Goal: Task Accomplishment & Management: Complete application form

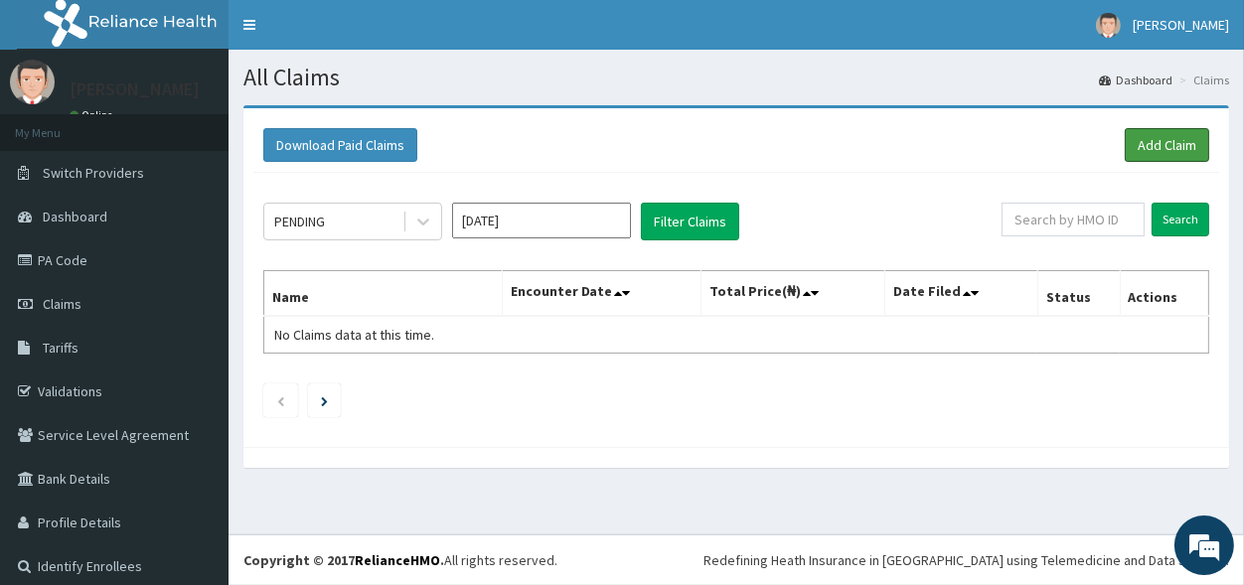
click at [1131, 141] on link "Add Claim" at bounding box center [1167, 145] width 84 height 34
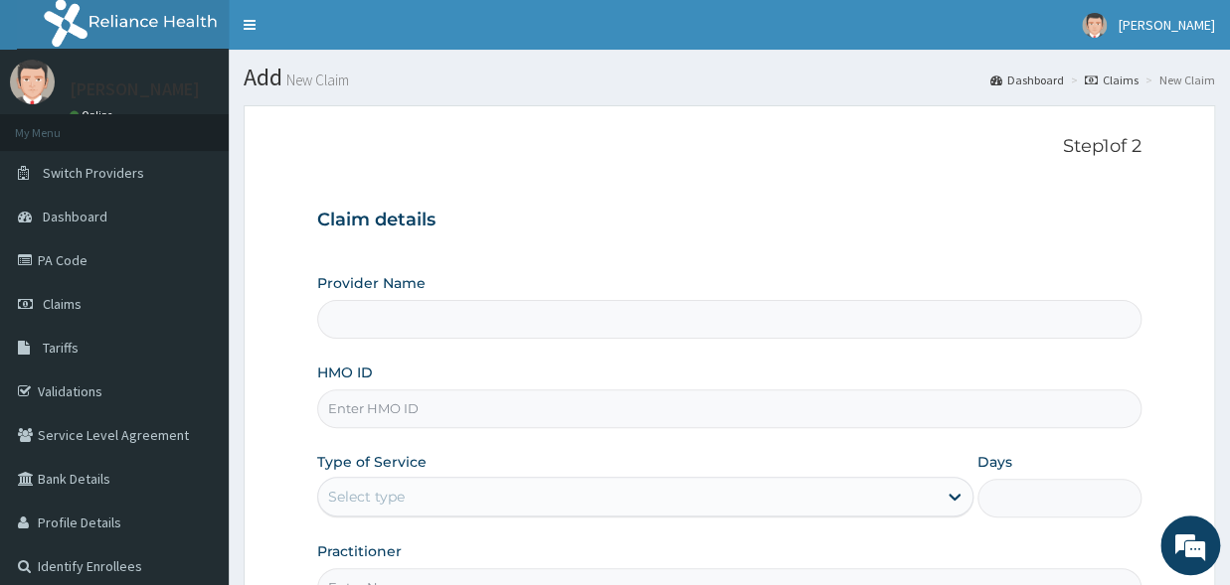
type input "[GEOGRAPHIC_DATA]"
drag, startPoint x: 1220, startPoint y: 246, endPoint x: 1222, endPoint y: 295, distance: 49.7
click at [1222, 295] on section "Step 1 of 2 Claim details Provider Name Jericho hospital Ogun HMO ID Type of Se…" at bounding box center [729, 427] width 1001 height 675
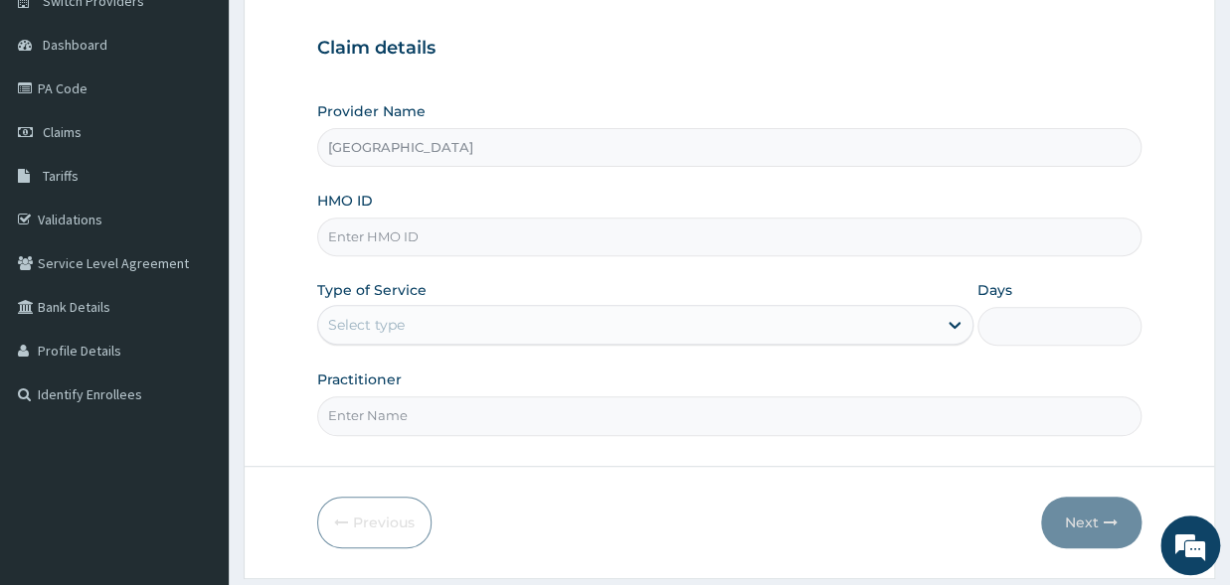
click at [482, 245] on input "HMO ID" at bounding box center [729, 237] width 824 height 39
type input "ELG/10039/E"
click at [494, 319] on div "Select type" at bounding box center [627, 325] width 618 height 32
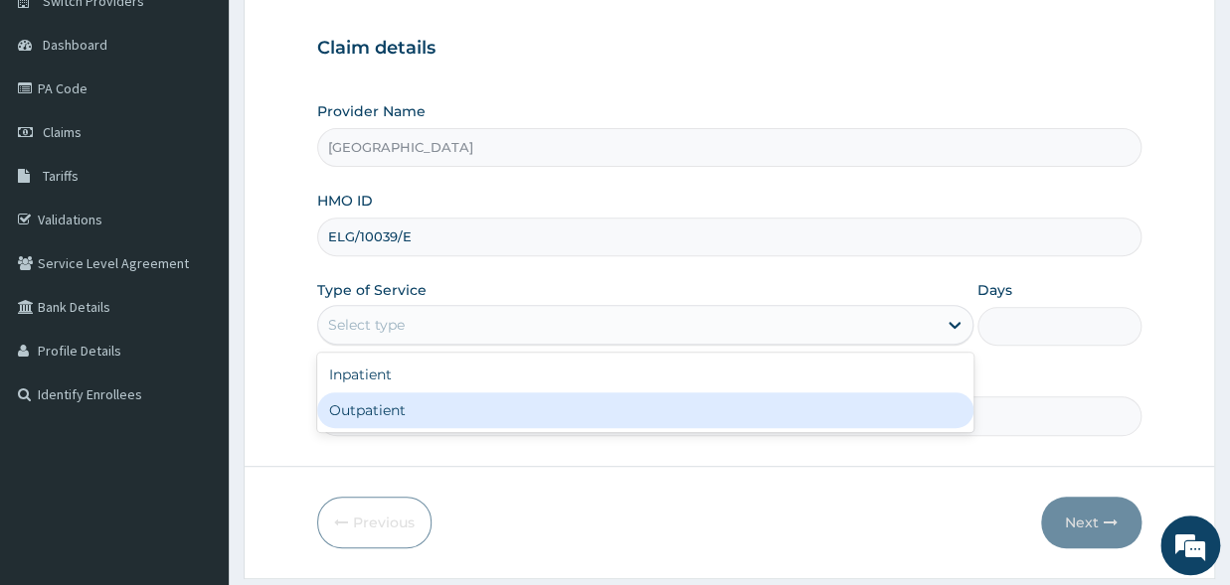
click at [469, 410] on div "Outpatient" at bounding box center [645, 411] width 656 height 36
type input "1"
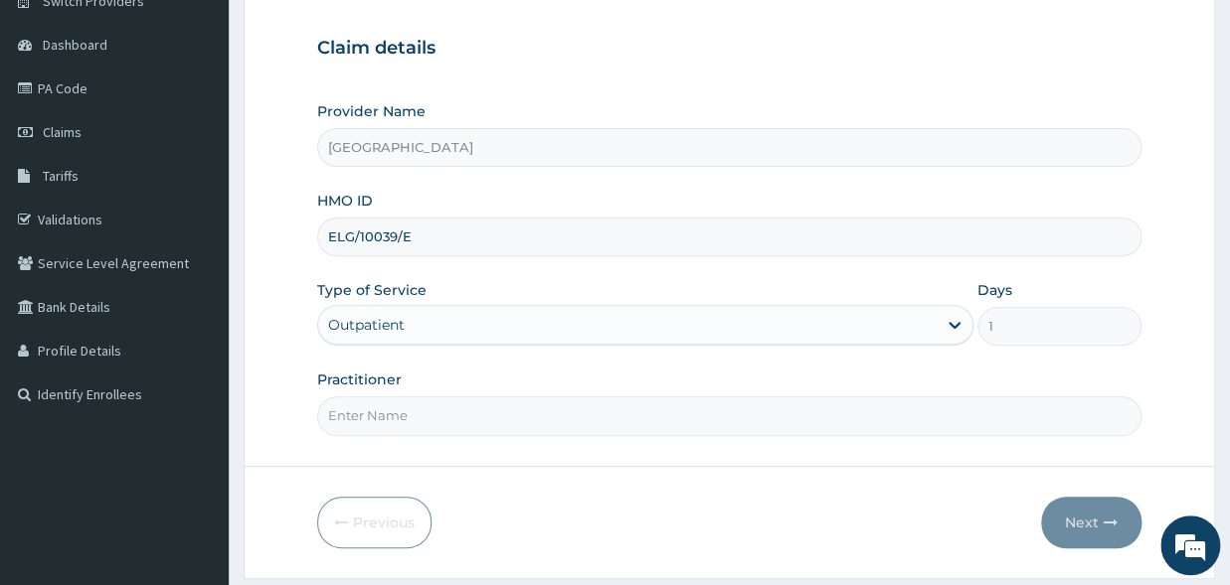
click at [446, 411] on input "Practitioner" at bounding box center [729, 416] width 824 height 39
type input "[PERSON_NAME]"
click at [1092, 528] on button "Next" at bounding box center [1091, 523] width 100 height 52
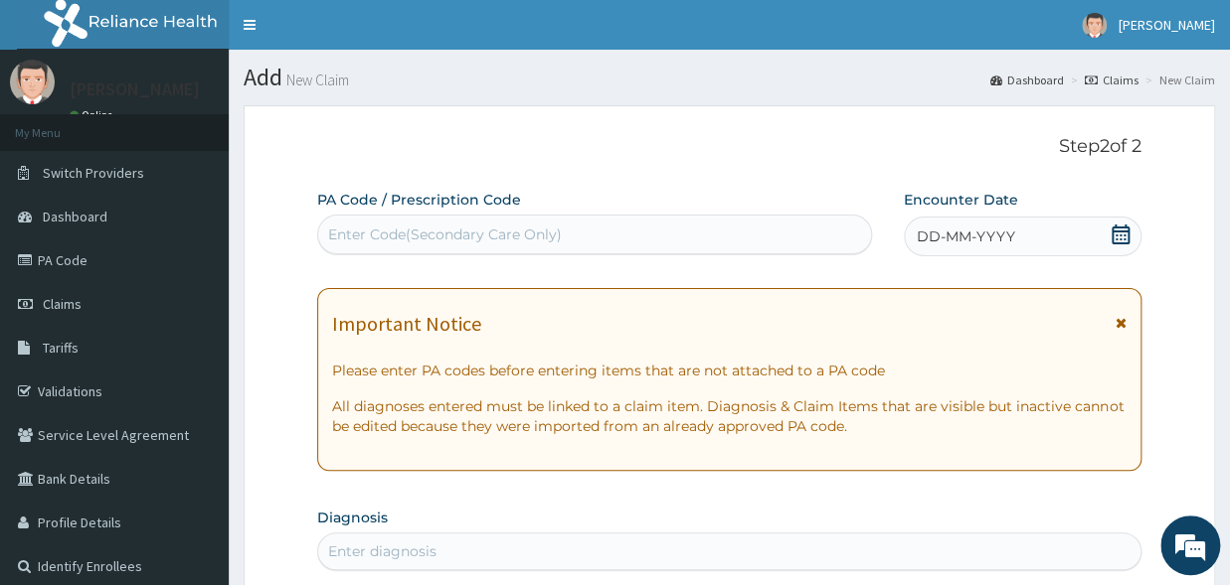
click at [1115, 230] on icon at bounding box center [1120, 235] width 20 height 20
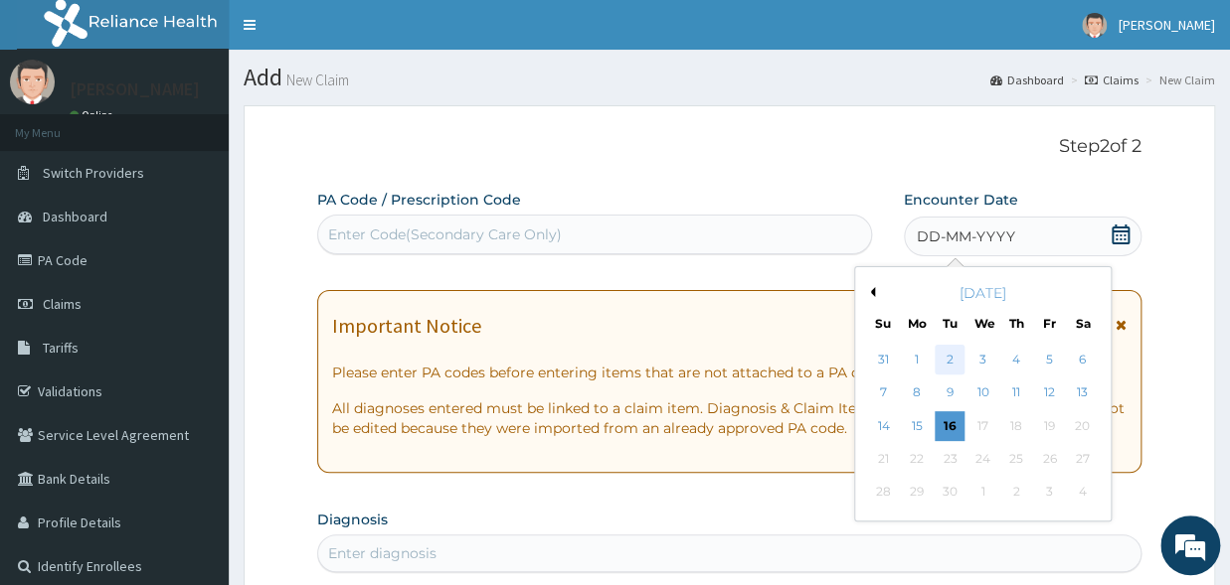
click at [954, 365] on div "2" at bounding box center [949, 360] width 30 height 30
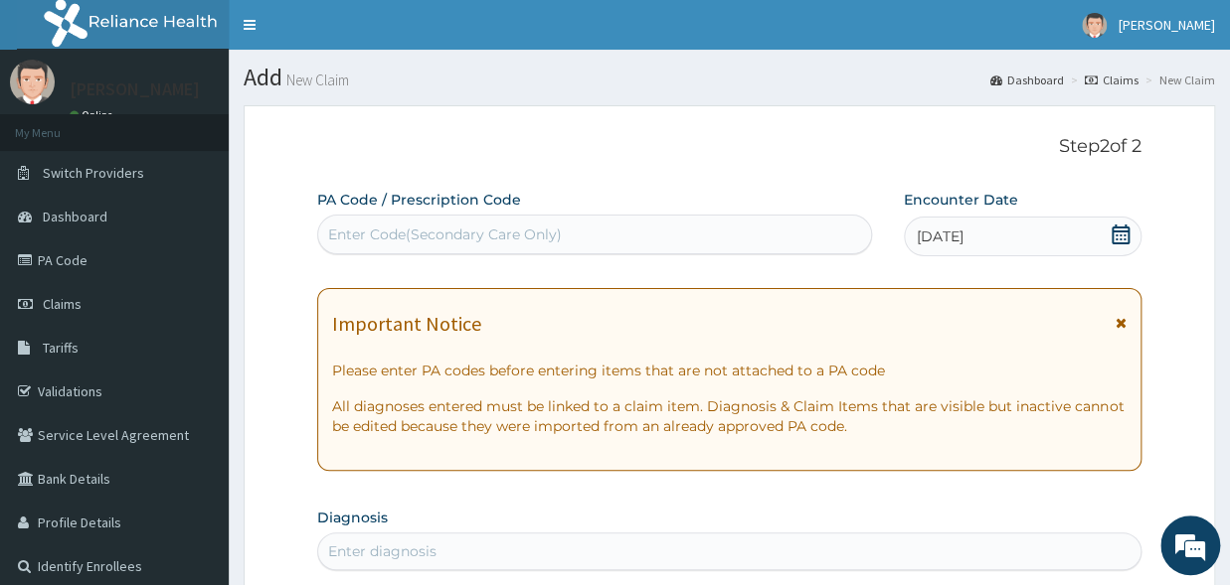
click at [529, 237] on div "Enter Code(Secondary Care Only)" at bounding box center [445, 235] width 234 height 20
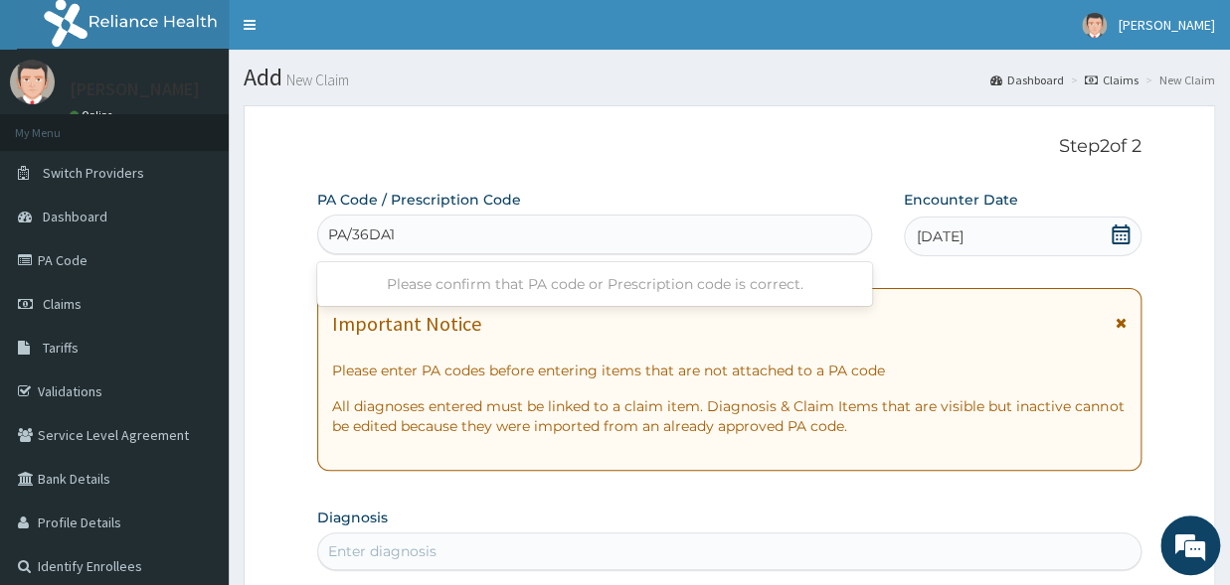
type input "PA/36DA12"
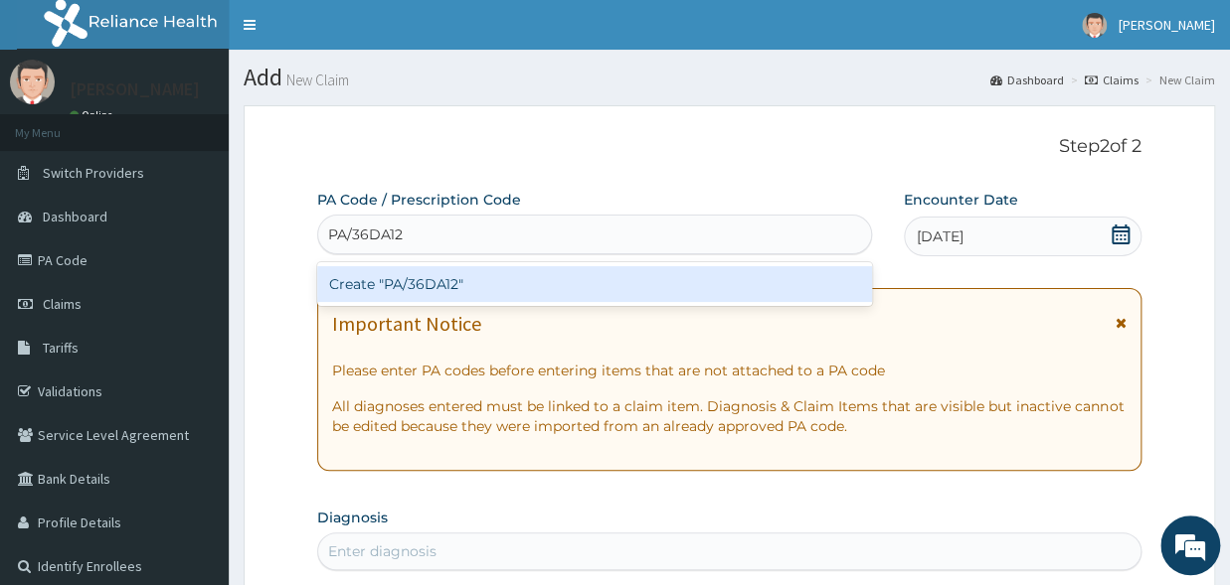
click at [514, 287] on div "Create "PA/36DA12"" at bounding box center [594, 284] width 555 height 36
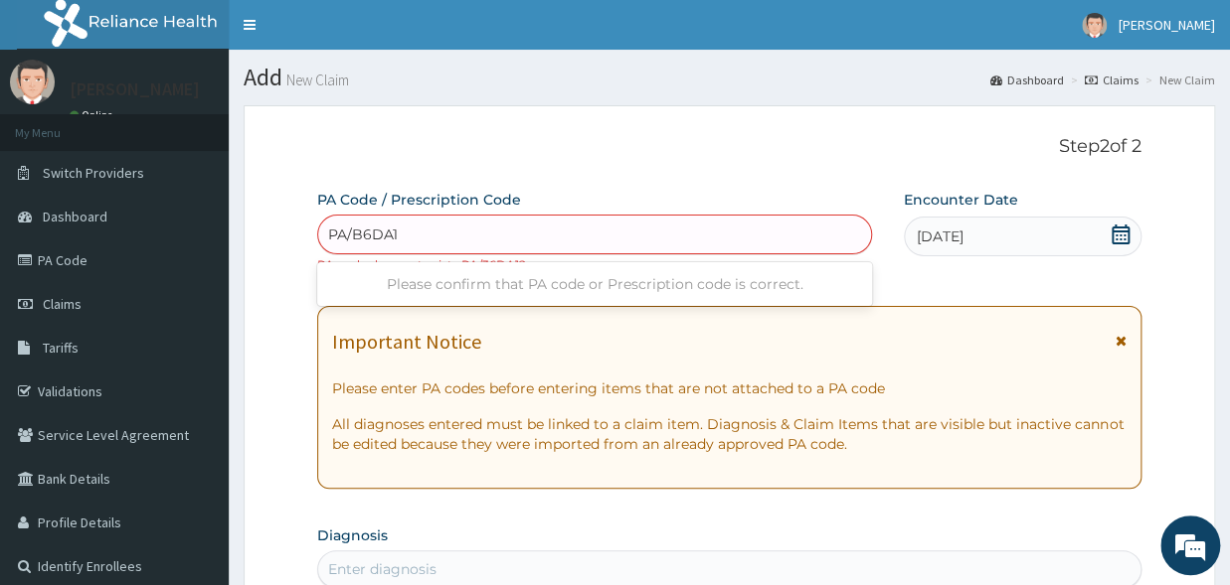
type input "PA/B6DA12"
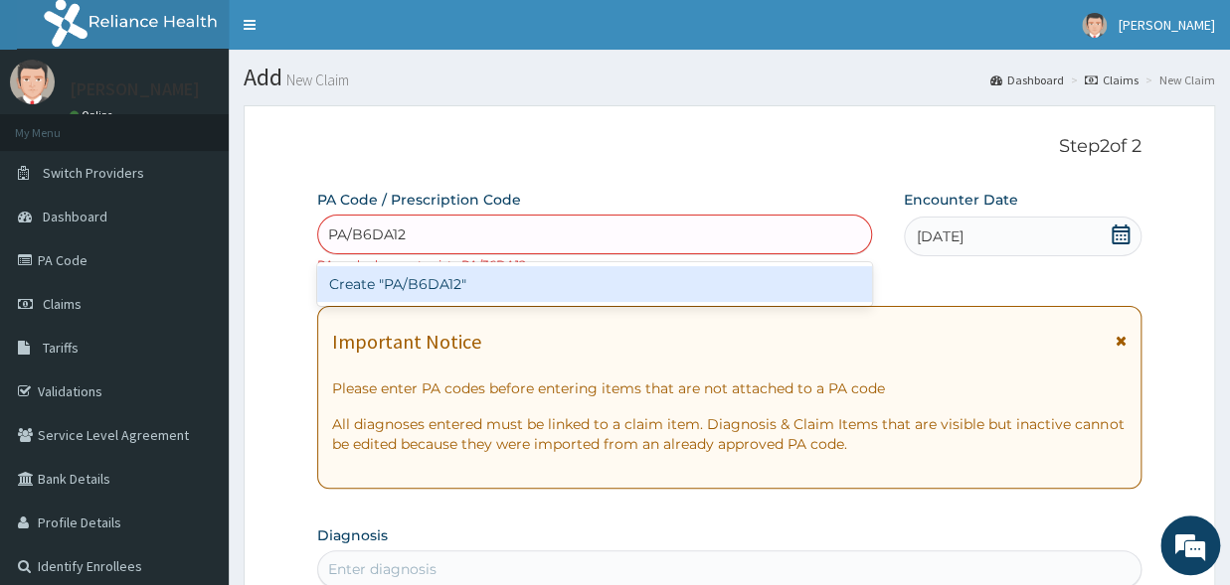
click at [698, 288] on div "Create "PA/B6DA12"" at bounding box center [594, 284] width 555 height 36
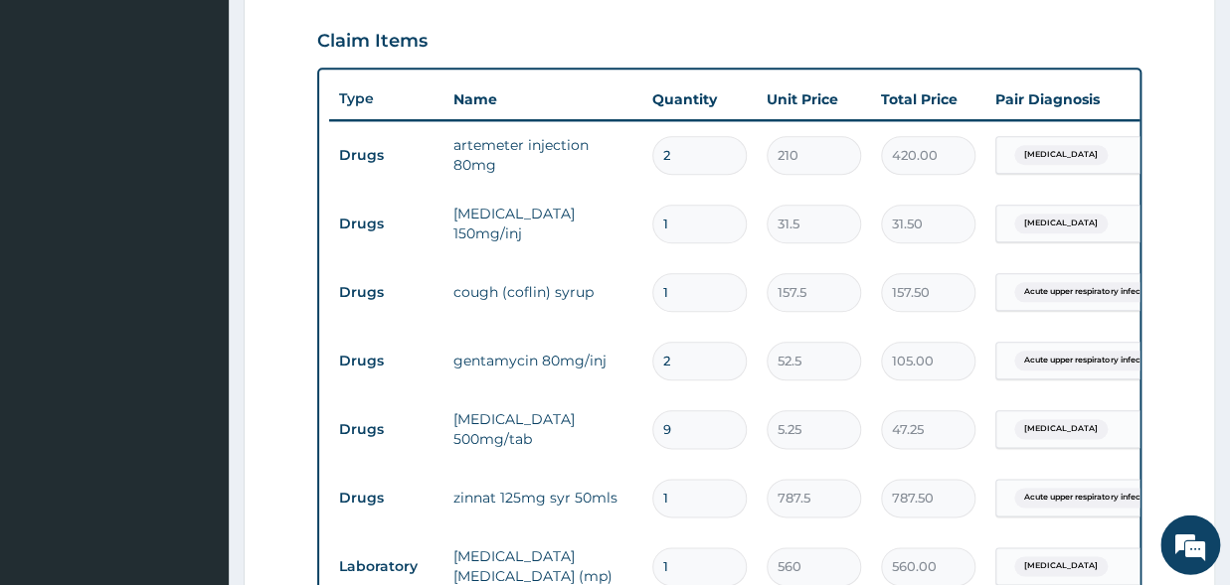
scroll to position [747, 0]
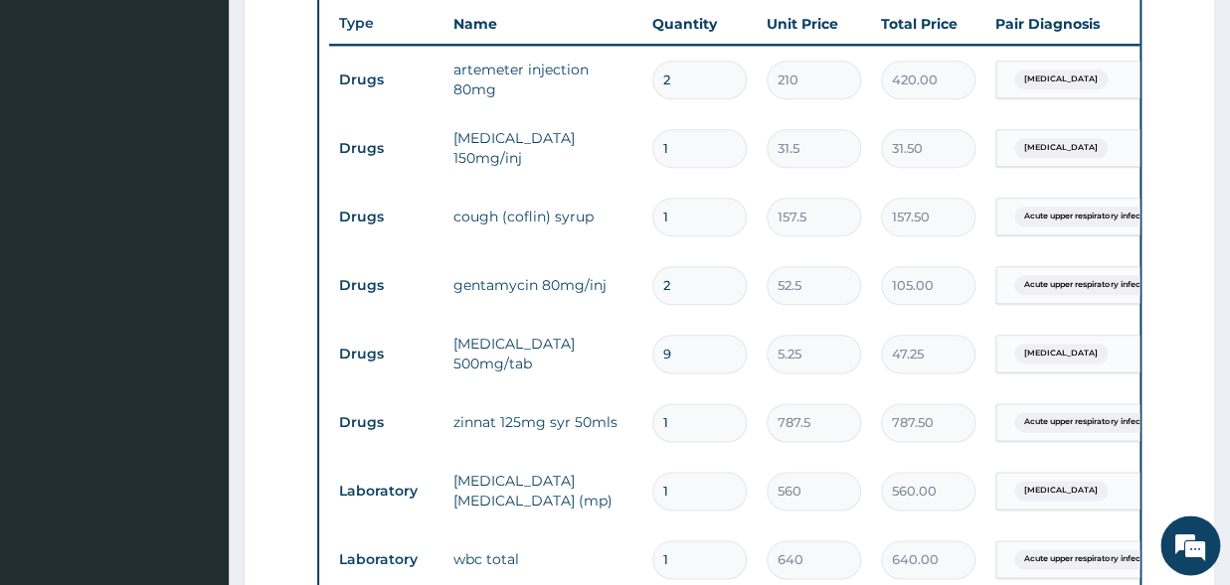
drag, startPoint x: 1222, startPoint y: 358, endPoint x: 1222, endPoint y: 392, distance: 33.8
click at [1222, 383] on section "Step 2 of 2 PA Code / Prescription Code PA/B6DA12 Encounter Date 02-09-2025 Imp…" at bounding box center [729, 181] width 1001 height 1677
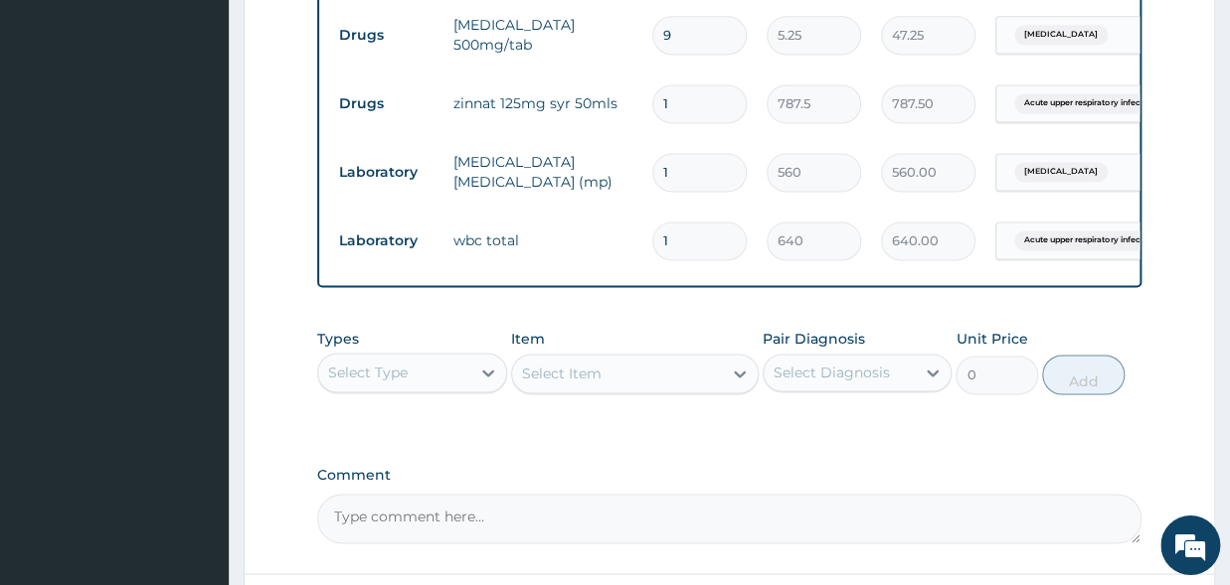
scroll to position [1165, 0]
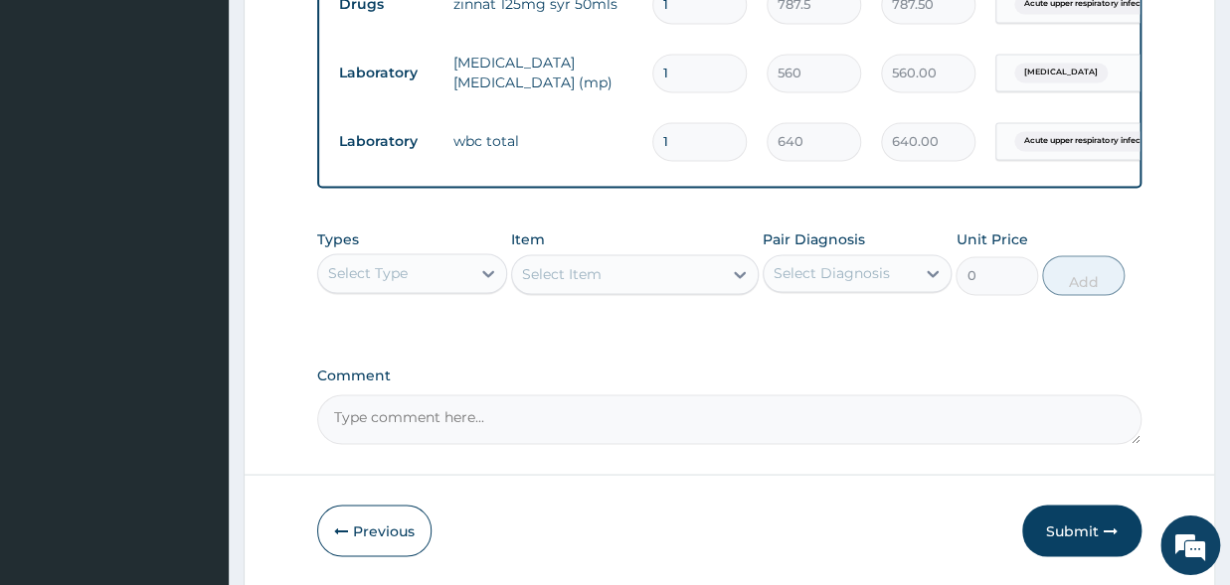
click at [565, 295] on div "Select Item" at bounding box center [635, 275] width 248 height 40
click at [482, 284] on icon at bounding box center [488, 274] width 20 height 20
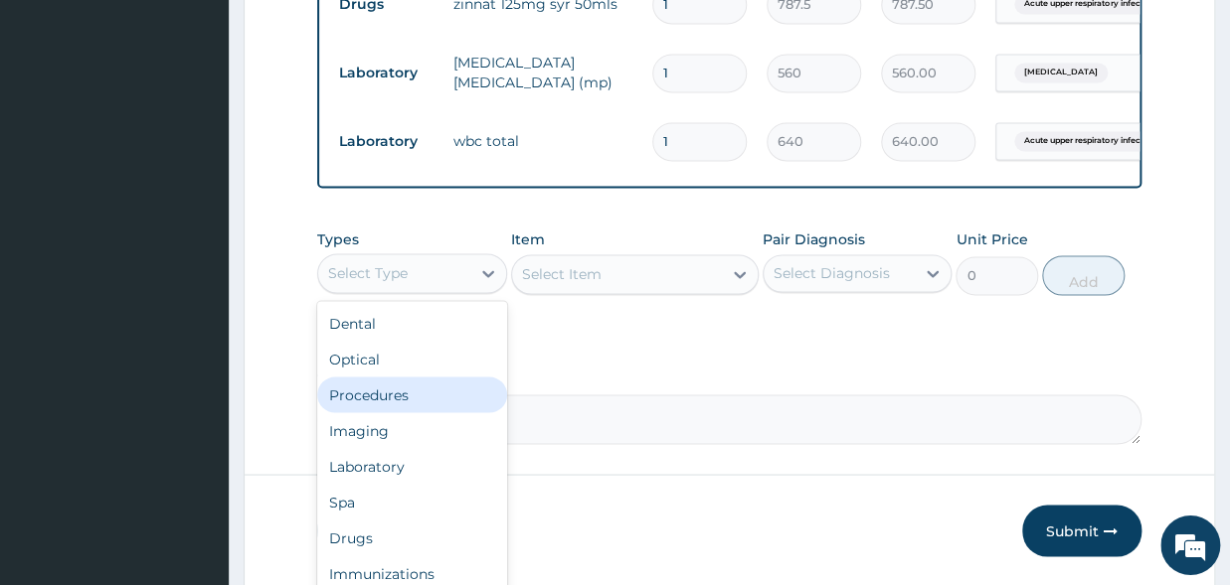
click at [374, 413] on div "Procedures" at bounding box center [412, 396] width 190 height 36
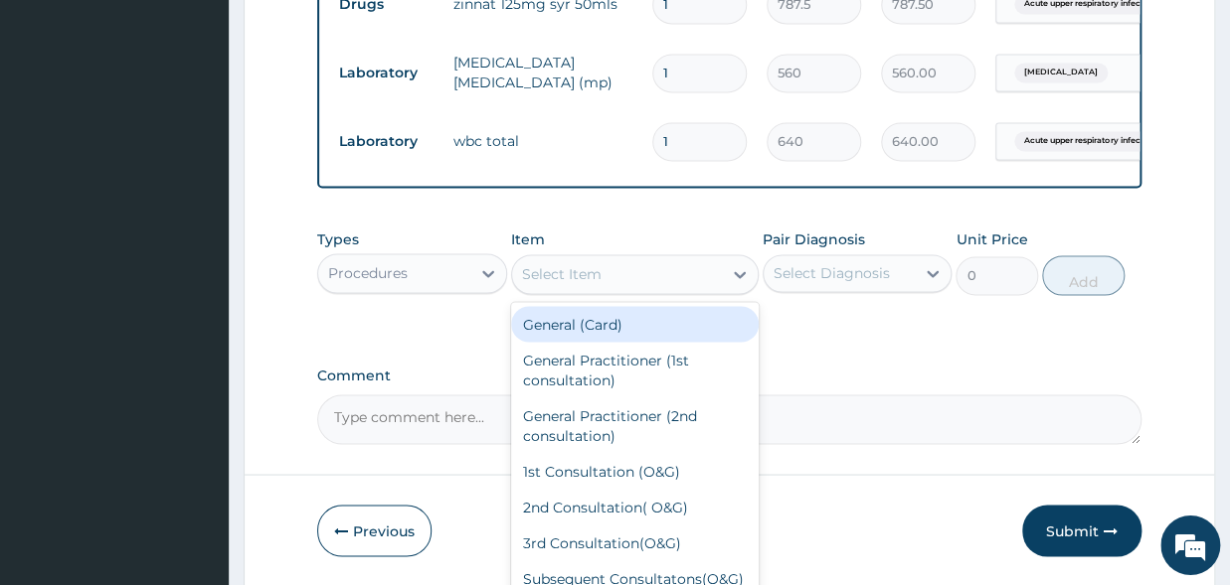
click at [617, 280] on div "Select Item" at bounding box center [617, 275] width 210 height 32
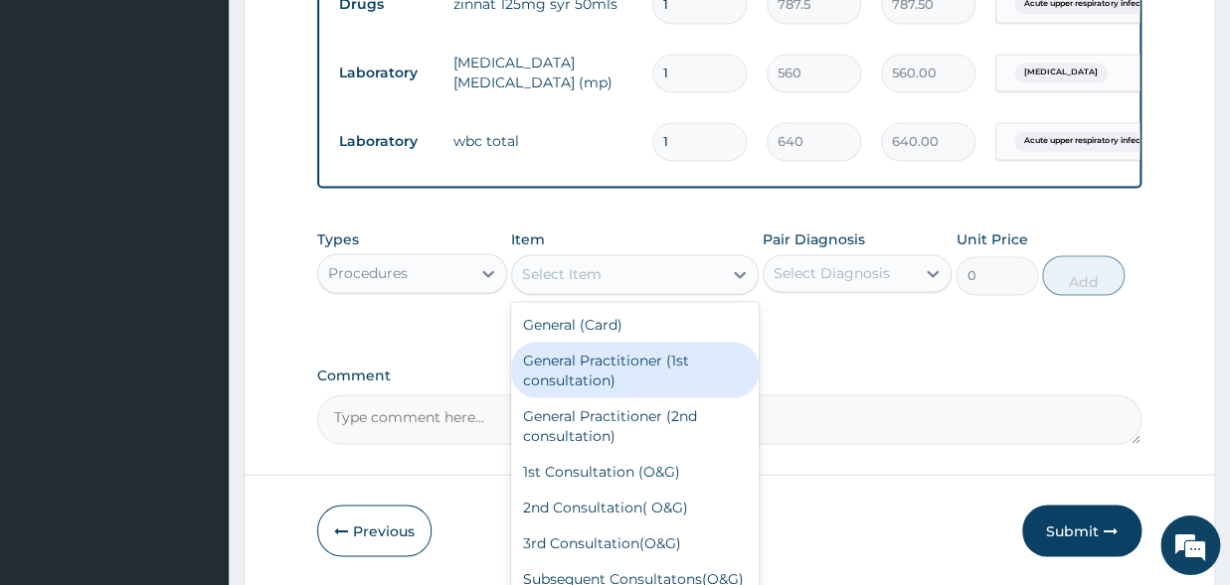
click at [592, 377] on div "General Practitioner (1st consultation)" at bounding box center [635, 371] width 248 height 56
type input "1500"
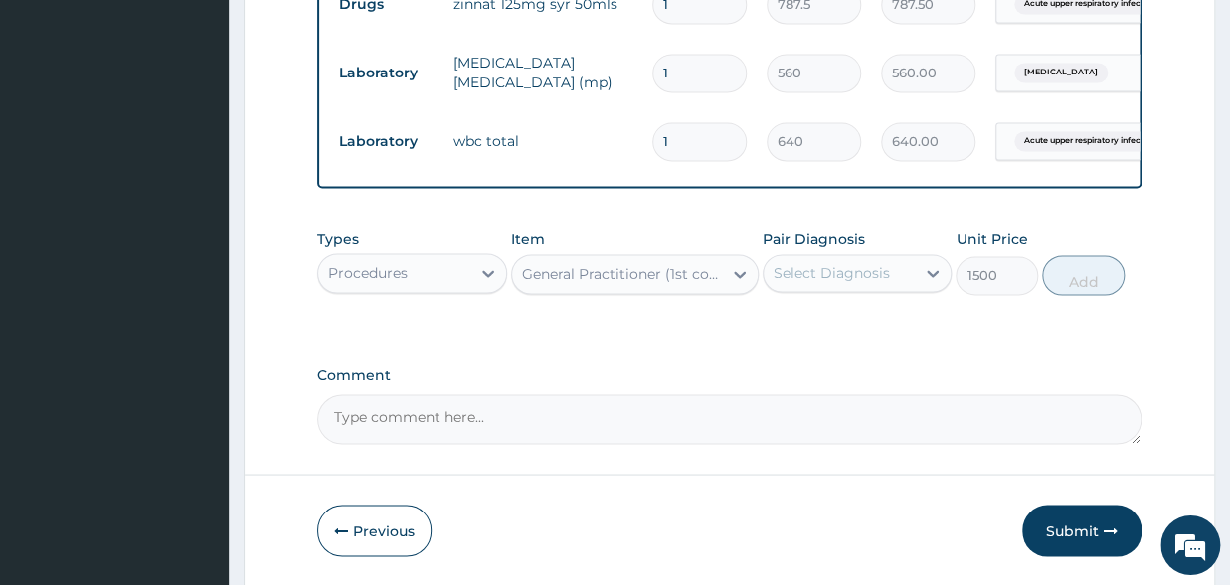
click at [861, 280] on div "Select Diagnosis" at bounding box center [831, 274] width 116 height 20
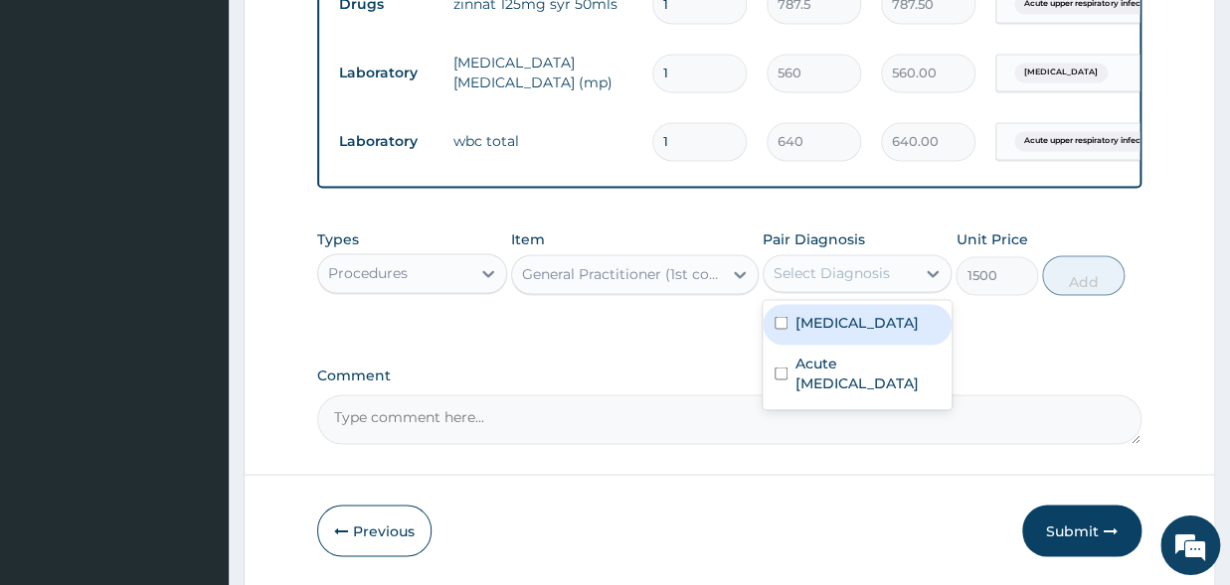
click at [836, 333] on label "[MEDICAL_DATA]" at bounding box center [856, 323] width 123 height 20
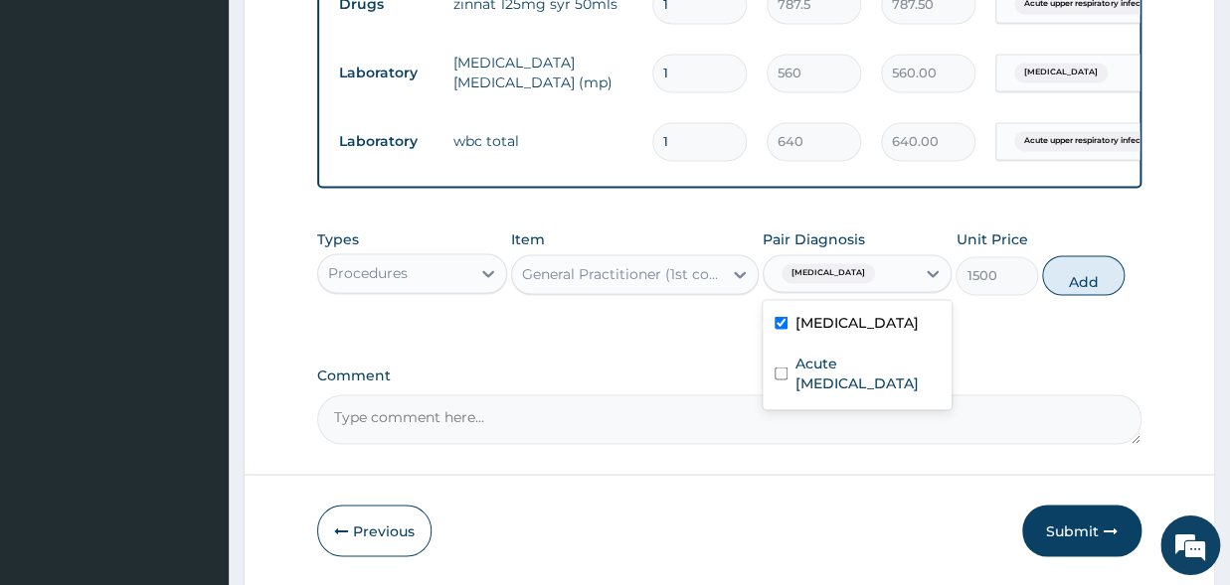
checkbox input "true"
click at [1060, 296] on button "Add" at bounding box center [1083, 276] width 83 height 40
type input "0"
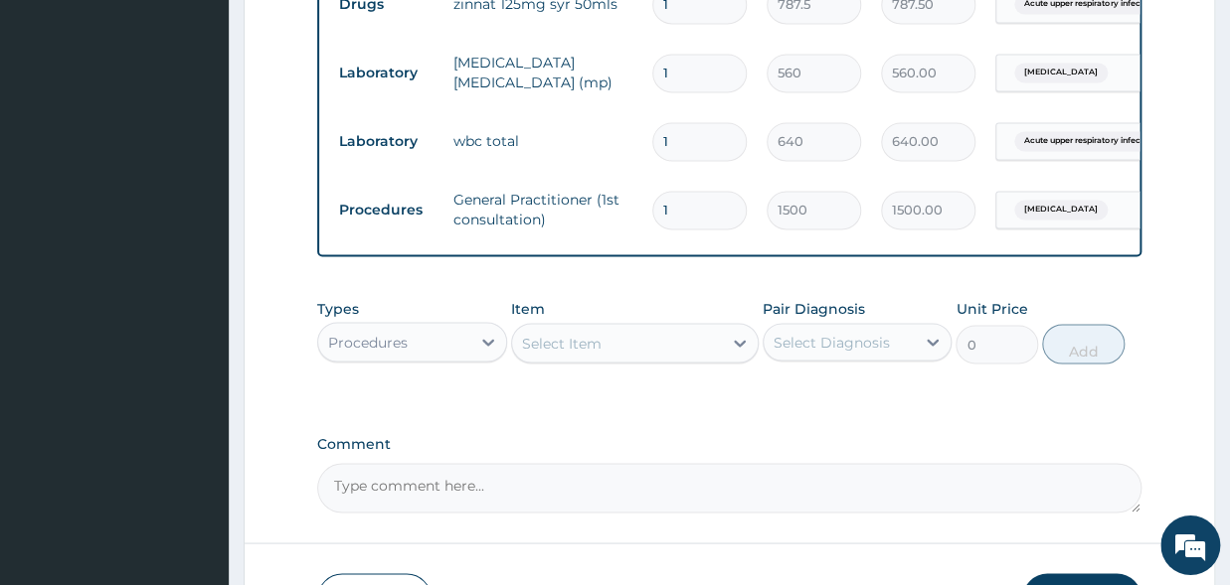
scroll to position [1315, 0]
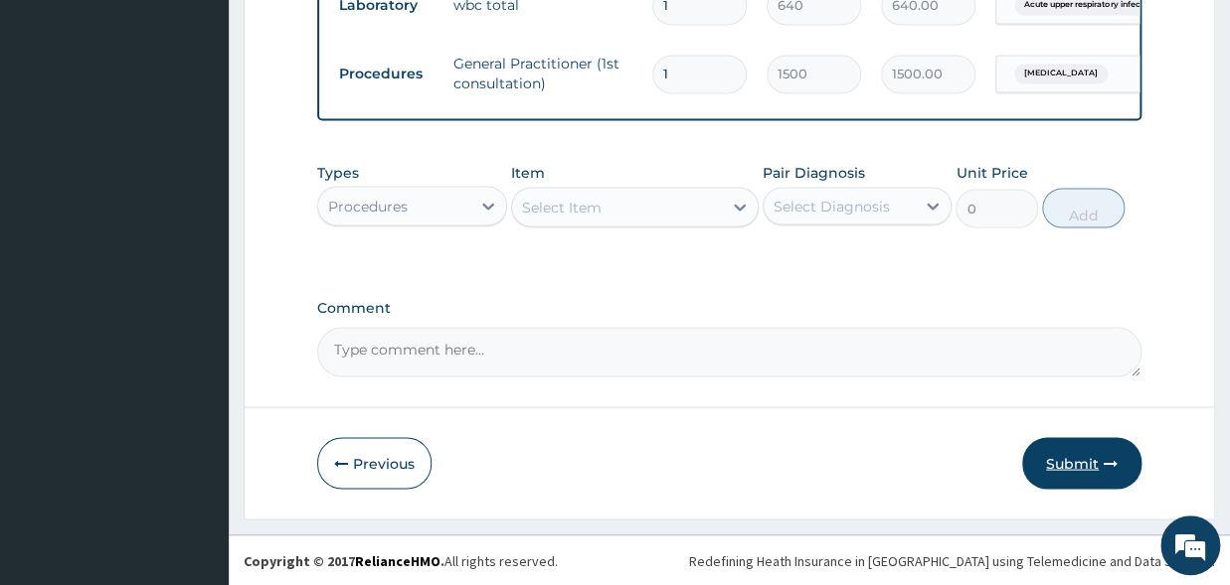
click at [1091, 460] on button "Submit" at bounding box center [1081, 463] width 119 height 52
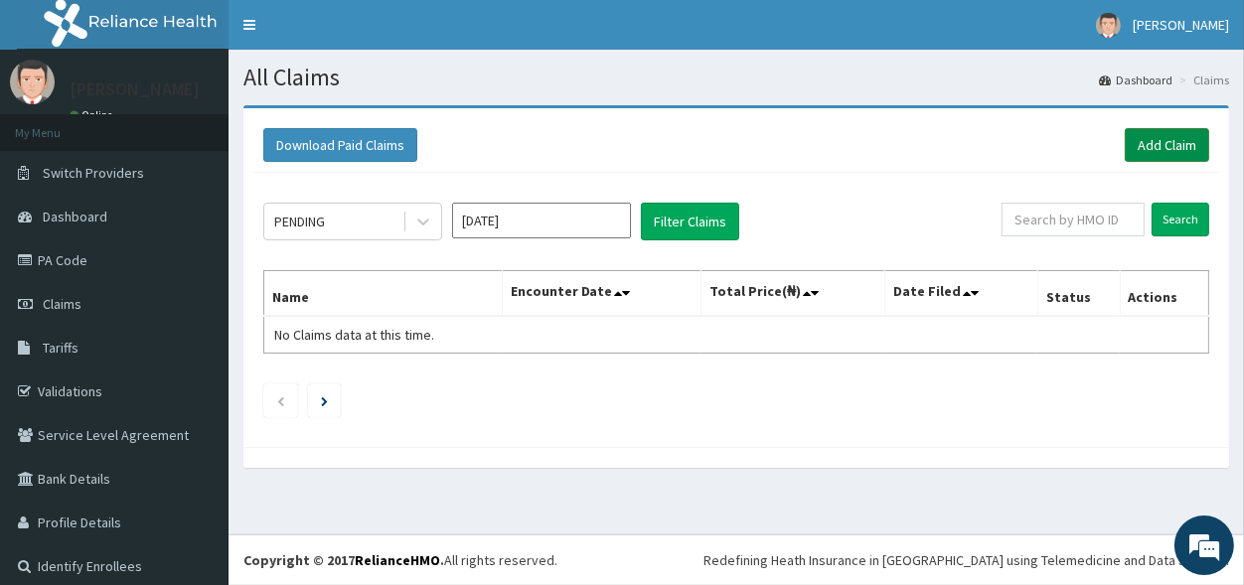
click at [1154, 143] on link "Add Claim" at bounding box center [1167, 145] width 84 height 34
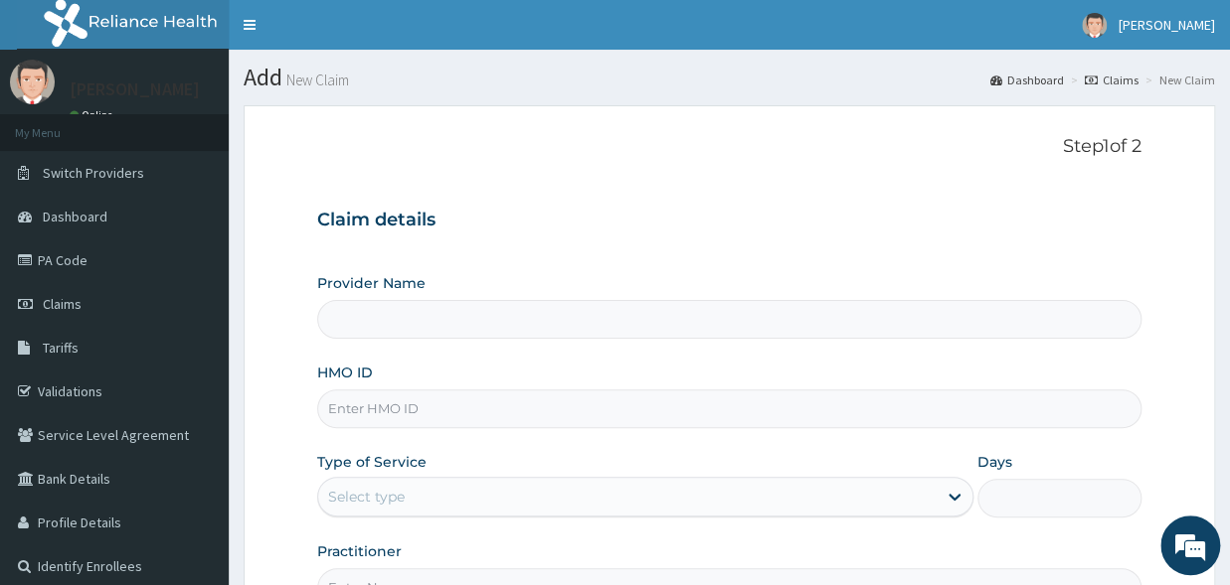
type input "[GEOGRAPHIC_DATA]"
click at [415, 404] on input "HMO ID" at bounding box center [729, 409] width 824 height 39
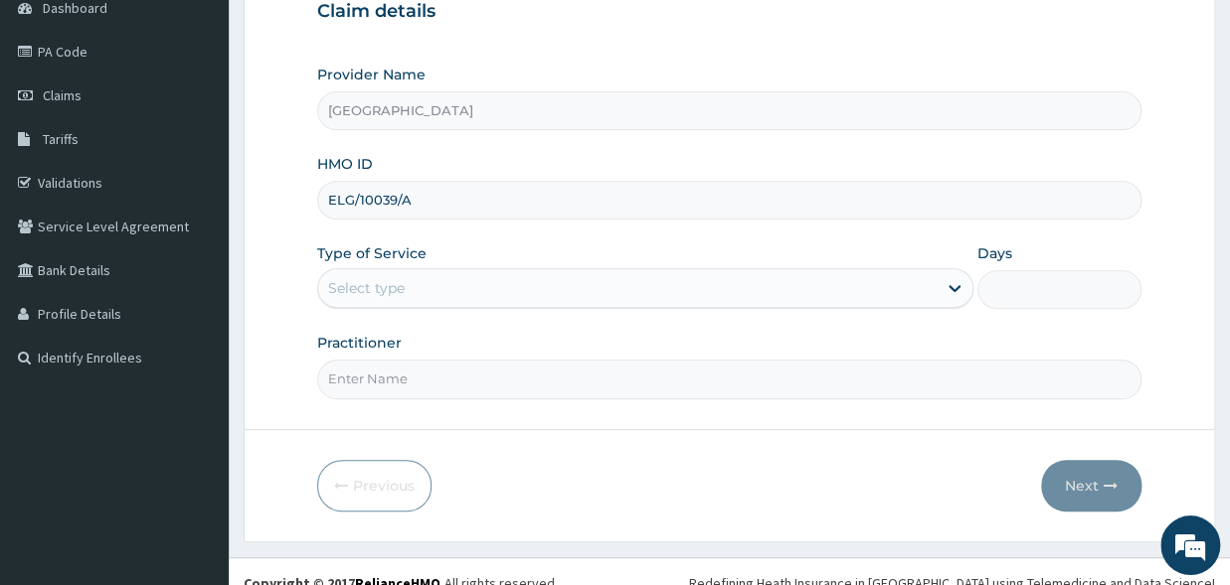
scroll to position [217, 0]
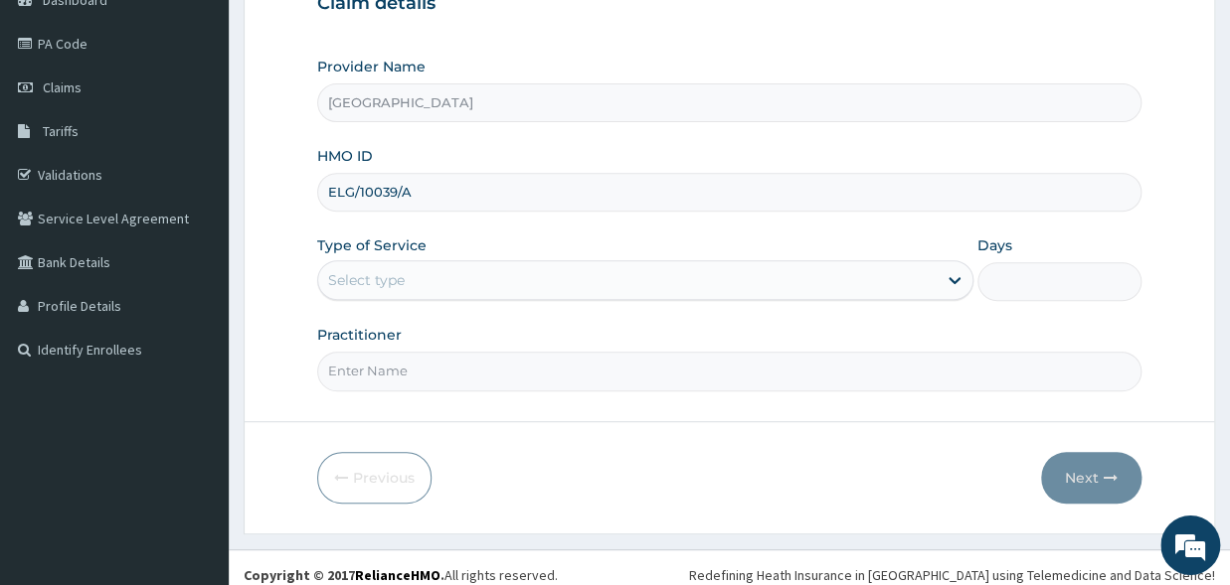
type input "ELG/10039/A"
click at [631, 275] on div "Select type" at bounding box center [627, 280] width 618 height 32
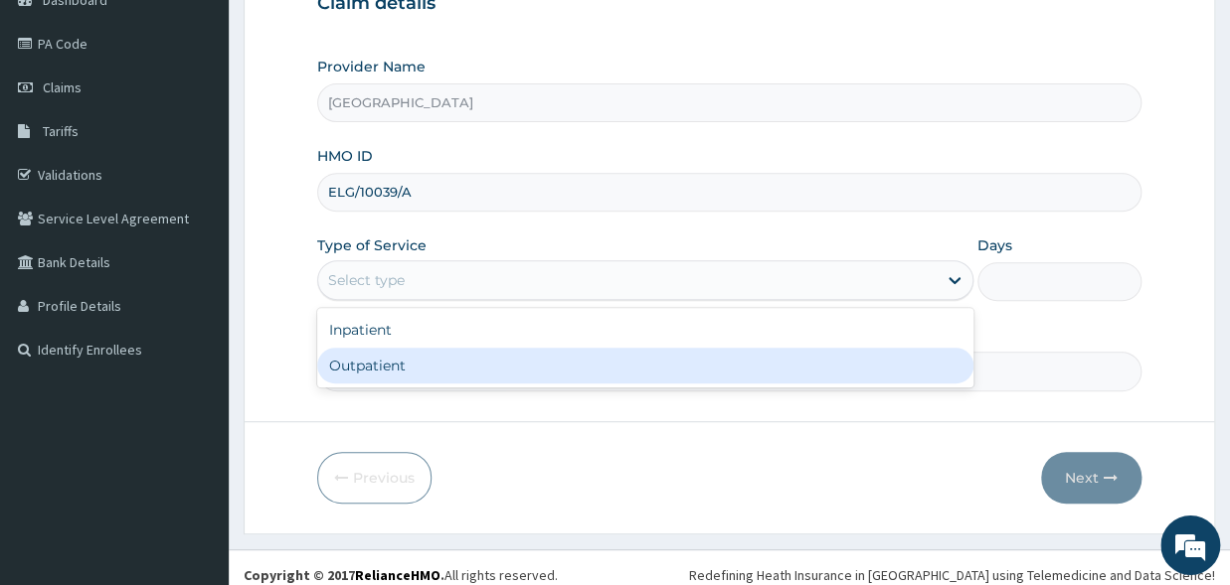
click at [520, 361] on div "Outpatient" at bounding box center [645, 366] width 656 height 36
type input "1"
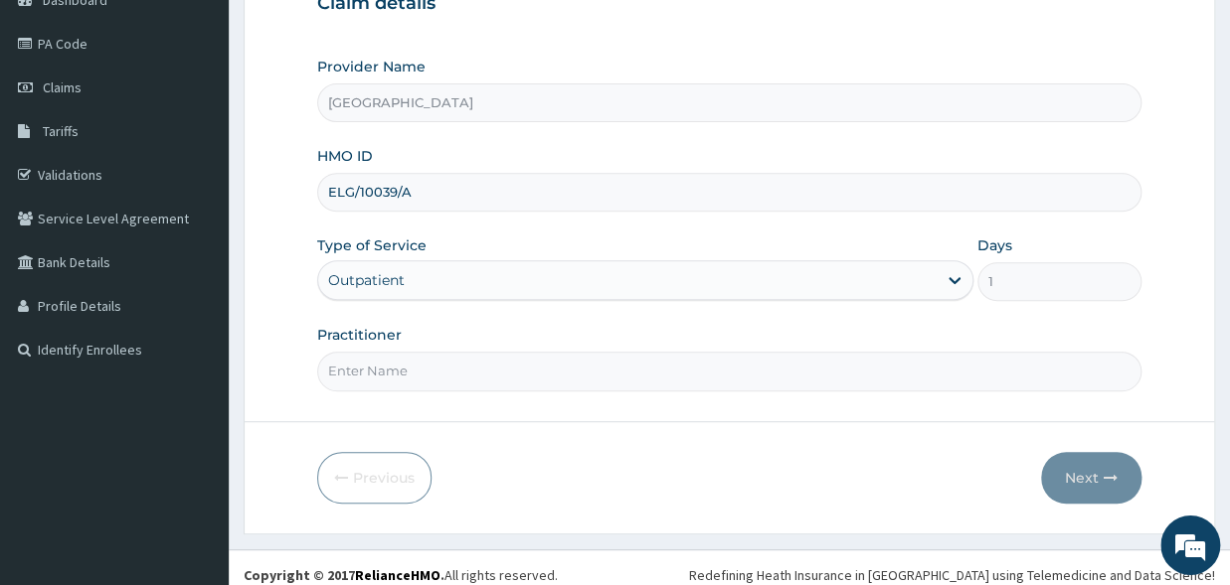
click at [474, 376] on input "Practitioner" at bounding box center [729, 371] width 824 height 39
type input "[PERSON_NAME]"
click at [1084, 478] on button "Next" at bounding box center [1091, 478] width 100 height 52
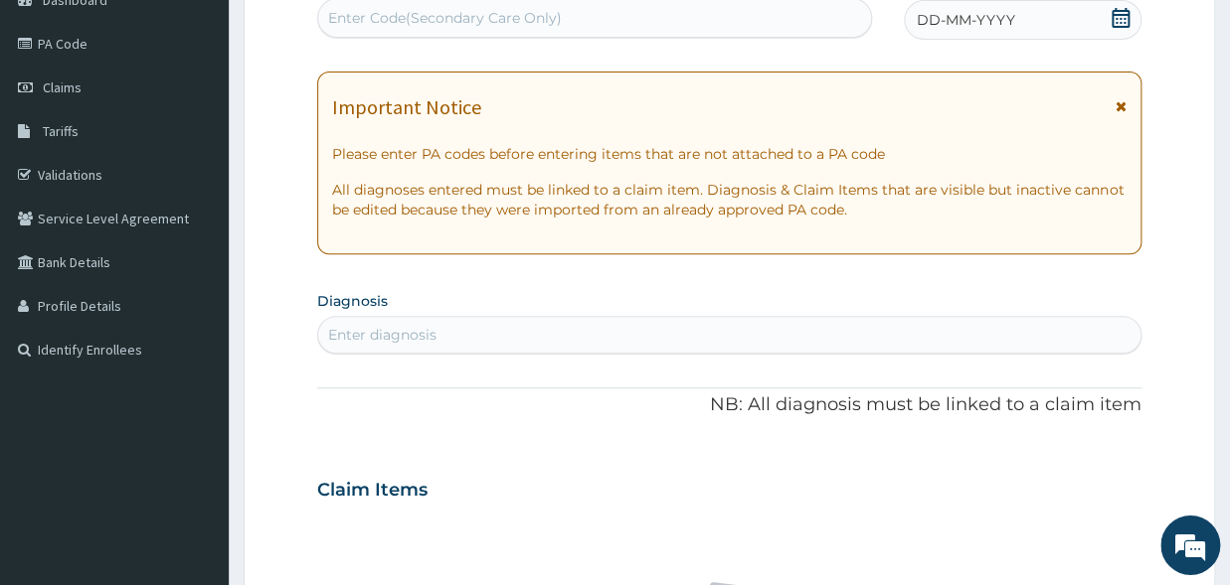
click at [1117, 19] on icon at bounding box center [1120, 18] width 20 height 20
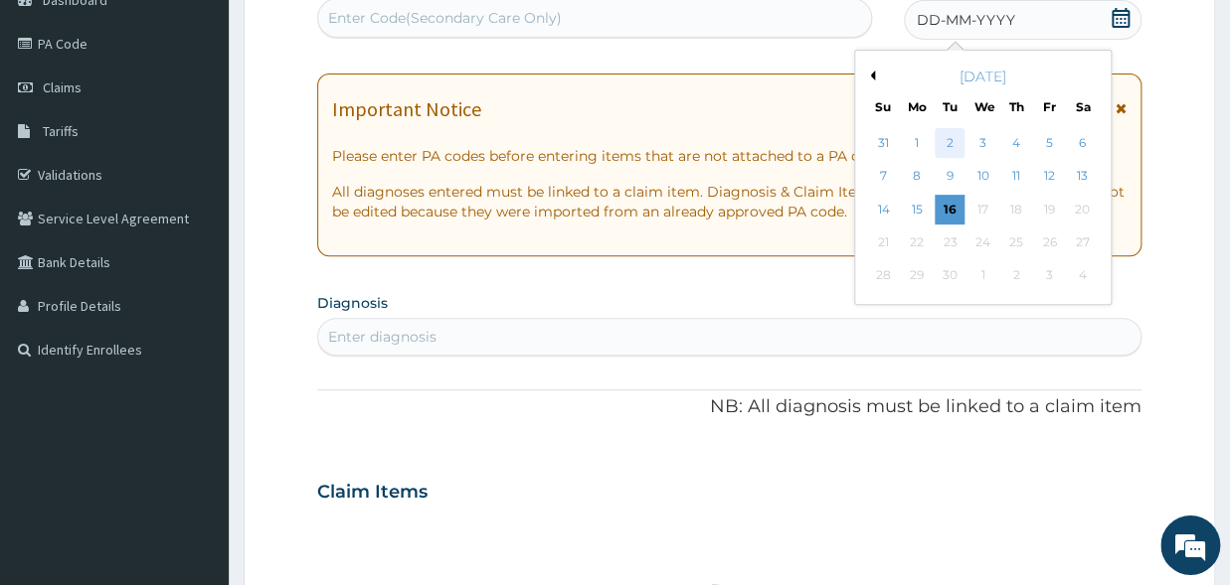
click at [951, 148] on div "2" at bounding box center [949, 143] width 30 height 30
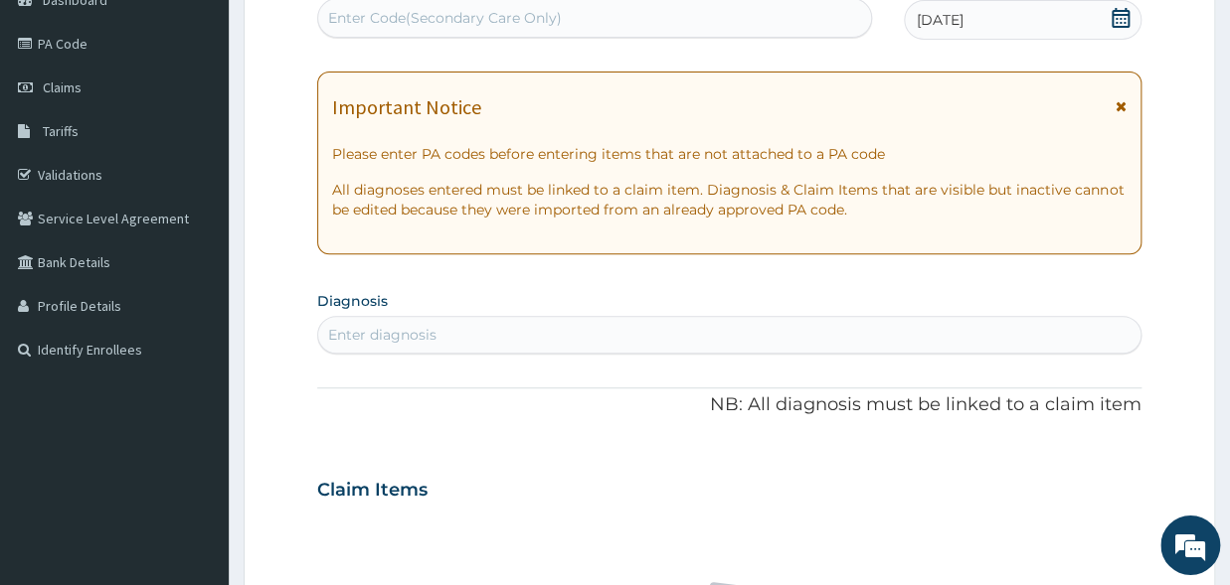
click at [647, 20] on div "Enter Code(Secondary Care Only)" at bounding box center [594, 18] width 553 height 32
type input "P"
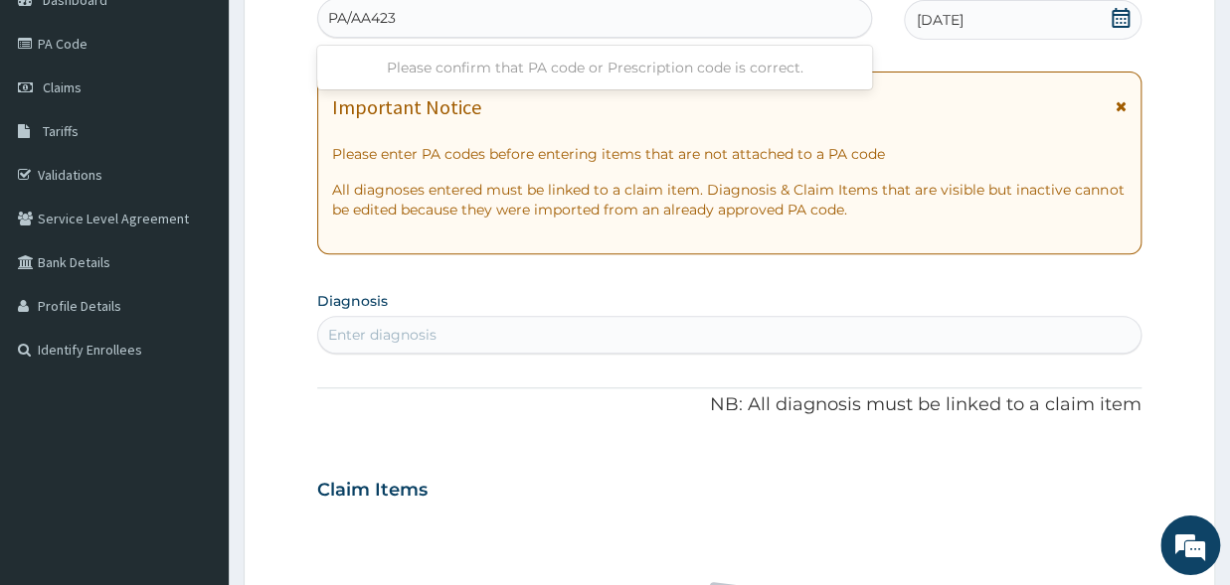
type input "PA/AA4237"
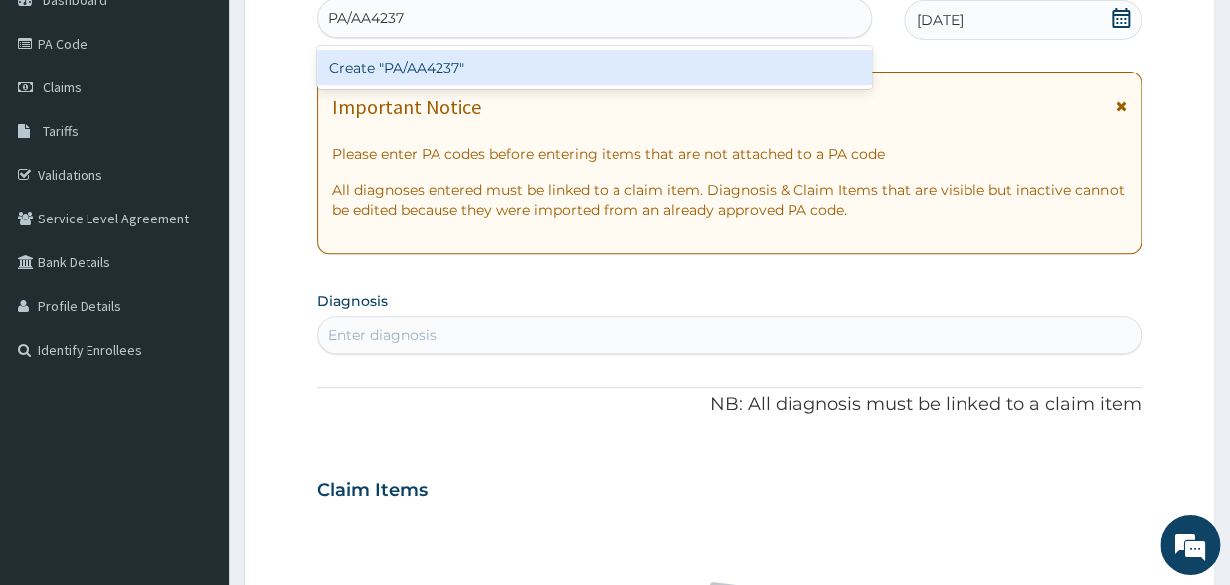
click at [651, 70] on div "Create "PA/AA4237"" at bounding box center [594, 68] width 555 height 36
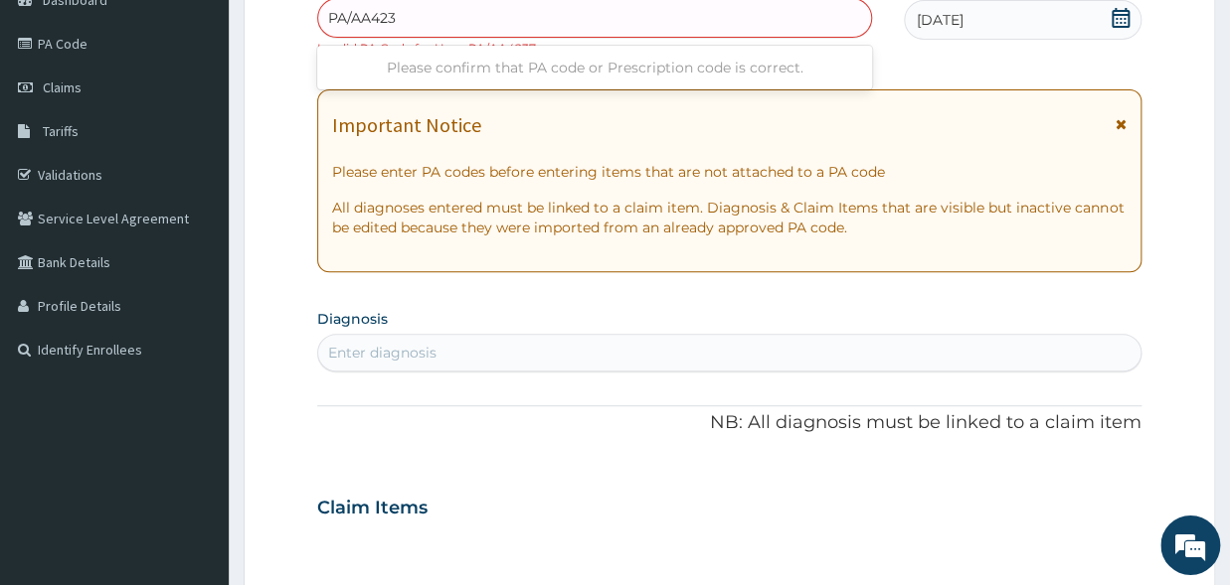
type input "PA/AA4237"
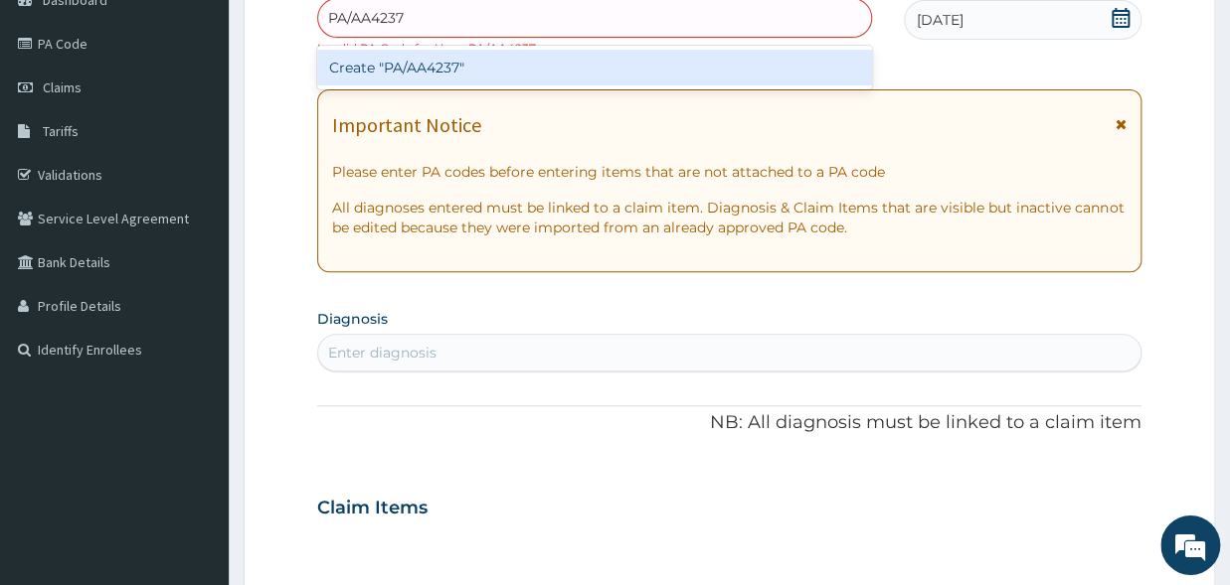
click at [771, 75] on div "Create "PA/AA4237"" at bounding box center [594, 68] width 555 height 36
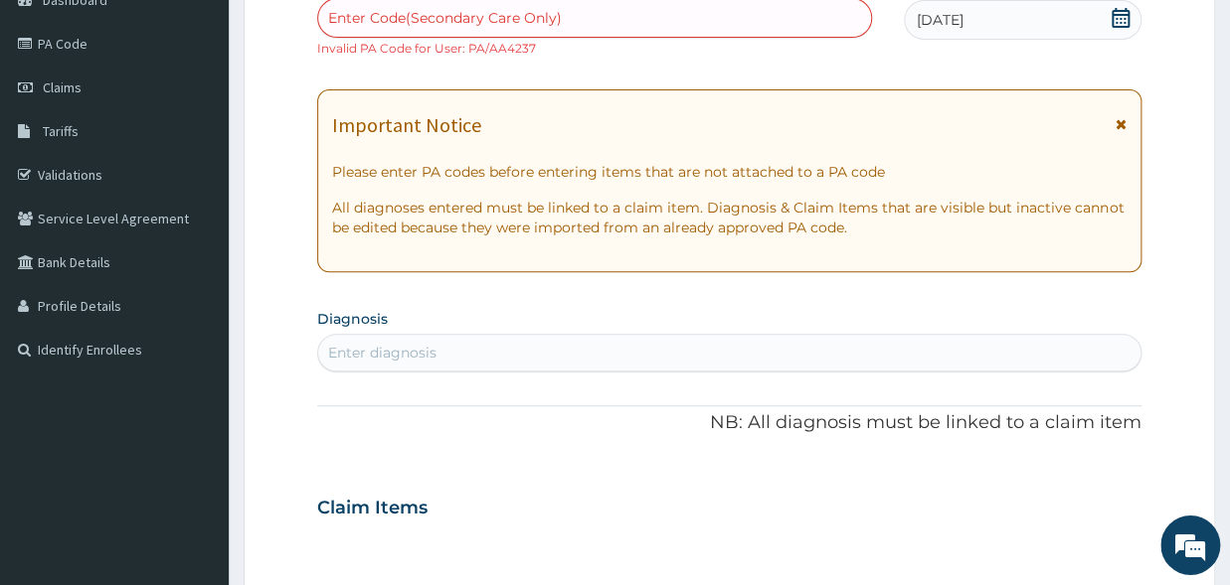
click at [508, 47] on small "Invalid PA Code for User: PA/AA4237" at bounding box center [426, 48] width 219 height 15
click at [49, 33] on link "PA Code" at bounding box center [114, 44] width 229 height 44
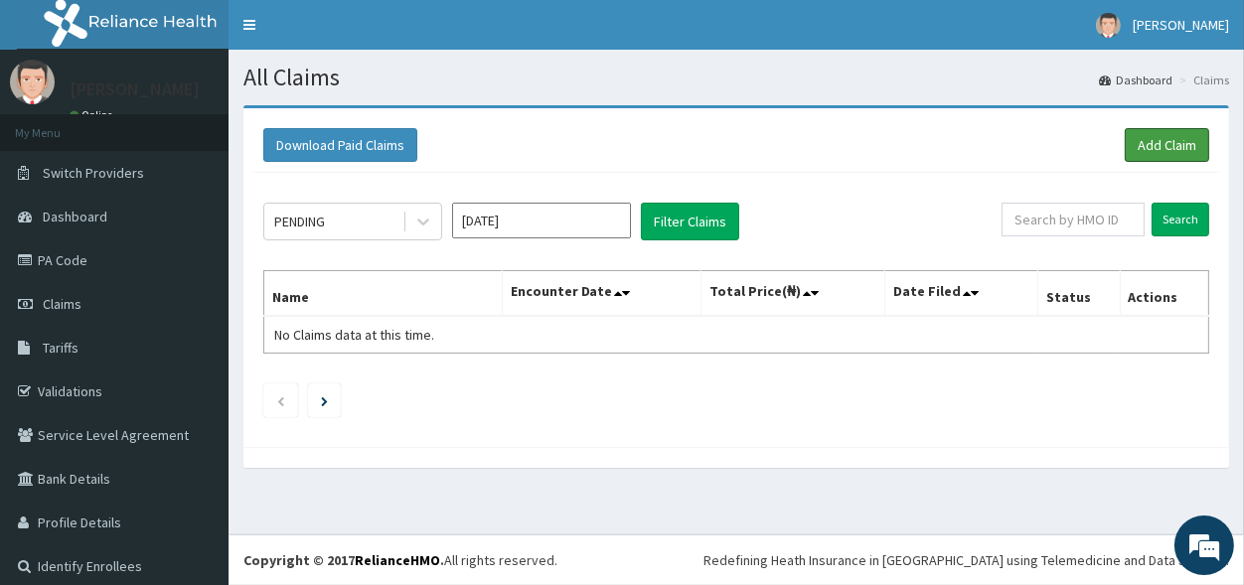
click at [1139, 140] on link "Add Claim" at bounding box center [1167, 145] width 84 height 34
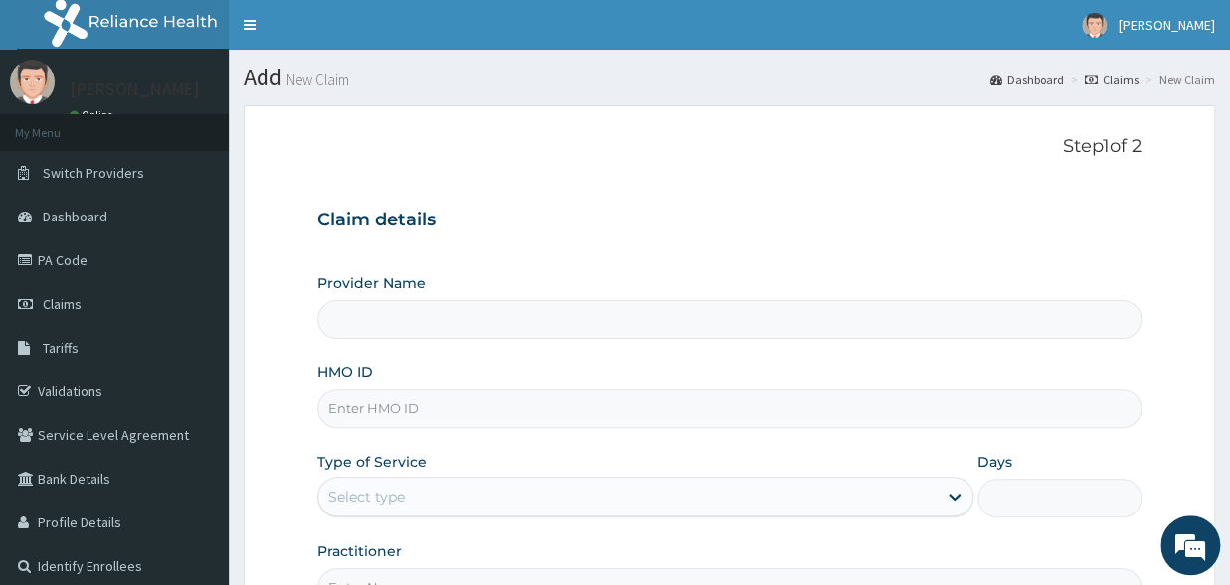
click at [482, 420] on input "HMO ID" at bounding box center [729, 409] width 824 height 39
type input "EL"
type input "[GEOGRAPHIC_DATA]"
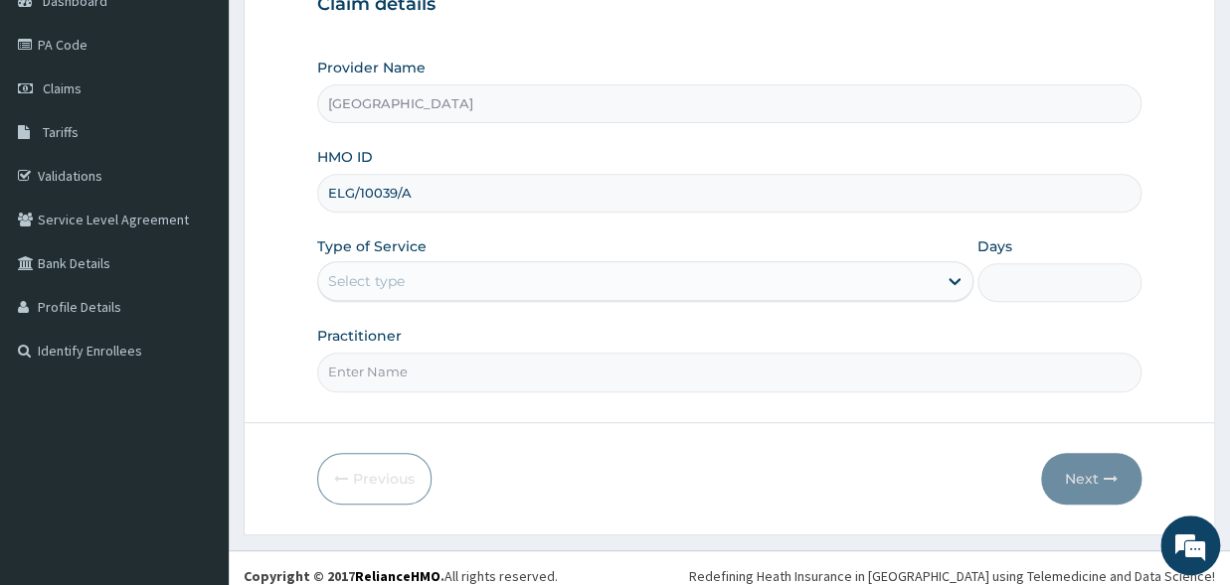
scroll to position [230, 0]
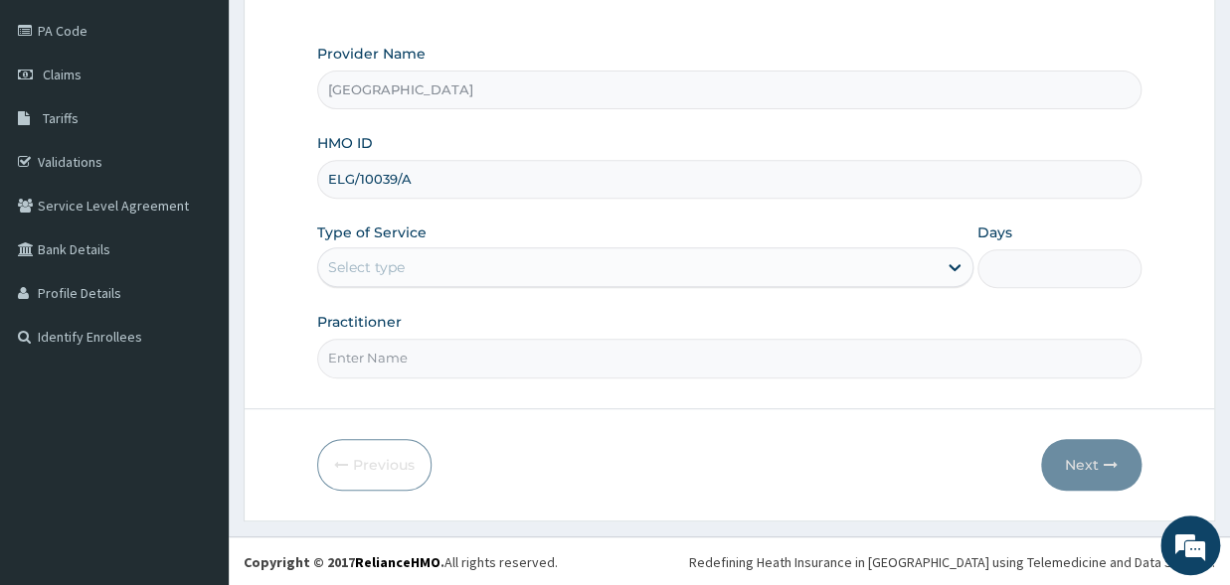
type input "ELG/10039/A"
click at [873, 268] on div "Select type" at bounding box center [627, 267] width 618 height 32
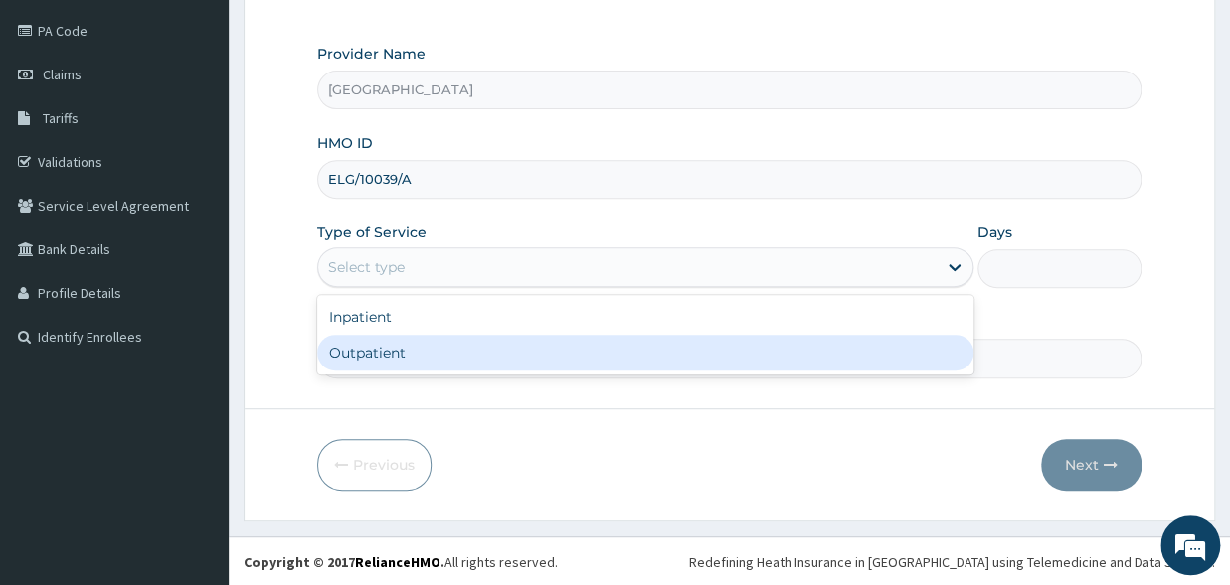
click at [587, 359] on div "Outpatient" at bounding box center [645, 353] width 656 height 36
type input "1"
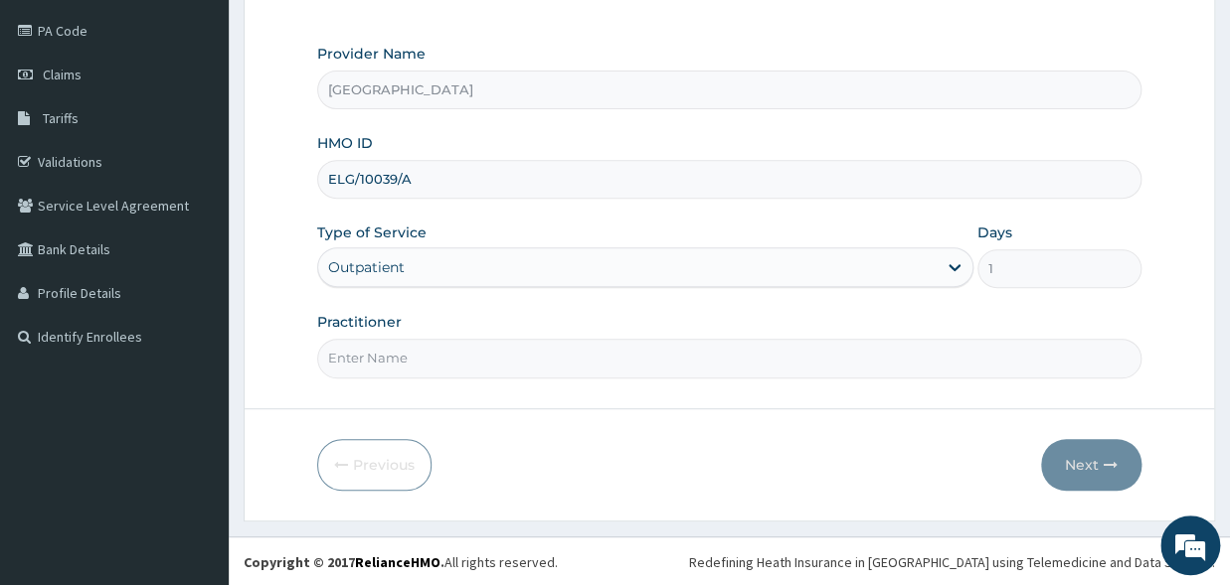
click at [481, 349] on input "Practitioner" at bounding box center [729, 358] width 824 height 39
type input "DR BOYE"
click at [1068, 457] on button "Next" at bounding box center [1091, 465] width 100 height 52
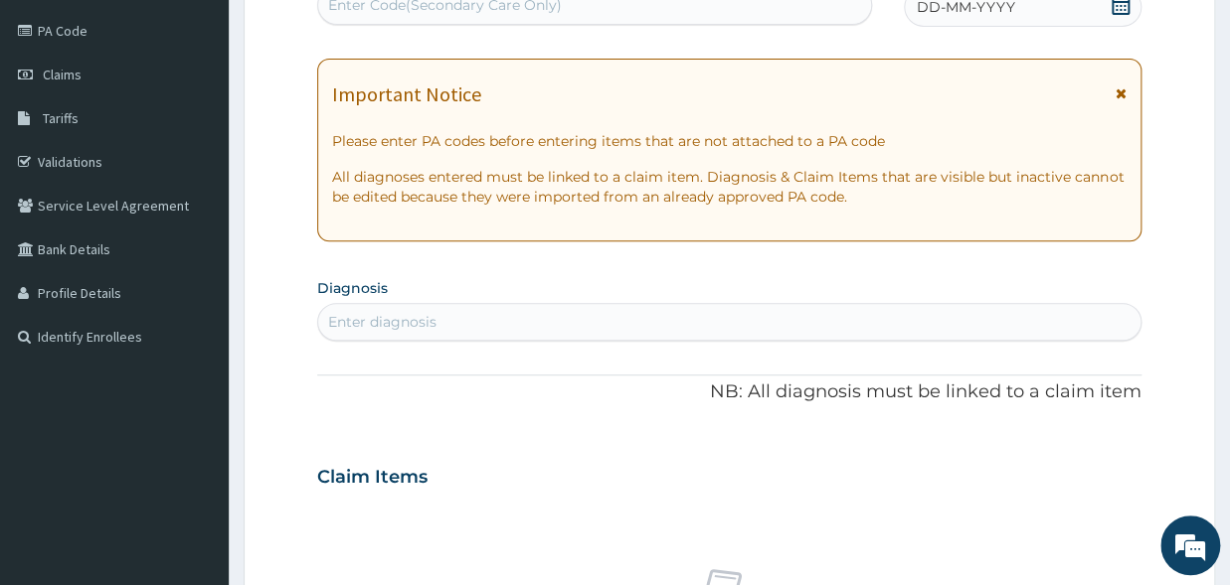
click at [1092, 6] on div "DD-MM-YYYY" at bounding box center [1023, 7] width 238 height 40
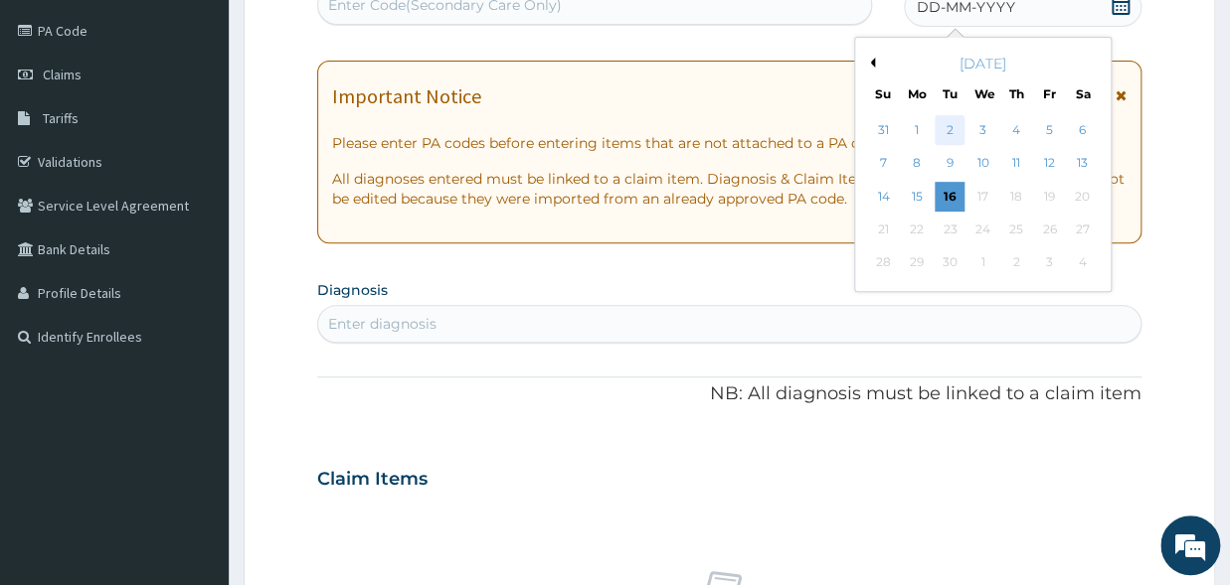
click at [947, 134] on div "2" at bounding box center [949, 130] width 30 height 30
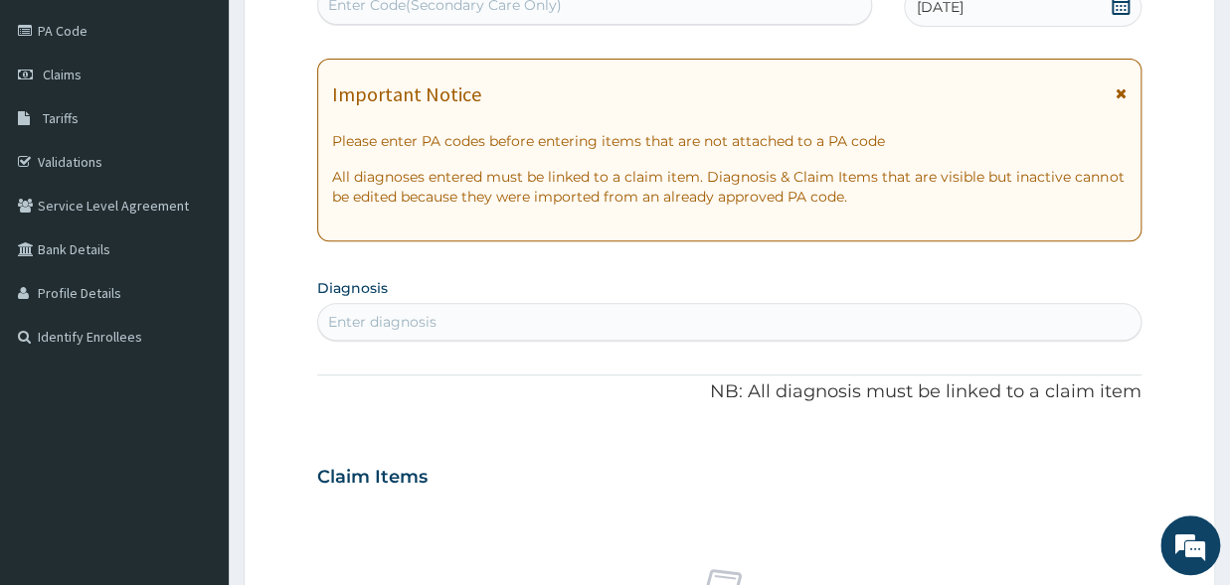
click at [491, 2] on div "R EL Toggle navigation Abebayo Boye Abebayo Boye - jerichohospital2@gmail.com M…" at bounding box center [615, 483] width 1230 height 1427
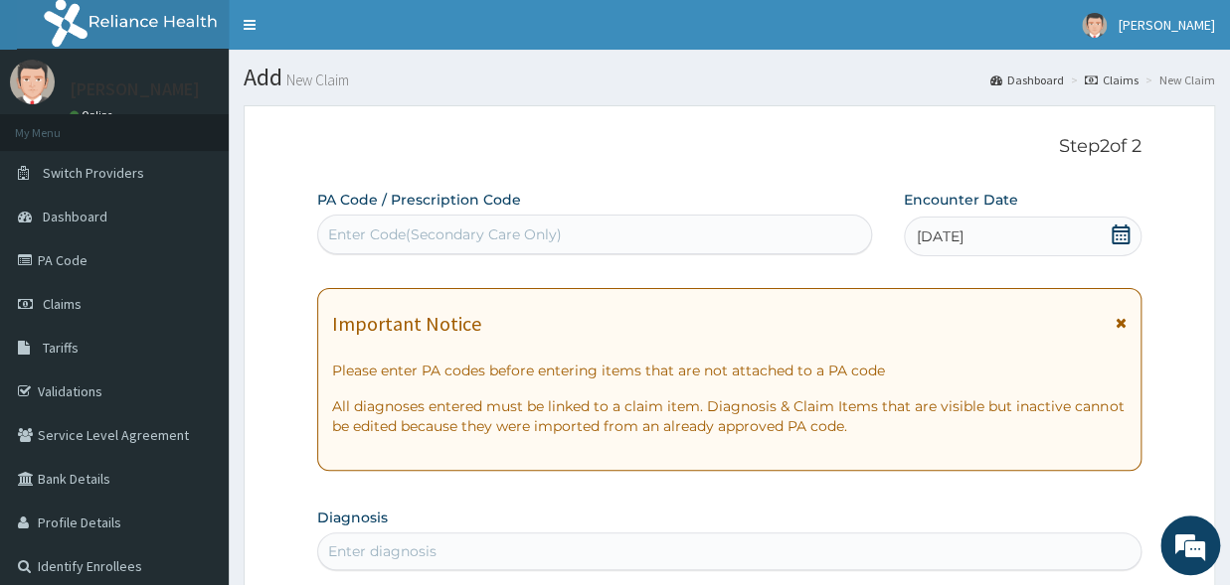
paste input "PA/AA4237"
type input "PA/AA4237"
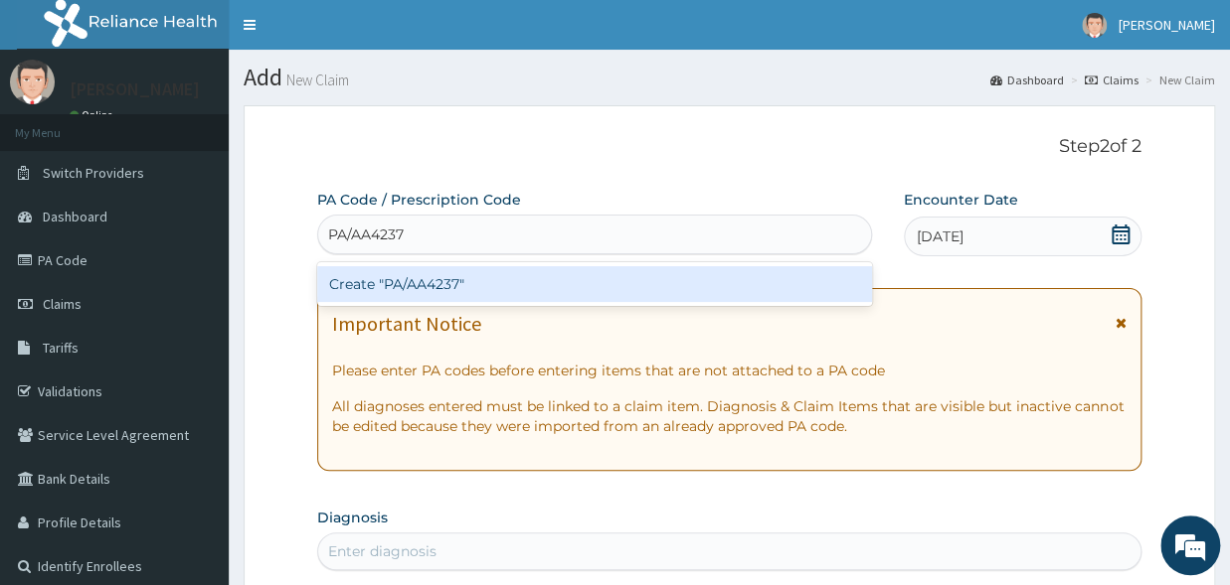
click at [448, 288] on div "Create "PA/AA4237"" at bounding box center [594, 284] width 555 height 36
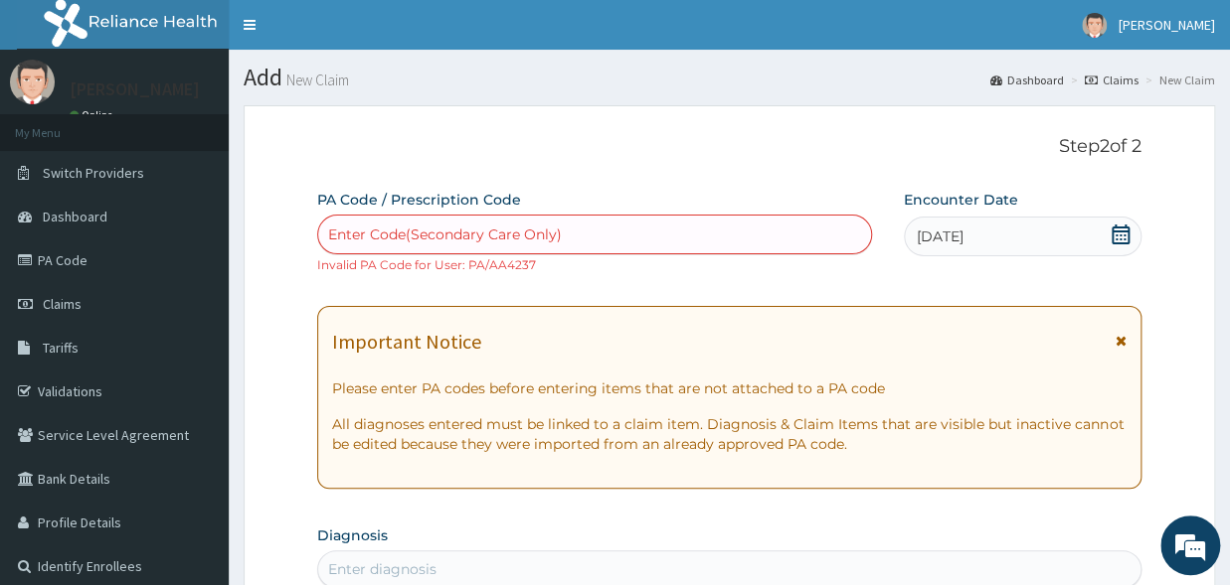
click at [509, 269] on small "Invalid PA Code for User: PA/AA4237" at bounding box center [426, 264] width 219 height 15
click at [480, 238] on div "Enter Code(Secondary Care Only)" at bounding box center [445, 235] width 234 height 20
paste input "PA/AA4237"
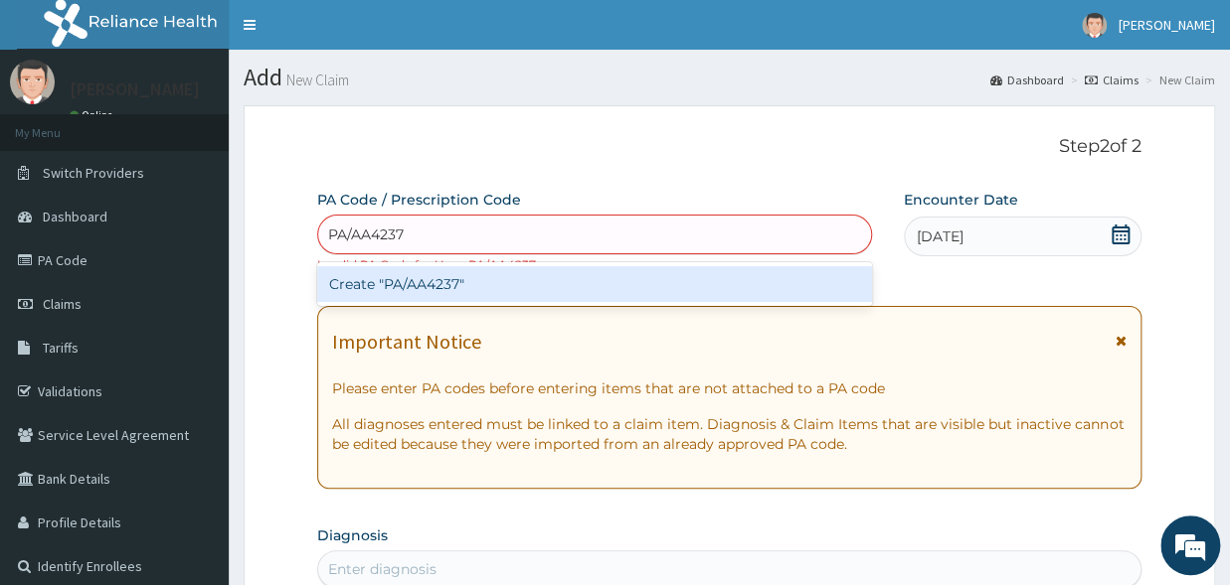
type input "PA/AA4237"
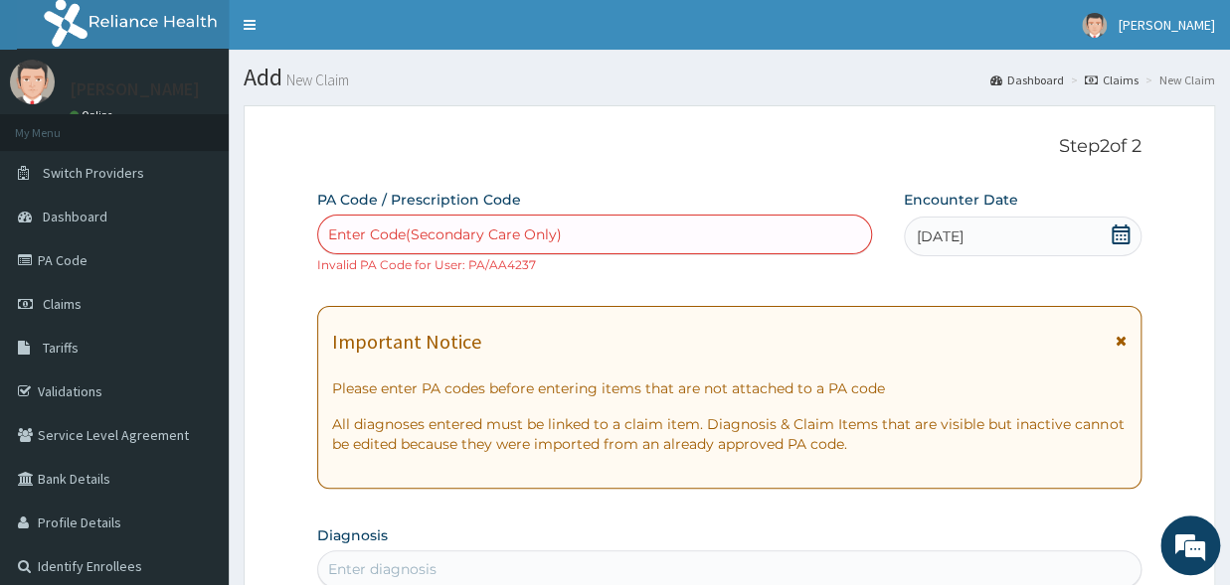
click at [607, 236] on div "Enter Code(Secondary Care Only)" at bounding box center [594, 235] width 553 height 32
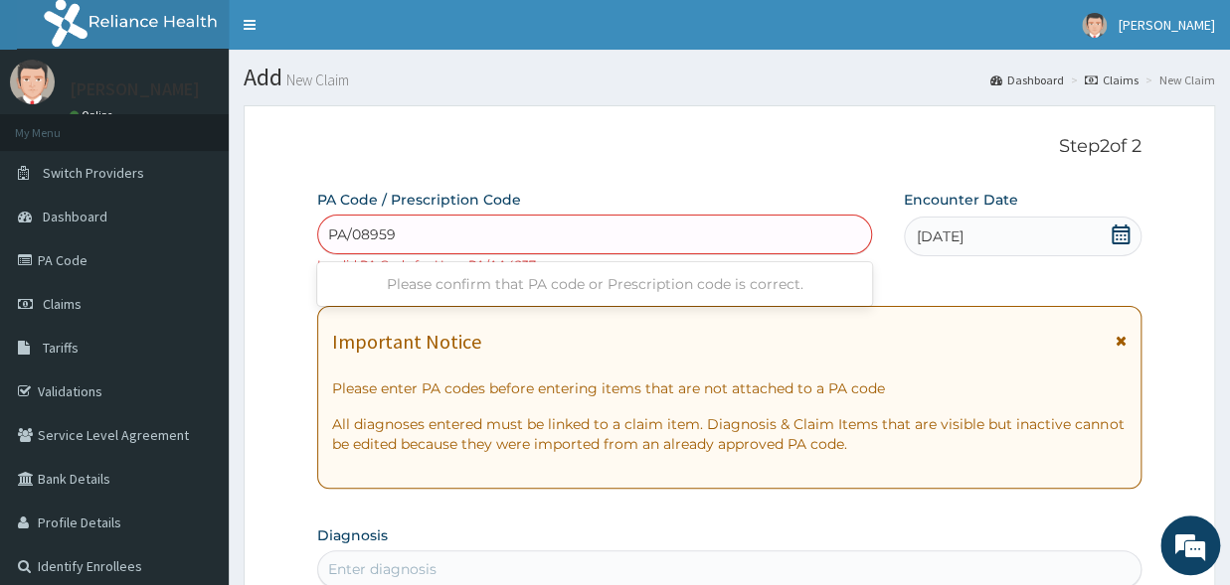
type input "PA/089590"
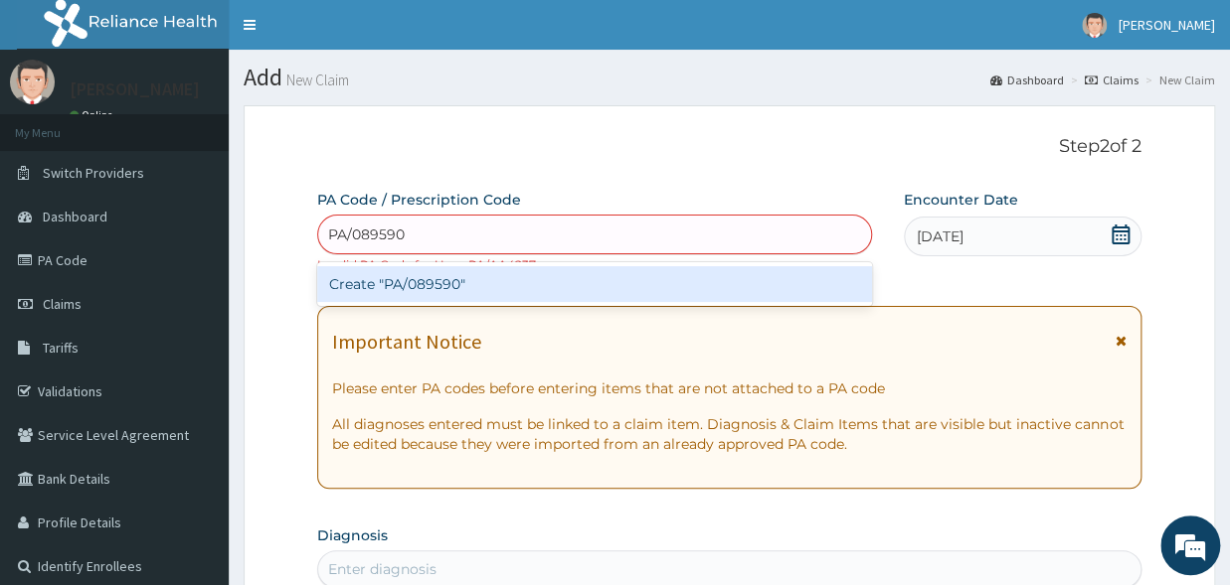
click at [589, 288] on div "Create "PA/089590"" at bounding box center [594, 284] width 555 height 36
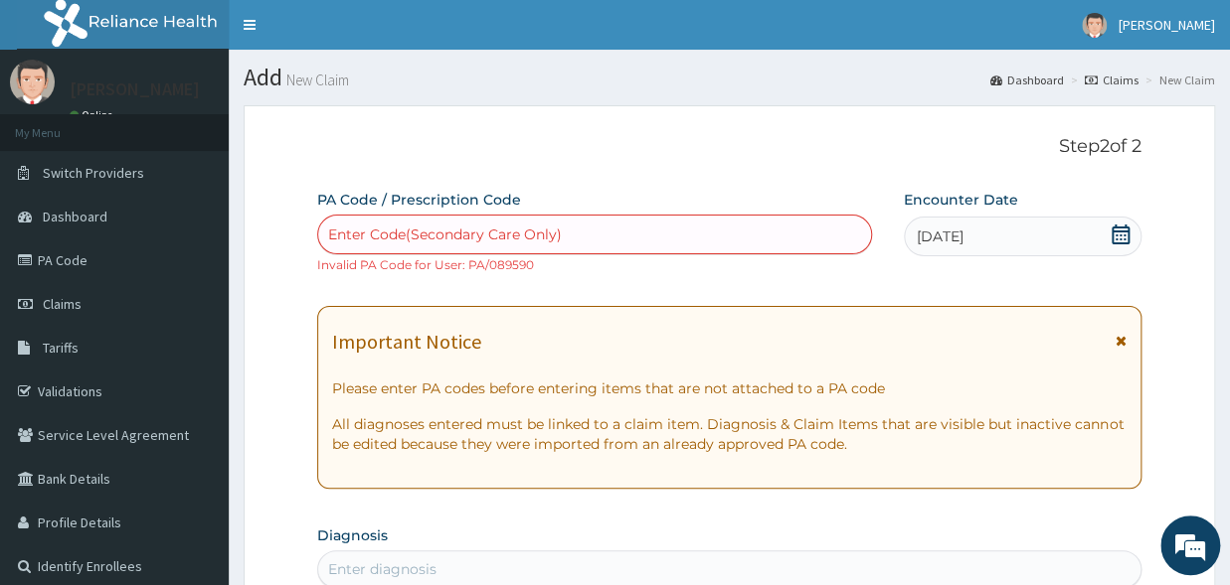
click at [538, 264] on div "Enter Code(Secondary Care Only) Invalid PA Code for User: PA/089590" at bounding box center [594, 245] width 555 height 60
drag, startPoint x: 465, startPoint y: 266, endPoint x: 538, endPoint y: 268, distance: 72.6
click at [538, 268] on div "Enter Code(Secondary Care Only) Invalid PA Code for User: PA/089590" at bounding box center [594, 245] width 555 height 60
copy small "PA/089590"
click at [483, 230] on div "Enter Code(Secondary Care Only)" at bounding box center [445, 235] width 234 height 20
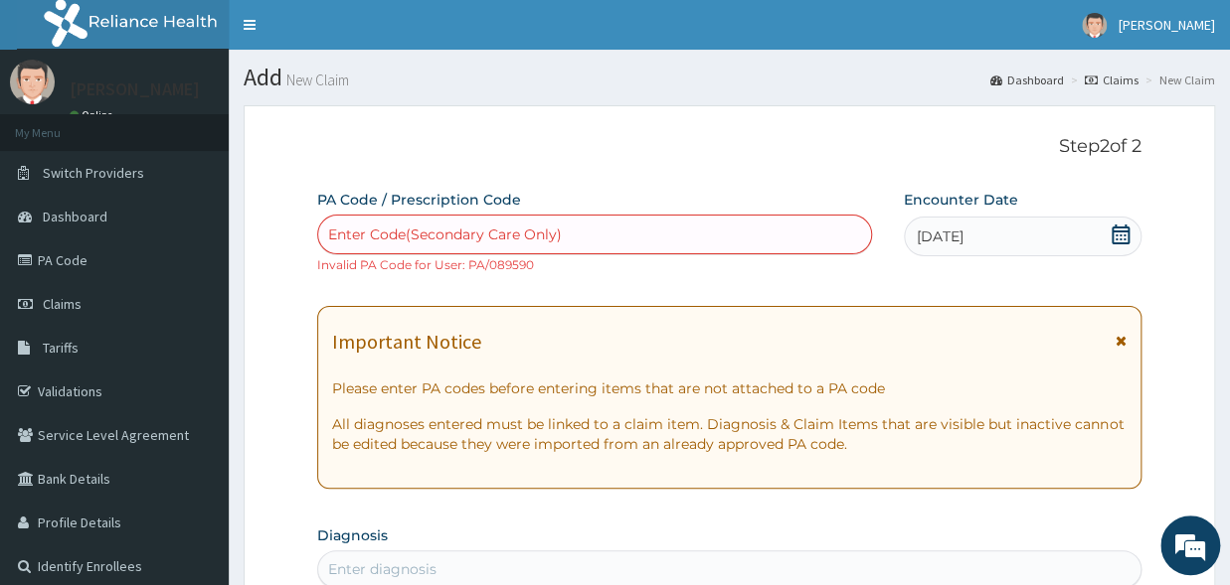
click at [483, 230] on div "Enter Code(Secondary Care Only)" at bounding box center [445, 235] width 234 height 20
click at [424, 231] on div "Enter Code(Secondary Care Only)" at bounding box center [445, 235] width 234 height 20
click at [351, 232] on div "Enter Code(Secondary Care Only)" at bounding box center [445, 235] width 234 height 20
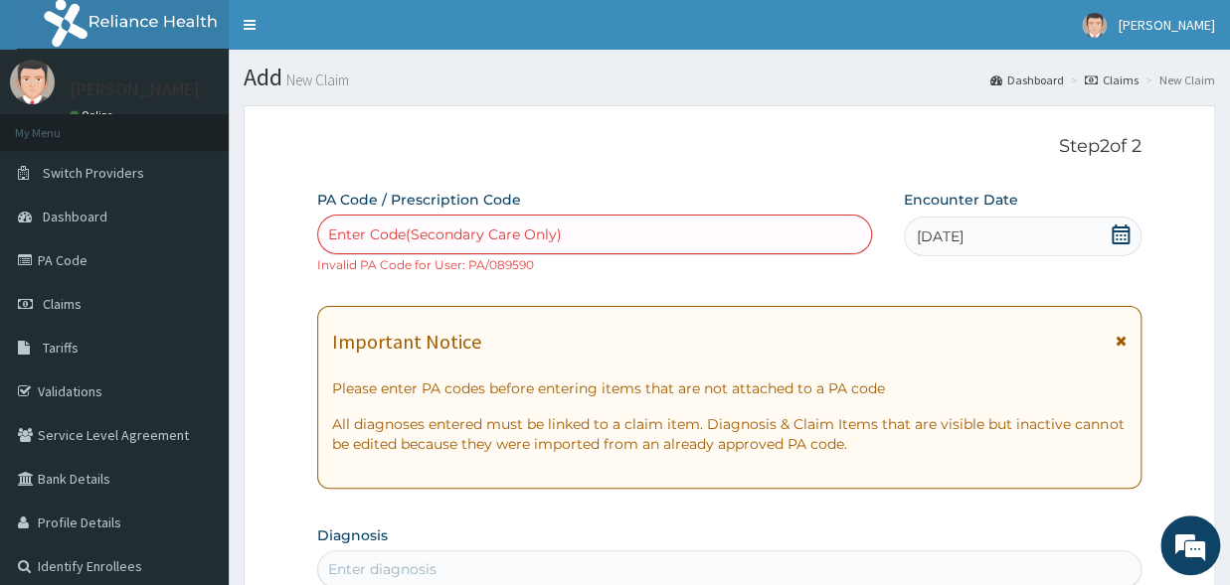
click at [351, 232] on div "Enter Code(Secondary Care Only)" at bounding box center [445, 235] width 234 height 20
click at [351, 231] on div "Enter Code(Secondary Care Only)" at bounding box center [445, 235] width 234 height 20
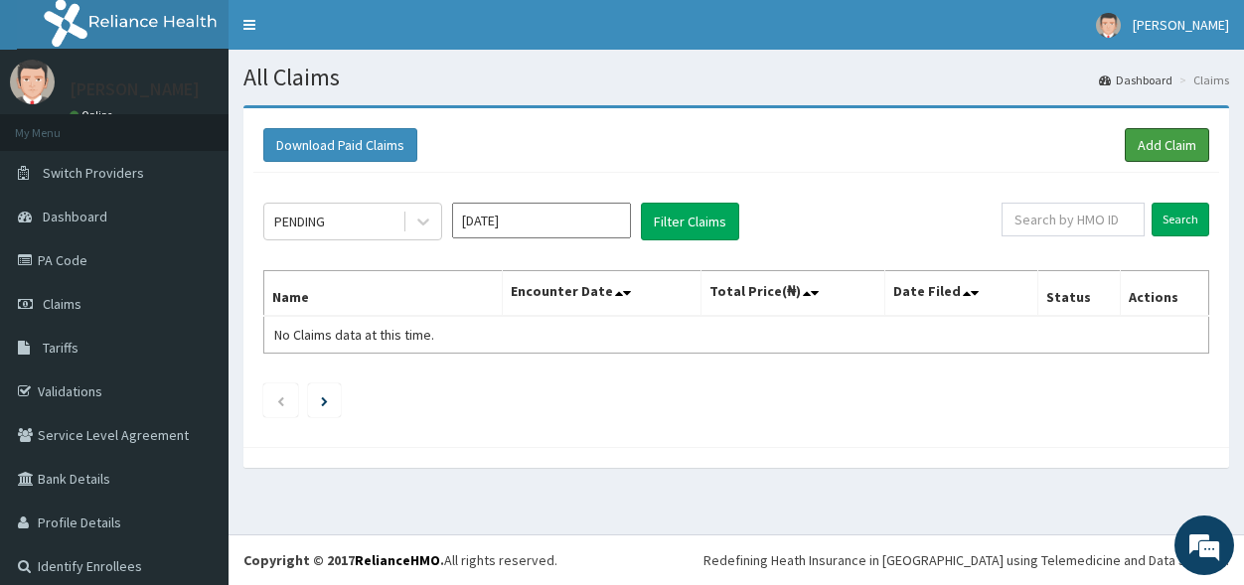
click at [1131, 141] on link "Add Claim" at bounding box center [1167, 145] width 84 height 34
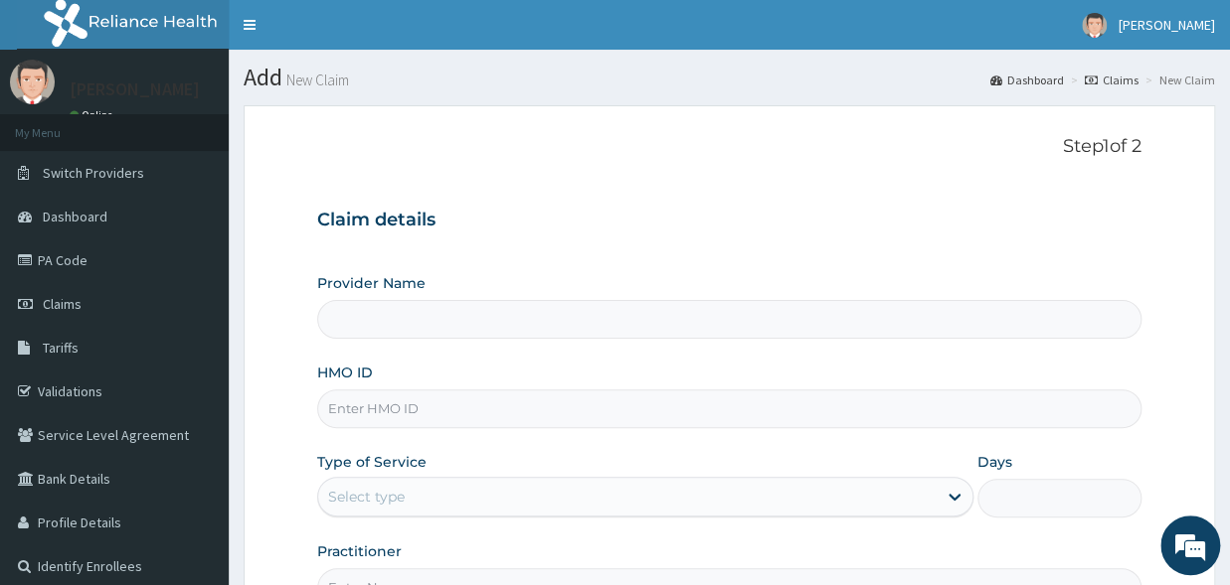
type input "[GEOGRAPHIC_DATA]"
click at [414, 403] on input "HMO ID" at bounding box center [729, 409] width 824 height 39
type input "ELG/10039/A"
click at [607, 500] on div "Select type" at bounding box center [627, 497] width 618 height 32
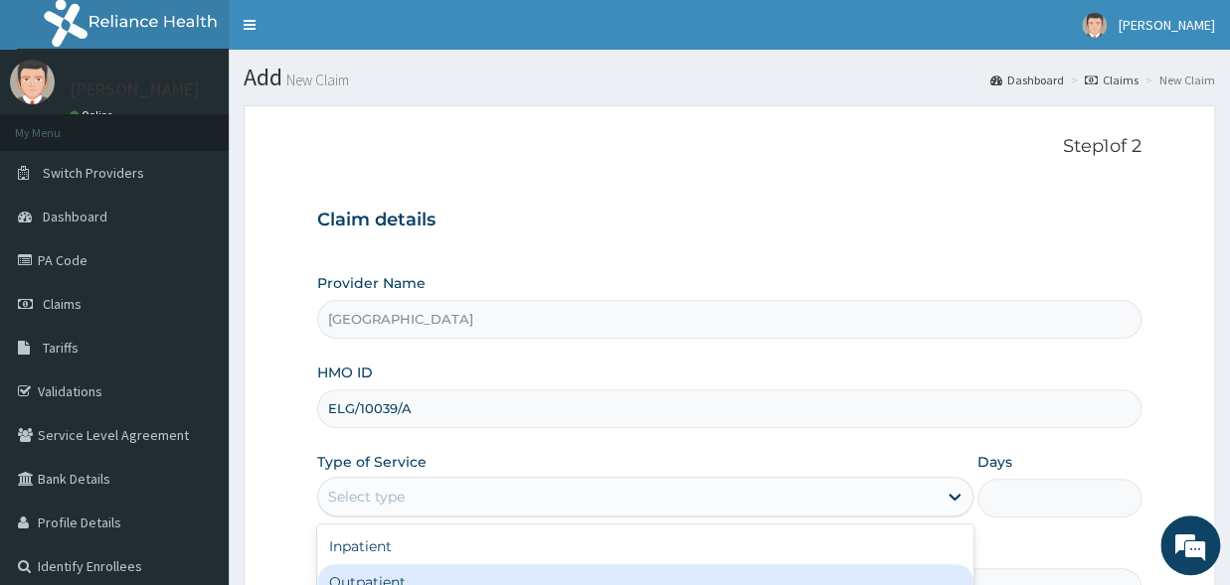
click at [542, 575] on div "Outpatient" at bounding box center [645, 583] width 656 height 36
type input "1"
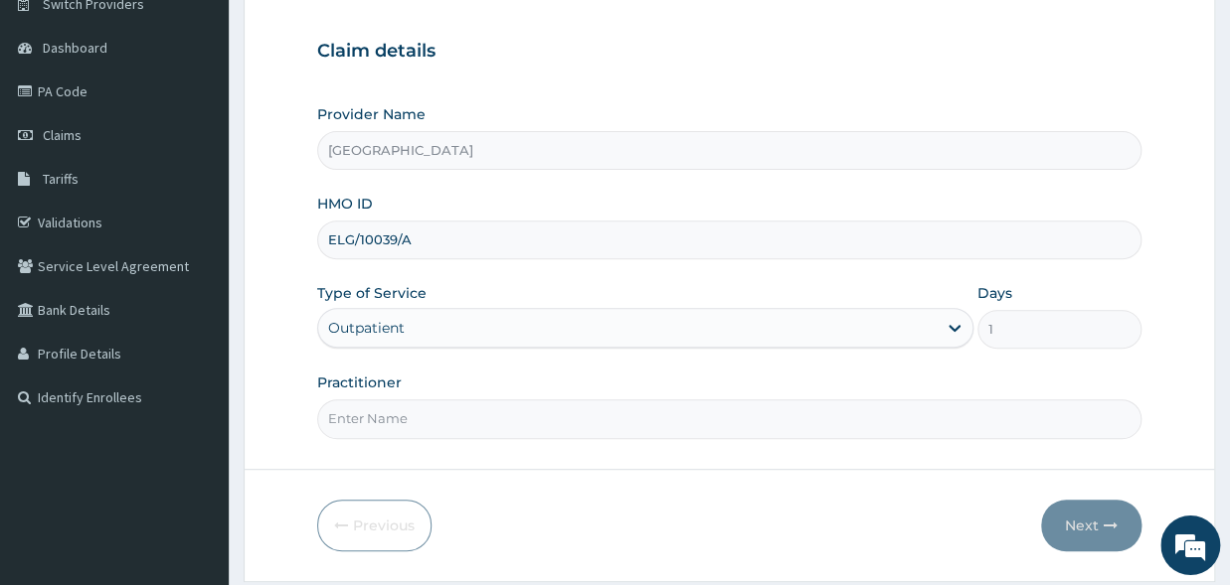
scroll to position [196, 0]
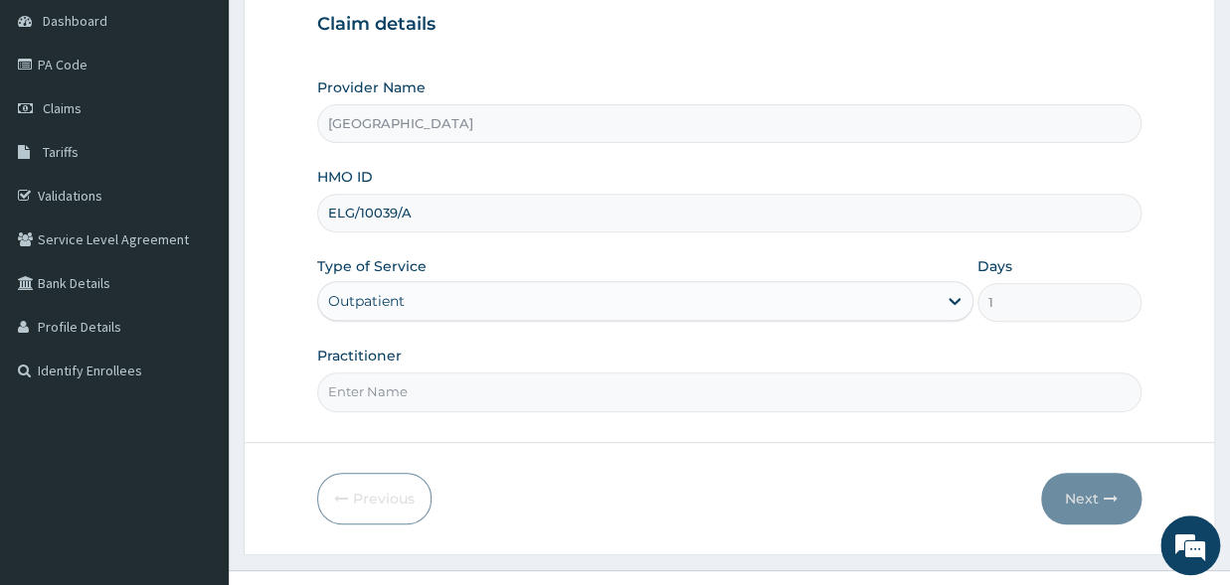
click at [527, 397] on input "Practitioner" at bounding box center [729, 392] width 824 height 39
type input "DR BOYE"
click at [1087, 503] on button "Next" at bounding box center [1091, 499] width 100 height 52
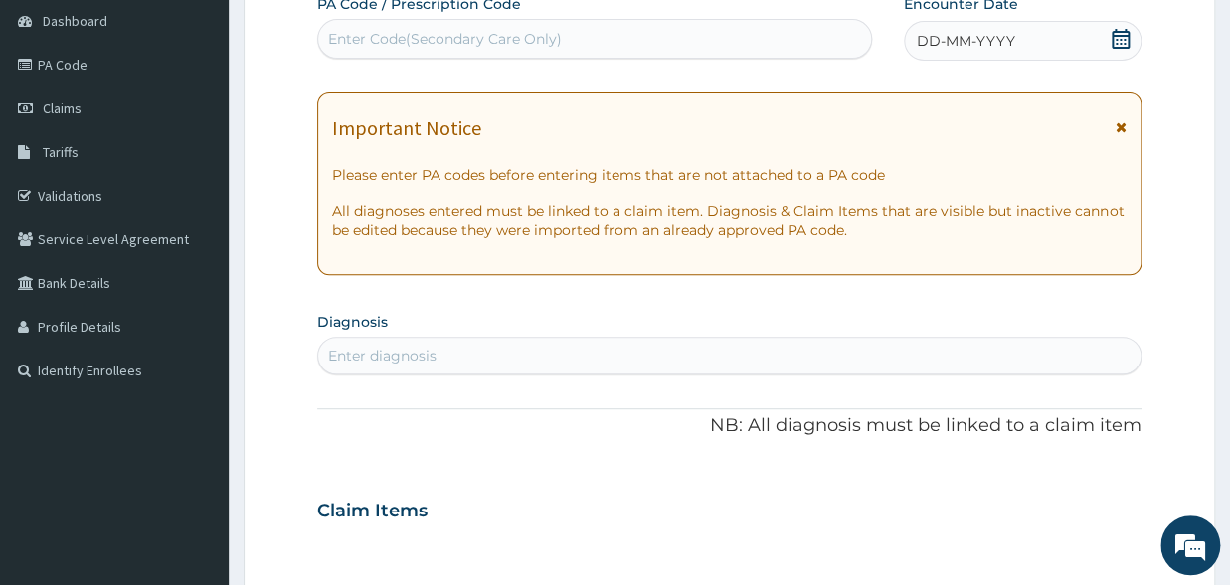
click at [1114, 37] on icon at bounding box center [1120, 39] width 20 height 20
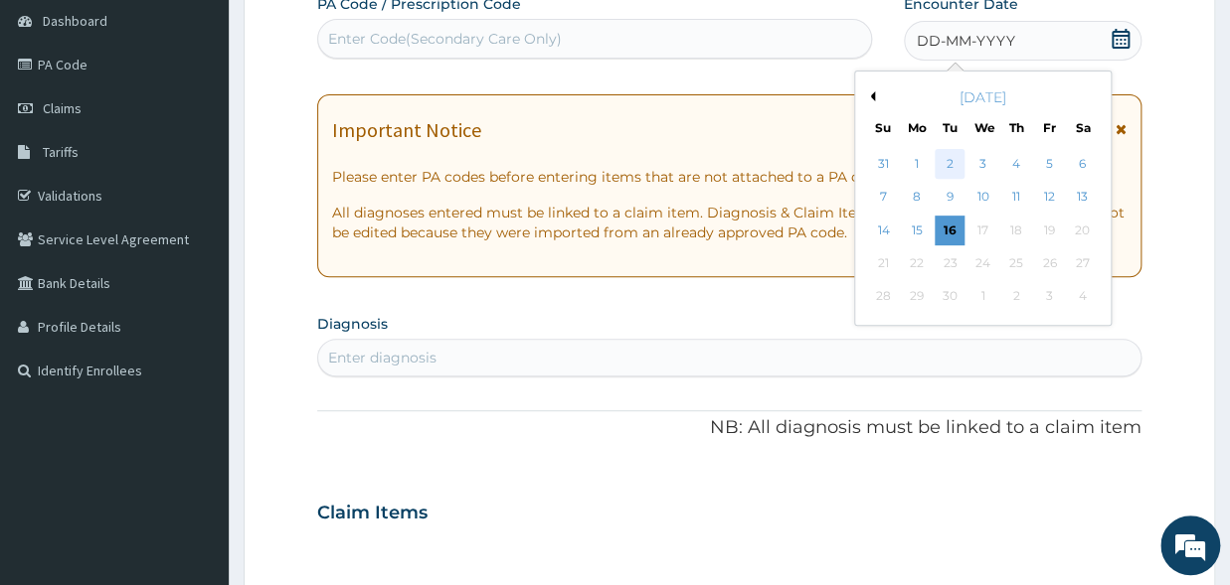
click at [953, 172] on div "2" at bounding box center [949, 164] width 30 height 30
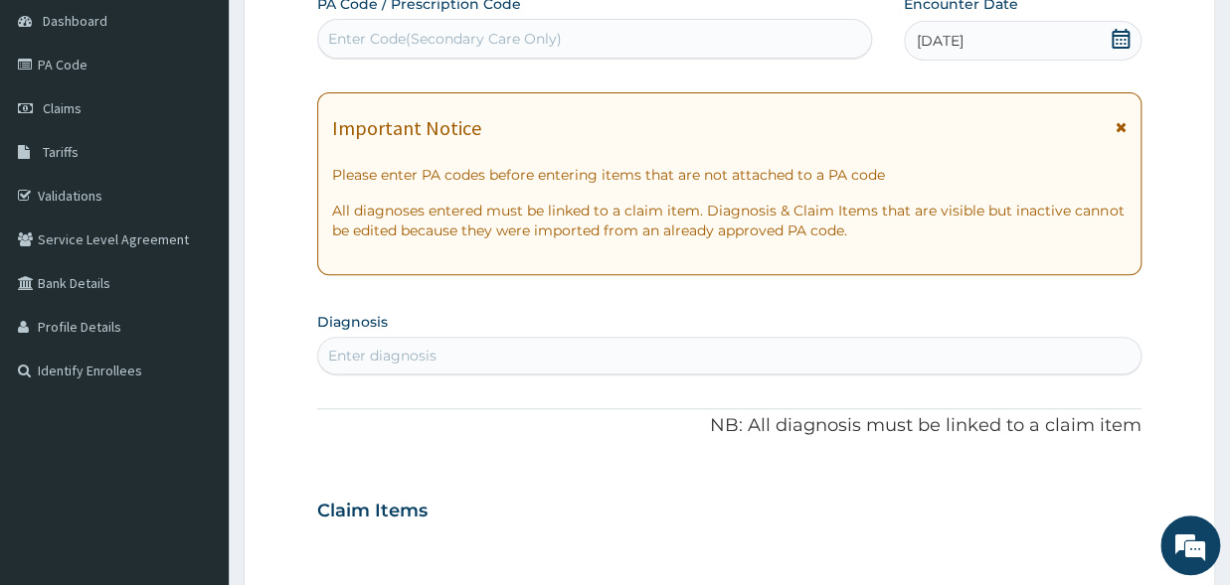
click at [627, 47] on div "Enter Code(Secondary Care Only)" at bounding box center [594, 39] width 553 height 32
paste input "PA/AA4237"
type input "PA/AA4237"
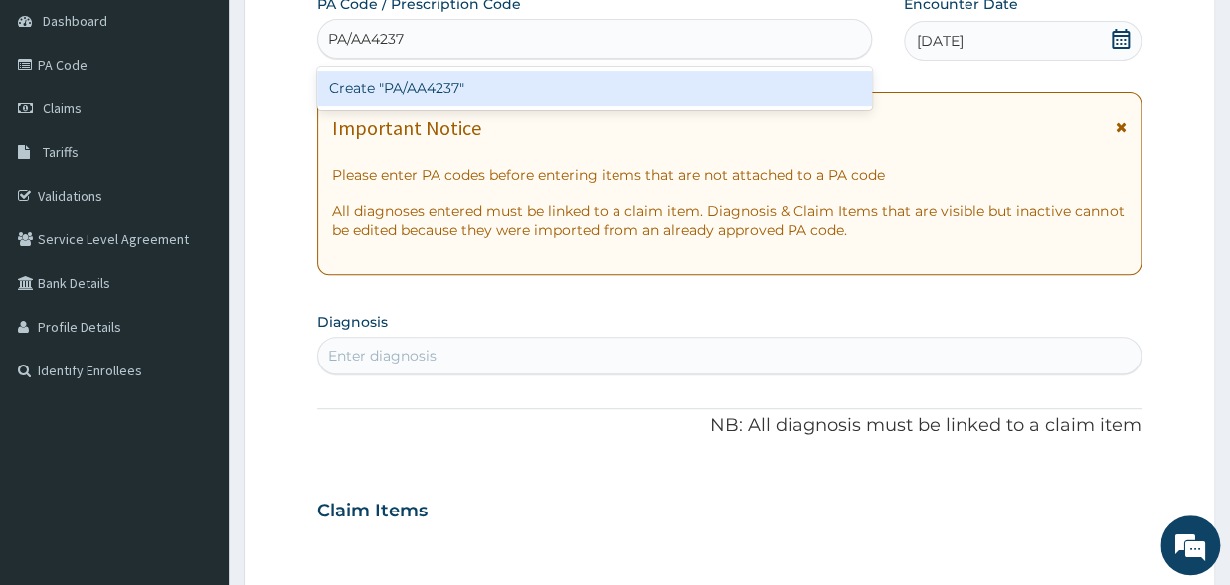
click at [582, 82] on div "Create "PA/AA4237"" at bounding box center [594, 89] width 555 height 36
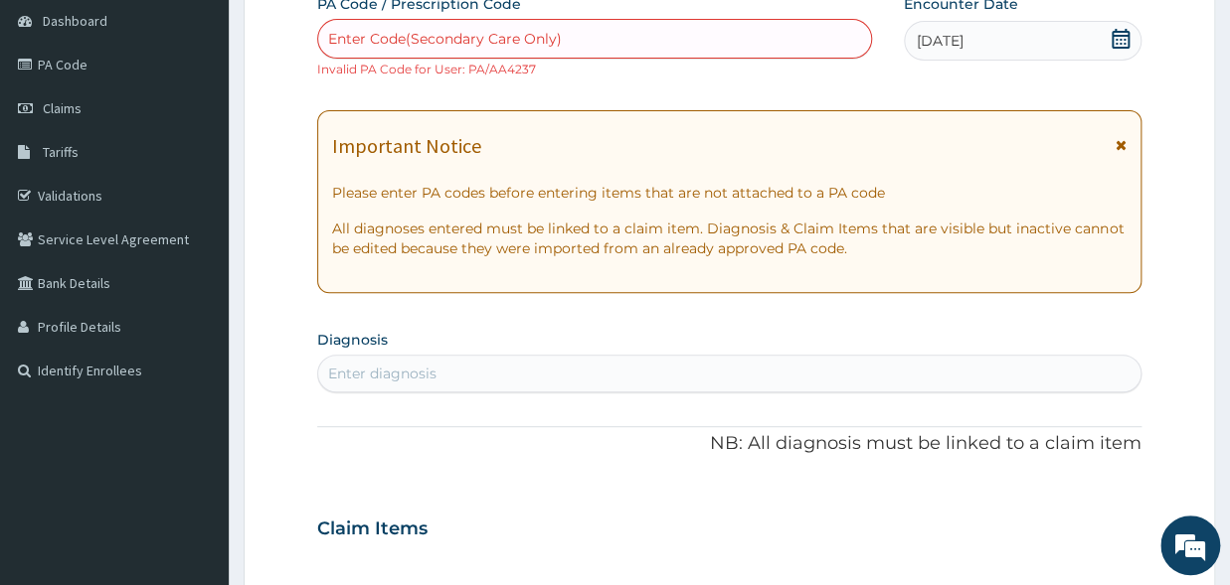
paste input "PA/AA4237"
type input "PA/AA4237"
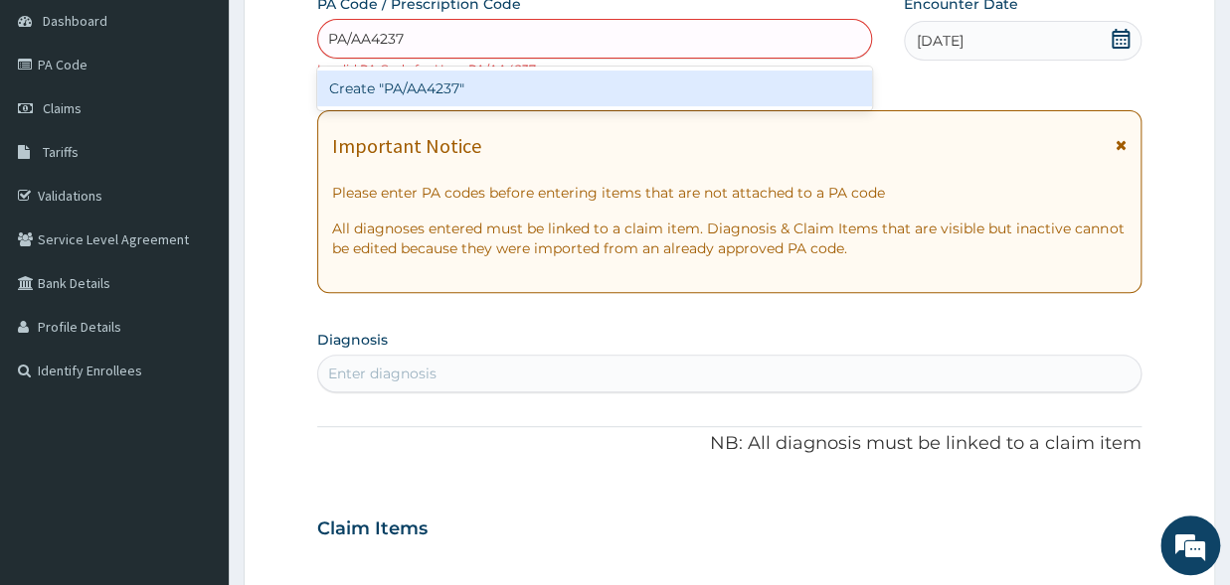
click at [793, 80] on div "Create "PA/AA4237"" at bounding box center [594, 89] width 555 height 36
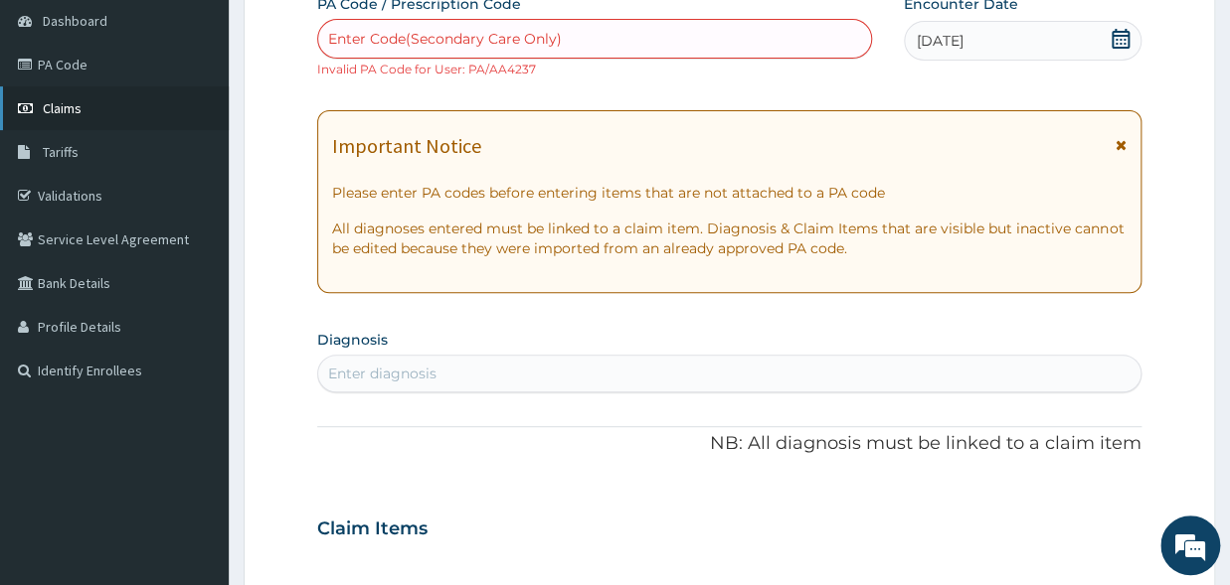
click at [71, 107] on span "Claims" at bounding box center [62, 108] width 39 height 18
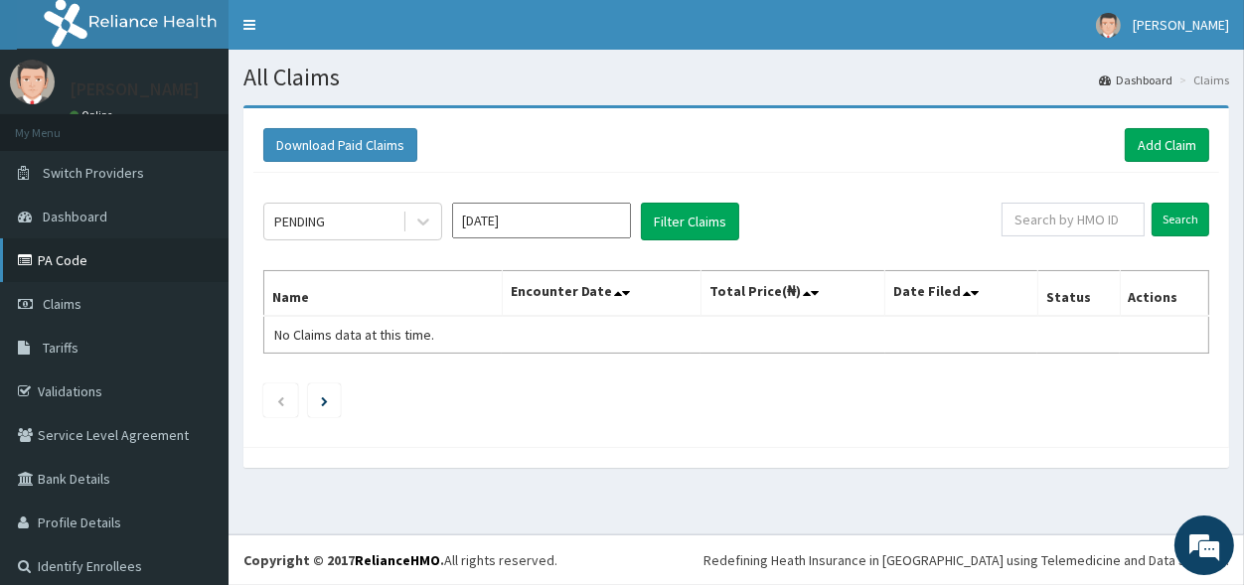
click at [86, 260] on link "PA Code" at bounding box center [114, 261] width 229 height 44
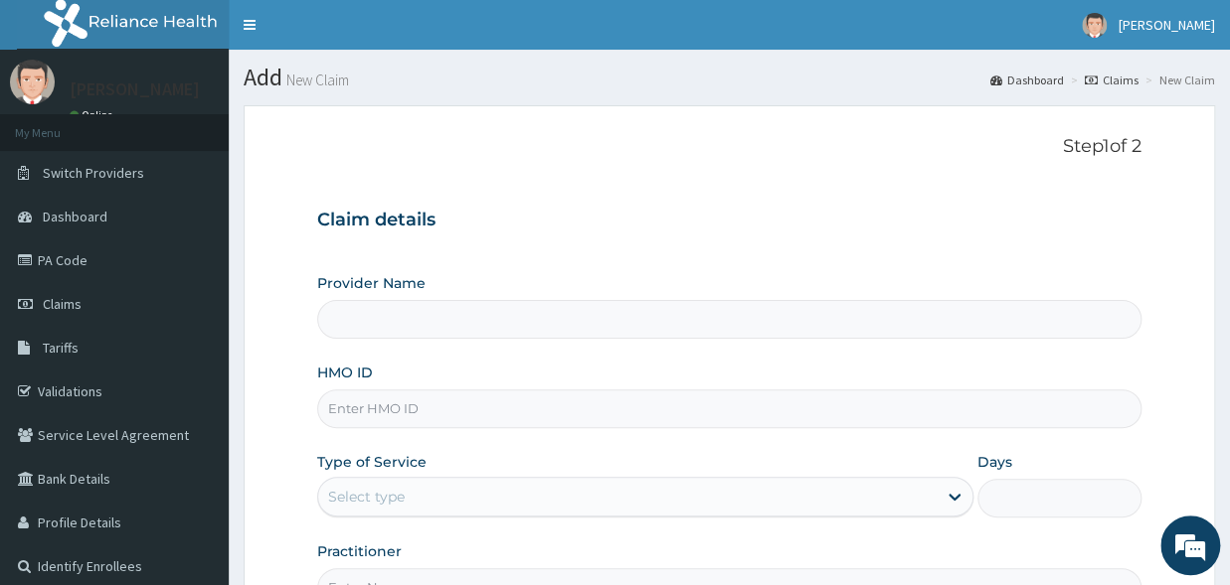
type input "[GEOGRAPHIC_DATA]"
click at [403, 421] on input "HMO ID" at bounding box center [729, 409] width 824 height 39
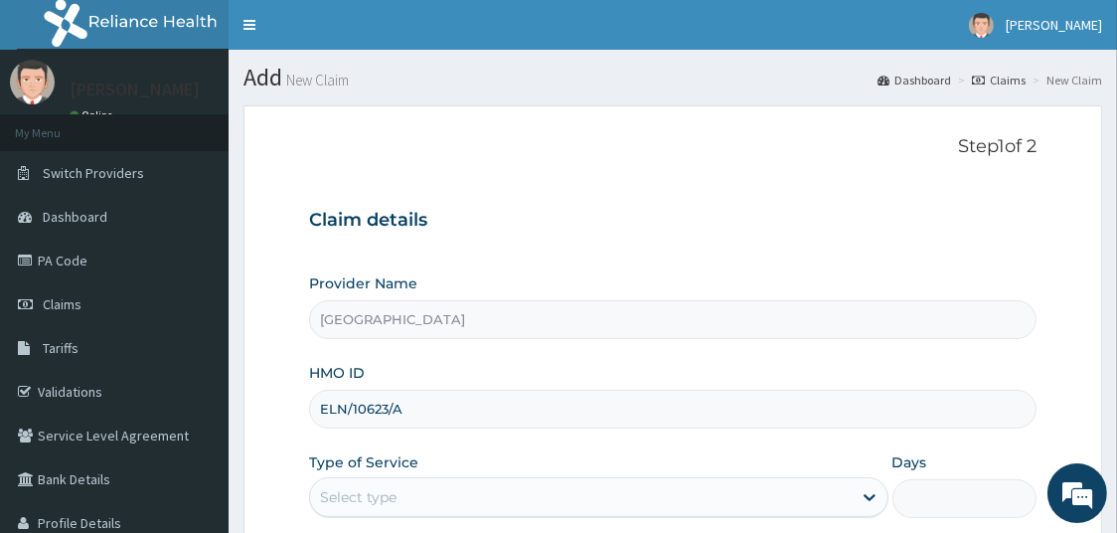
type input "ELN/10623/A"
click at [1116, 237] on section "Step 1 of 2 Claim details Provider Name [GEOGRAPHIC_DATA] Ogun HMO ID ELN/10623…" at bounding box center [673, 427] width 889 height 675
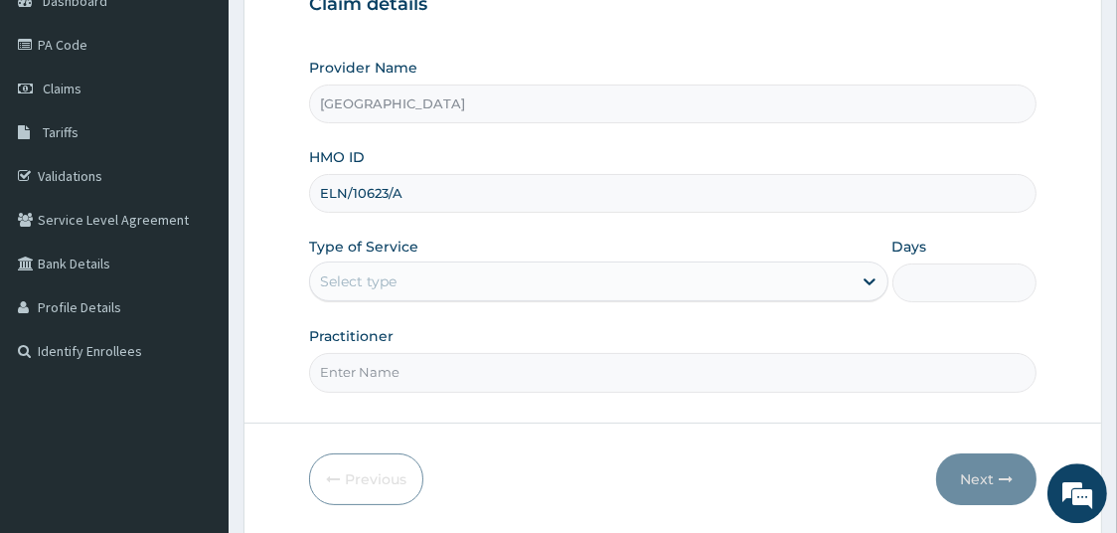
scroll to position [219, 0]
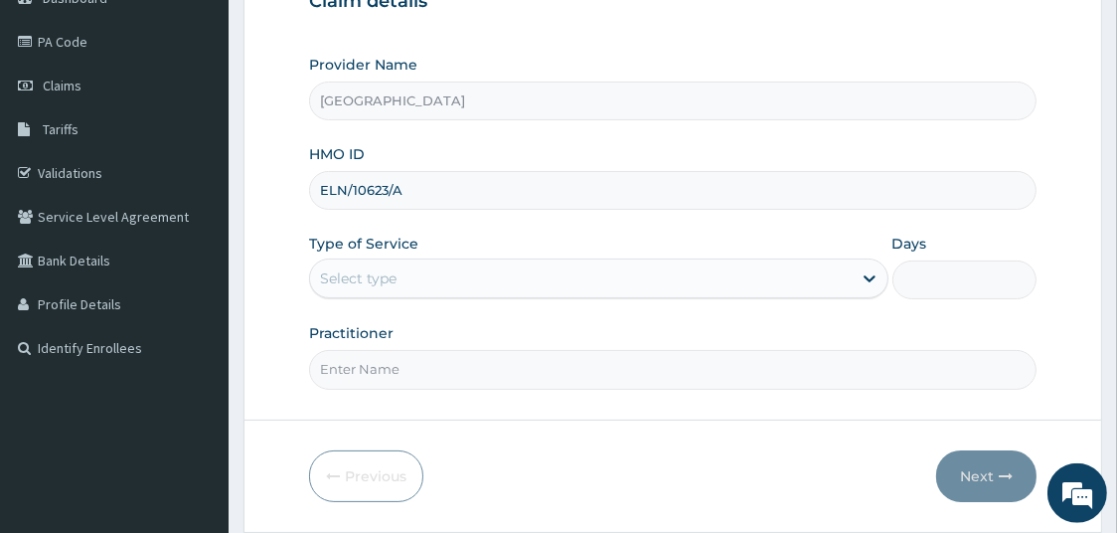
click at [960, 282] on input "Days" at bounding box center [965, 279] width 145 height 39
type input "1"
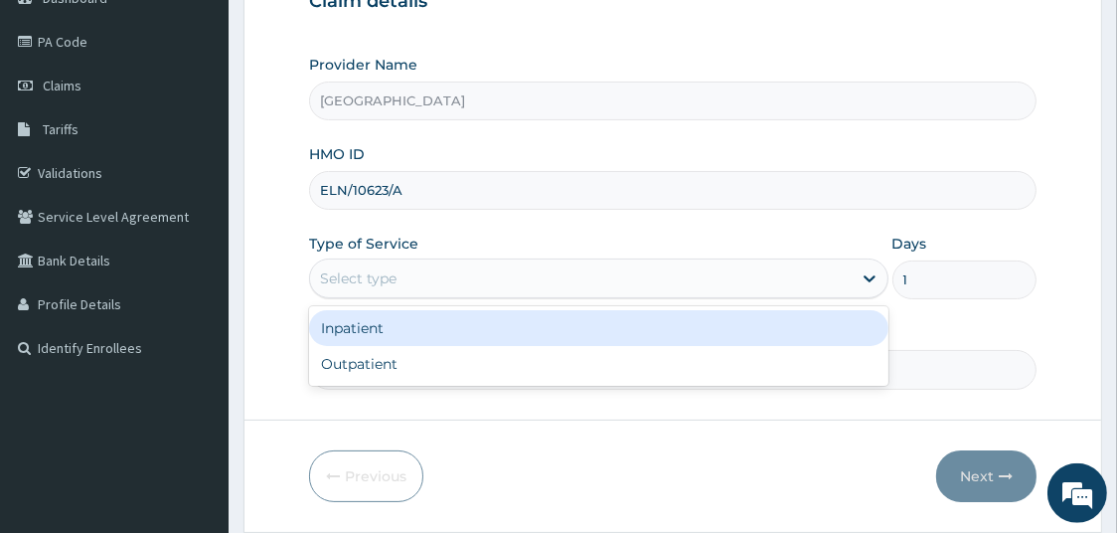
click at [778, 279] on div "Select type" at bounding box center [581, 278] width 542 height 32
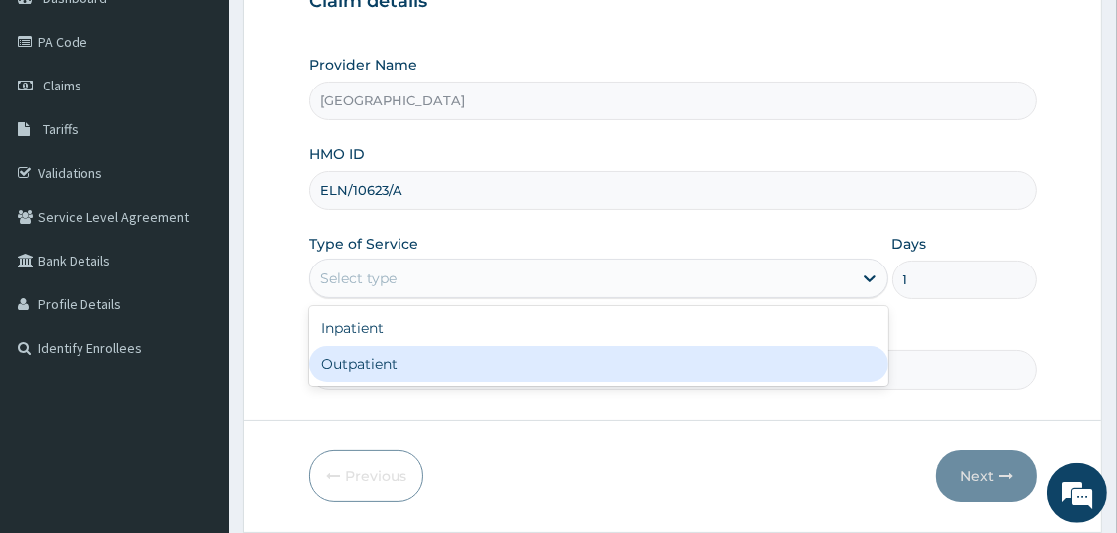
click at [709, 359] on div "Outpatient" at bounding box center [598, 364] width 579 height 36
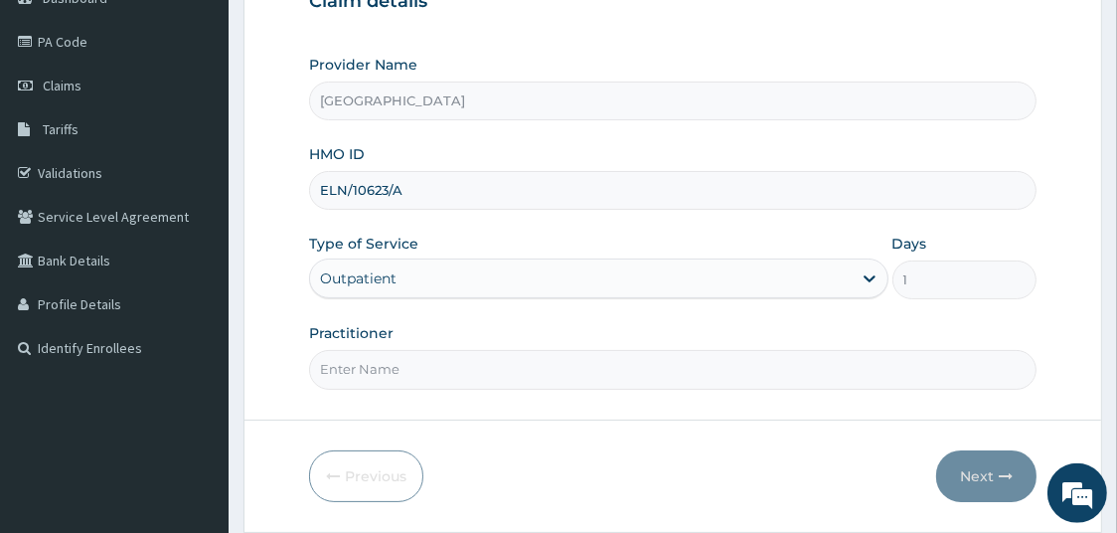
click at [684, 363] on input "Practitioner" at bounding box center [673, 369] width 729 height 39
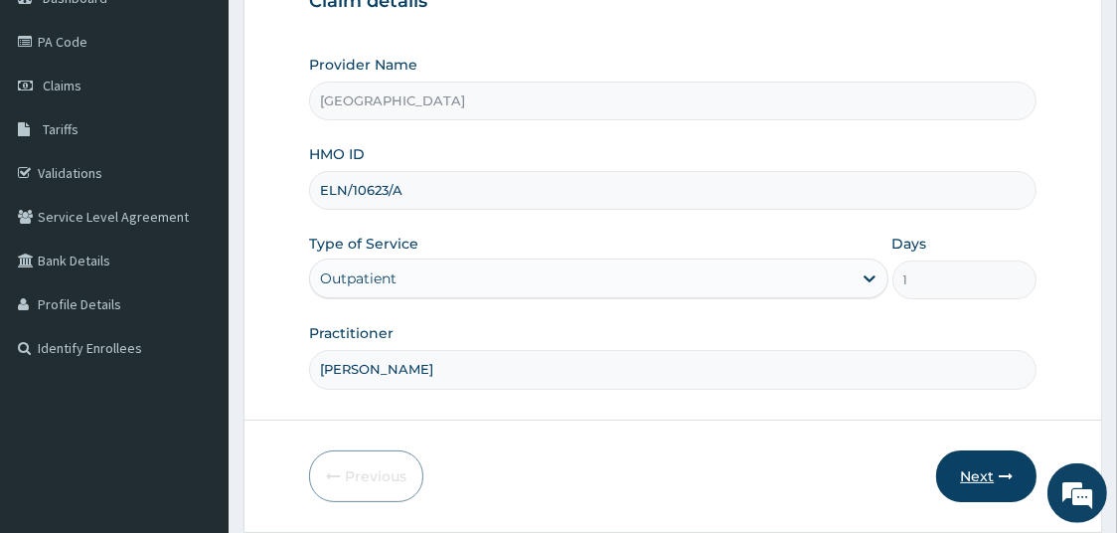
type input "DR BOYE"
click at [962, 477] on button "Next" at bounding box center [986, 476] width 100 height 52
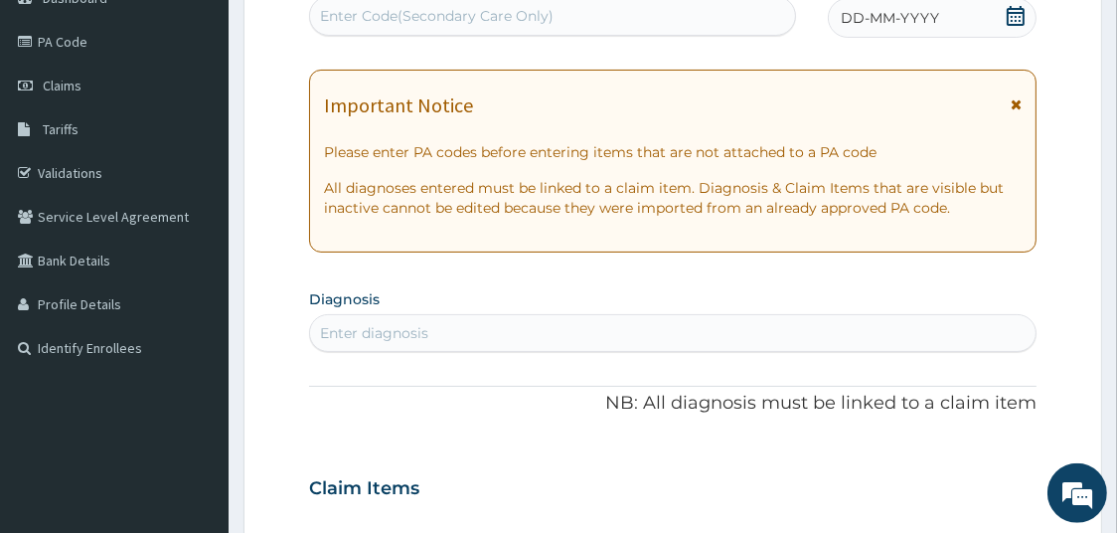
click at [890, 13] on span "DD-MM-YYYY" at bounding box center [890, 18] width 98 height 20
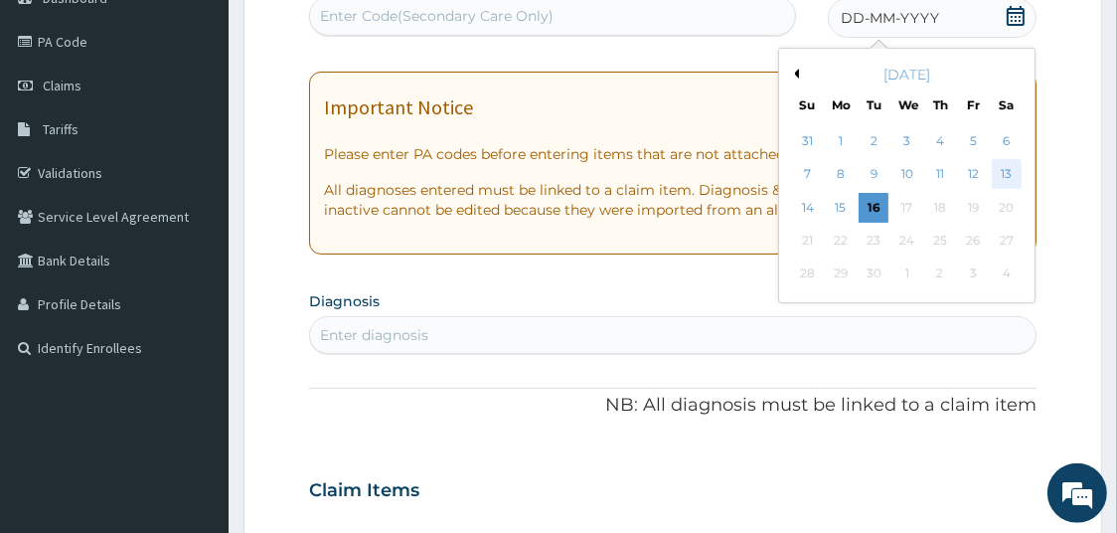
click at [1015, 171] on div "13" at bounding box center [1007, 175] width 30 height 30
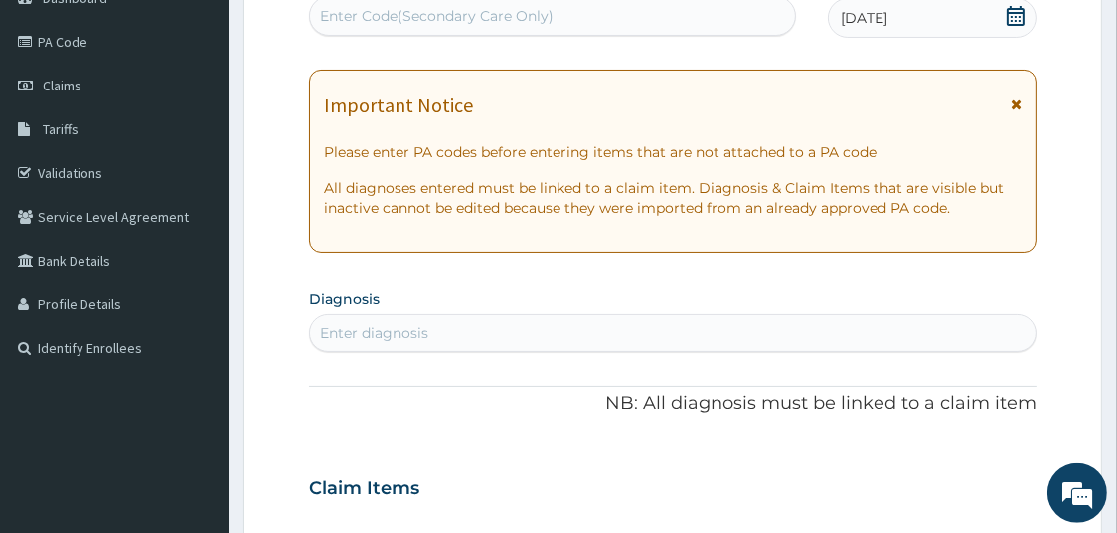
click at [626, 11] on div "Enter Code(Secondary Care Only)" at bounding box center [552, 16] width 485 height 32
paste input "PA/887A66"
type input "PA/887A66"
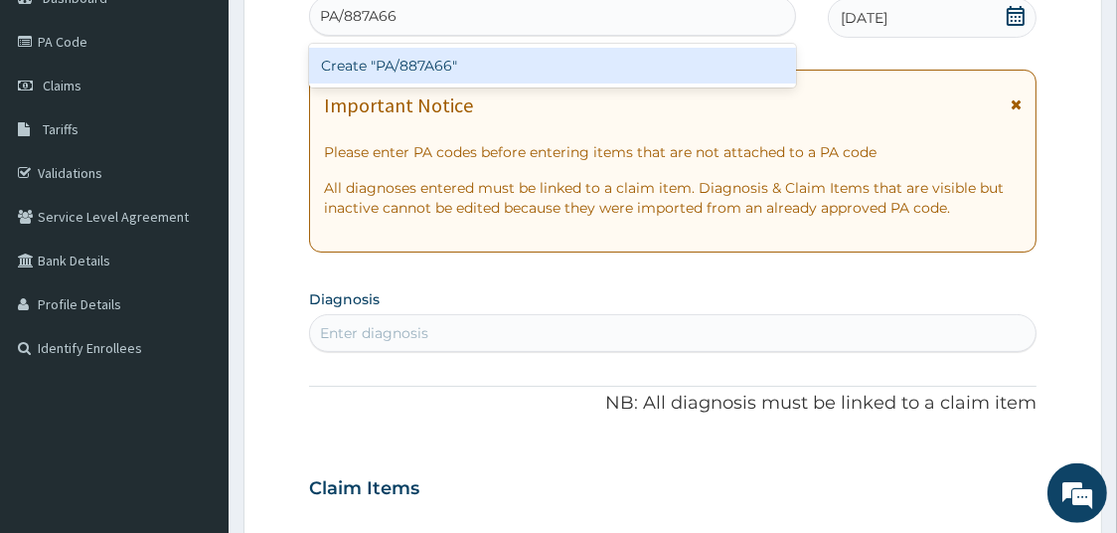
click at [585, 62] on div "Create "PA/887A66"" at bounding box center [552, 66] width 487 height 36
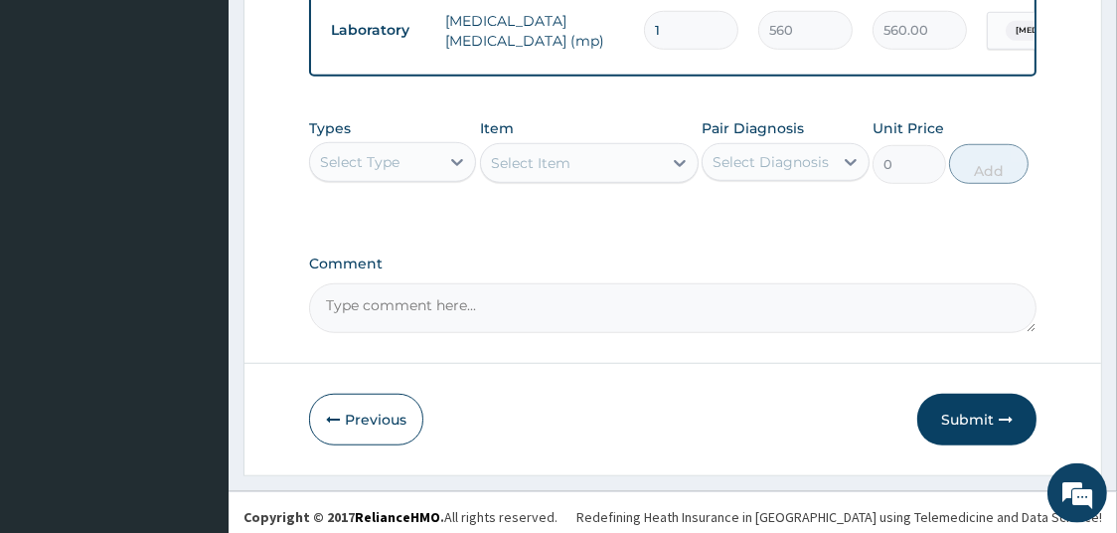
scroll to position [1367, 0]
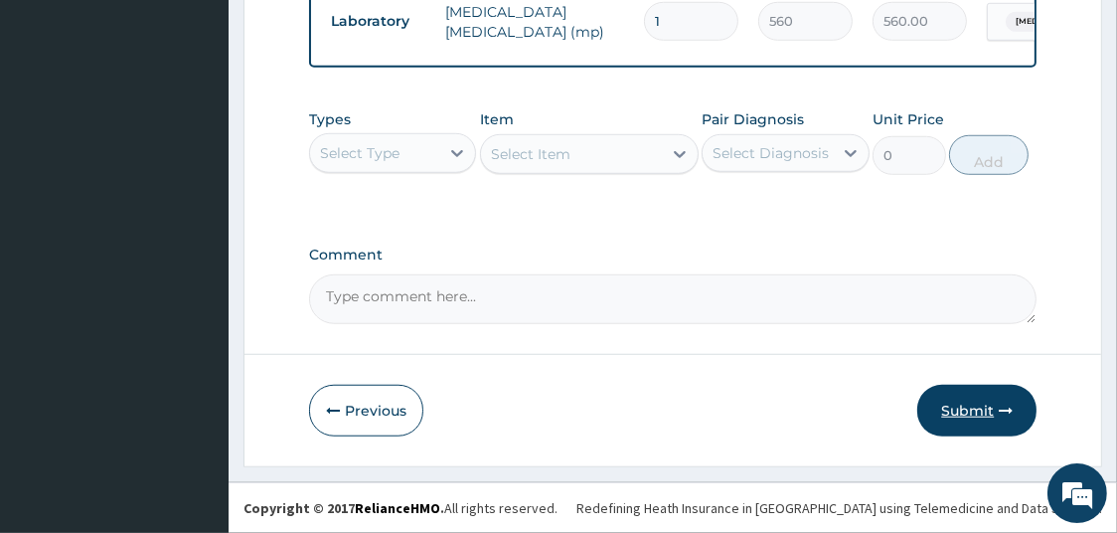
click at [969, 404] on button "Submit" at bounding box center [976, 411] width 119 height 52
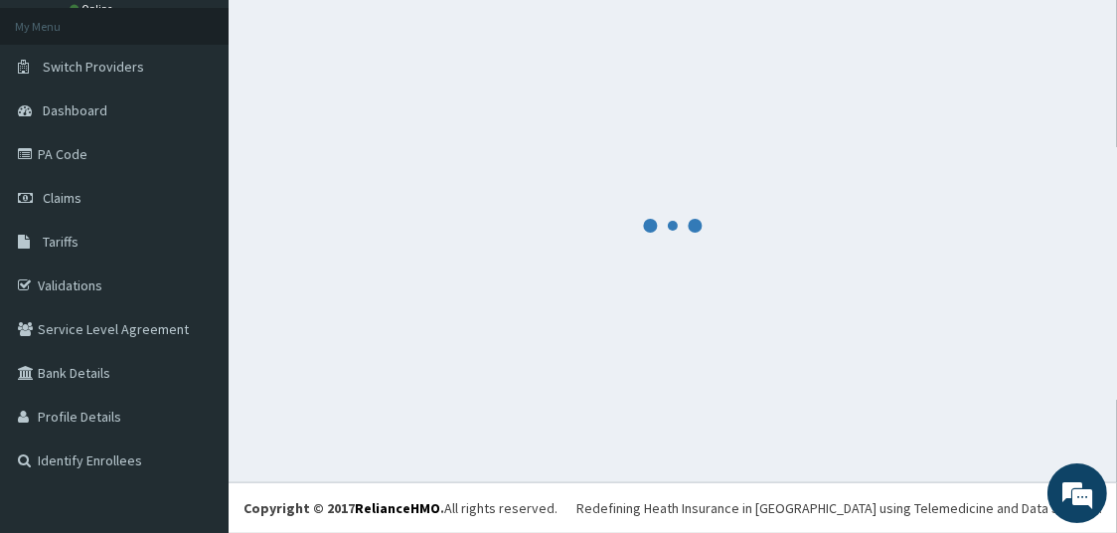
scroll to position [105, 0]
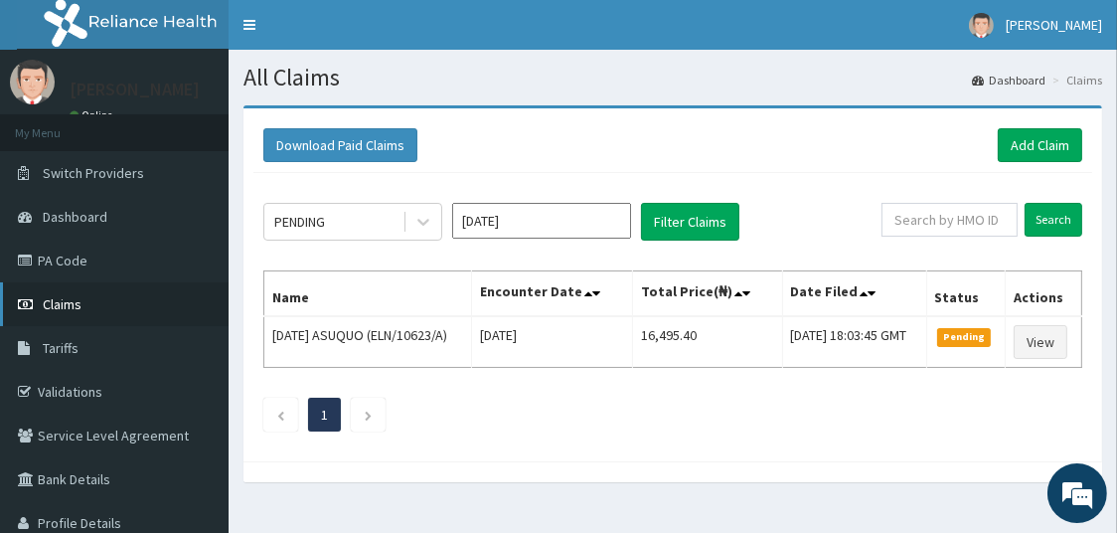
click at [112, 301] on link "Claims" at bounding box center [114, 304] width 229 height 44
click at [82, 264] on link "PA Code" at bounding box center [114, 261] width 229 height 44
click at [1044, 145] on link "Add Claim" at bounding box center [1040, 145] width 84 height 34
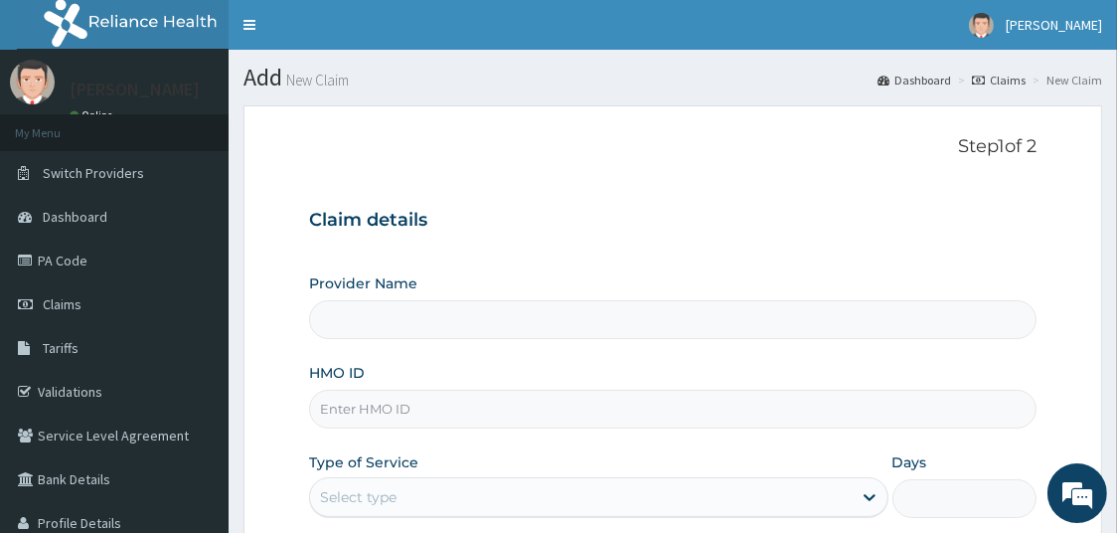
type input "[GEOGRAPHIC_DATA]"
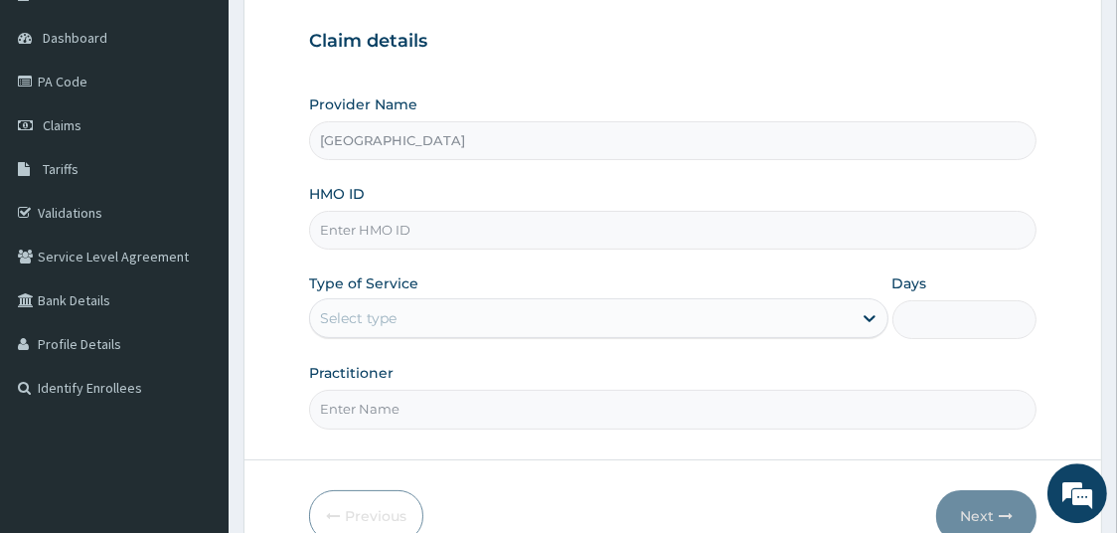
click at [440, 234] on input "HMO ID" at bounding box center [673, 230] width 729 height 39
type input "ELG/10039/B"
click at [922, 310] on input "Days" at bounding box center [965, 319] width 145 height 39
type input "1"
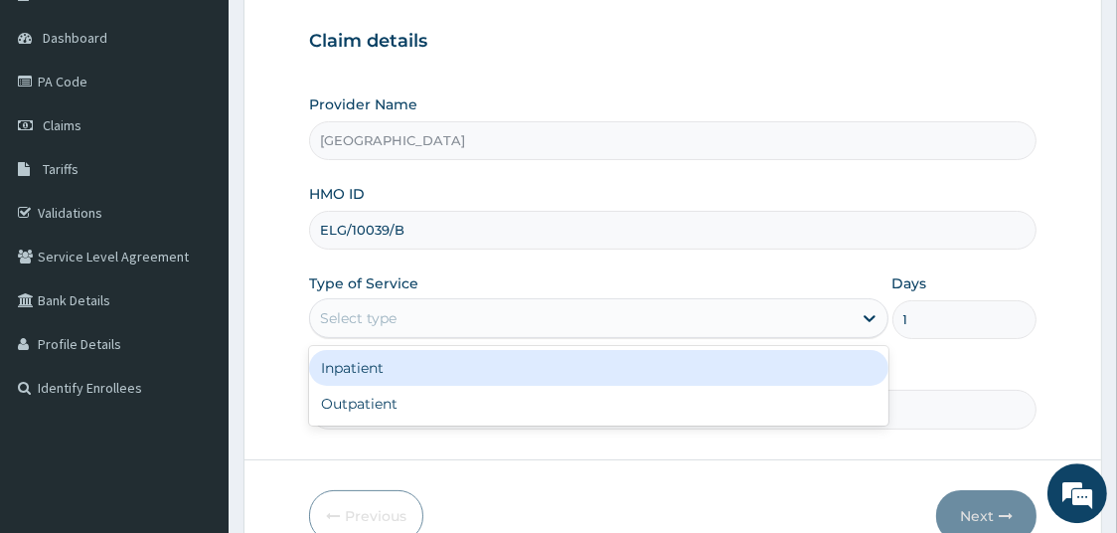
click at [669, 304] on div "Select type" at bounding box center [581, 318] width 542 height 32
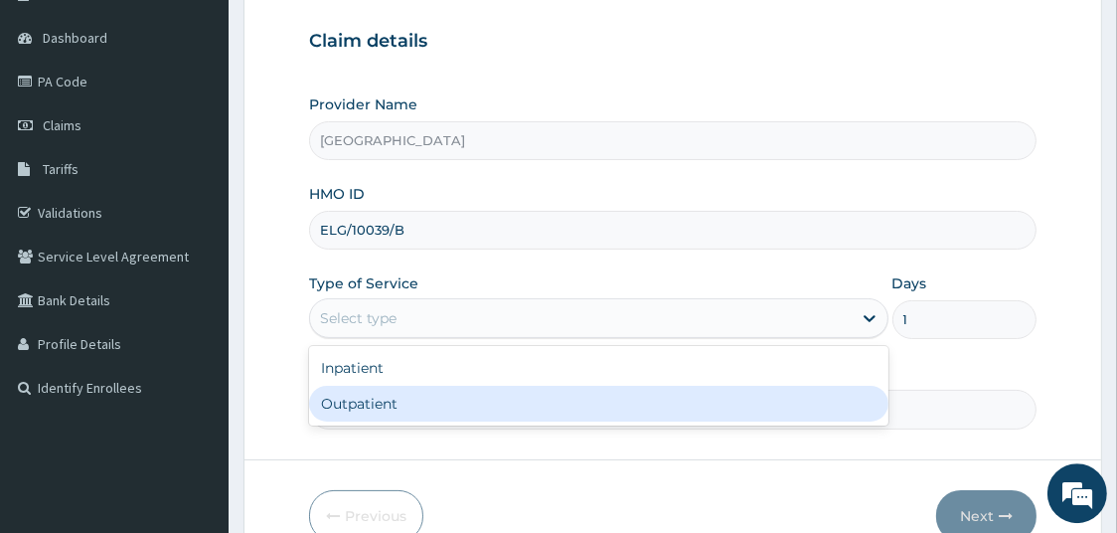
click at [578, 411] on div "Outpatient" at bounding box center [598, 404] width 579 height 36
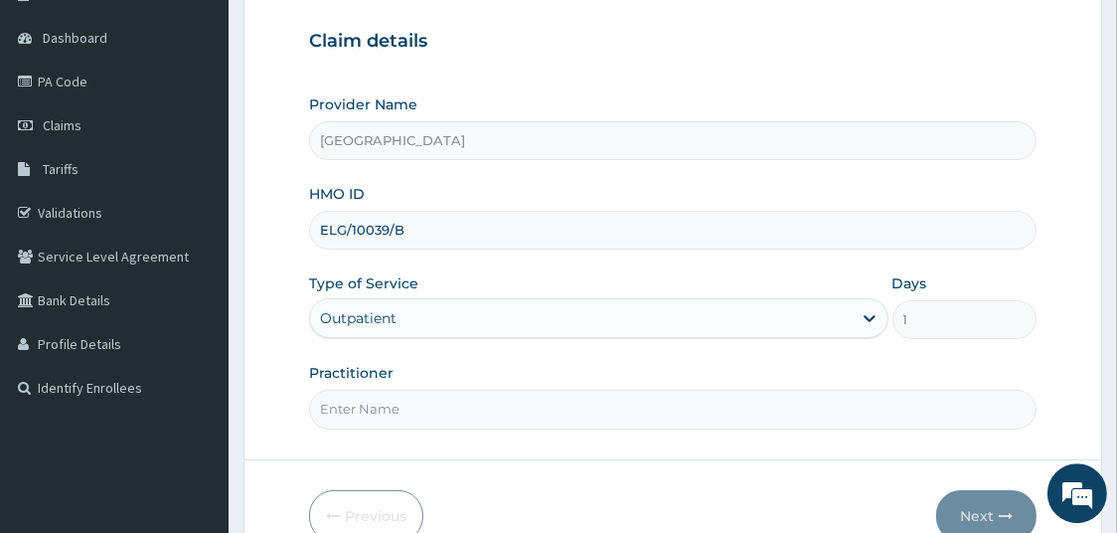
click at [920, 421] on input "Practitioner" at bounding box center [673, 409] width 729 height 39
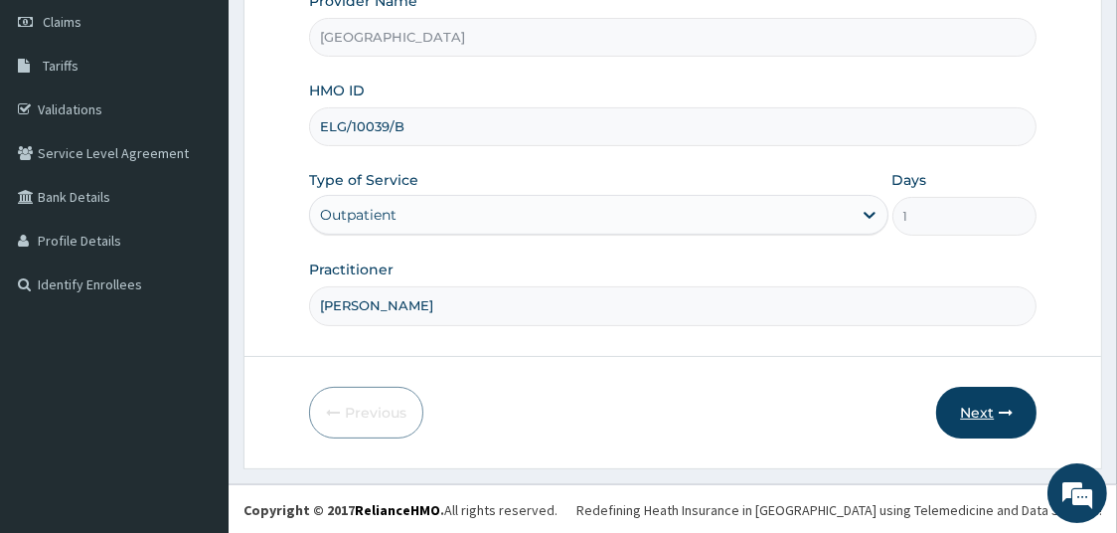
type input "DR BOYE"
click at [984, 408] on button "Next" at bounding box center [986, 413] width 100 height 52
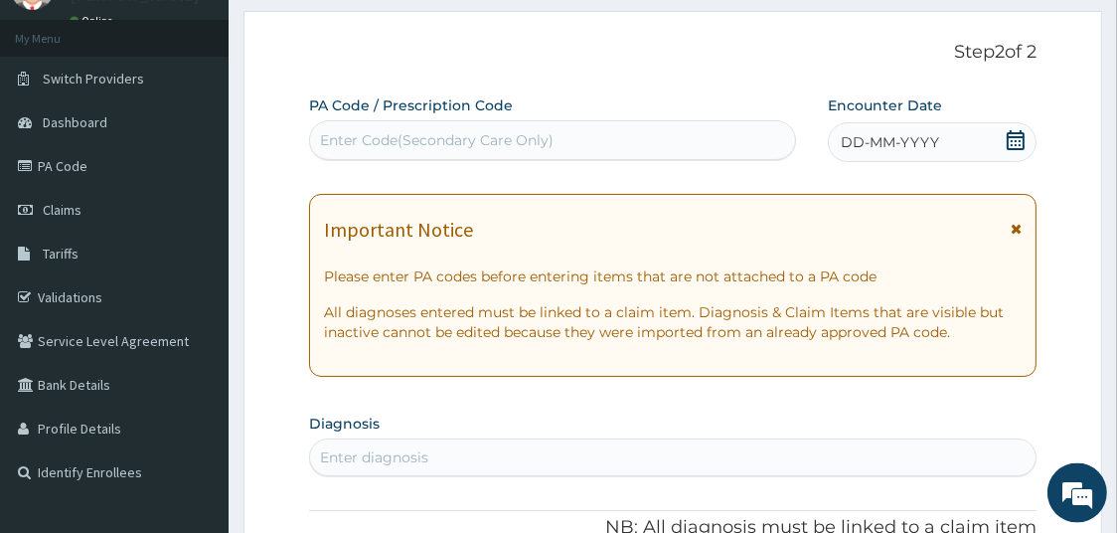
scroll to position [81, 0]
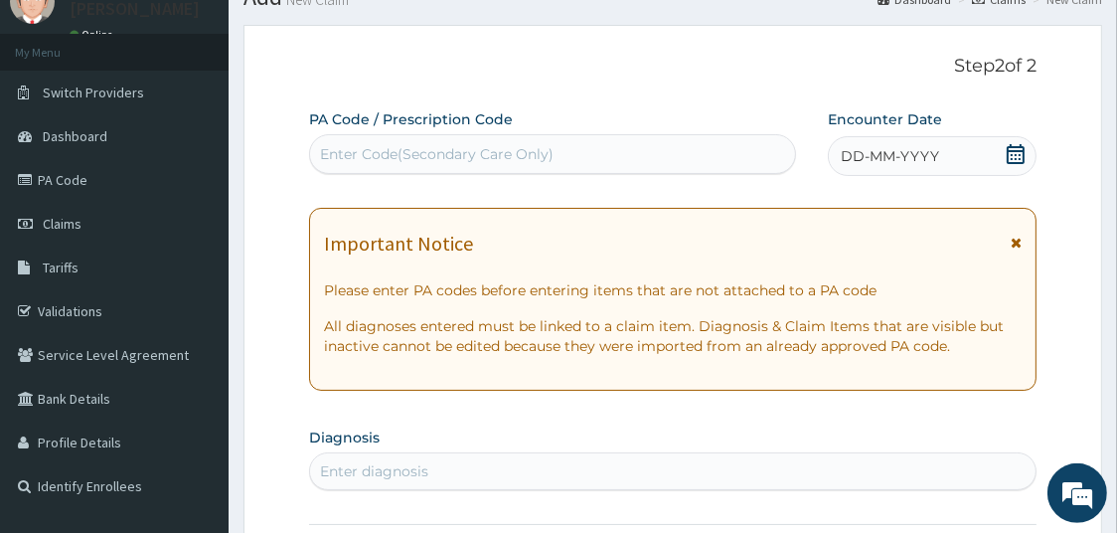
click at [1004, 150] on div "DD-MM-YYYY" at bounding box center [932, 156] width 209 height 40
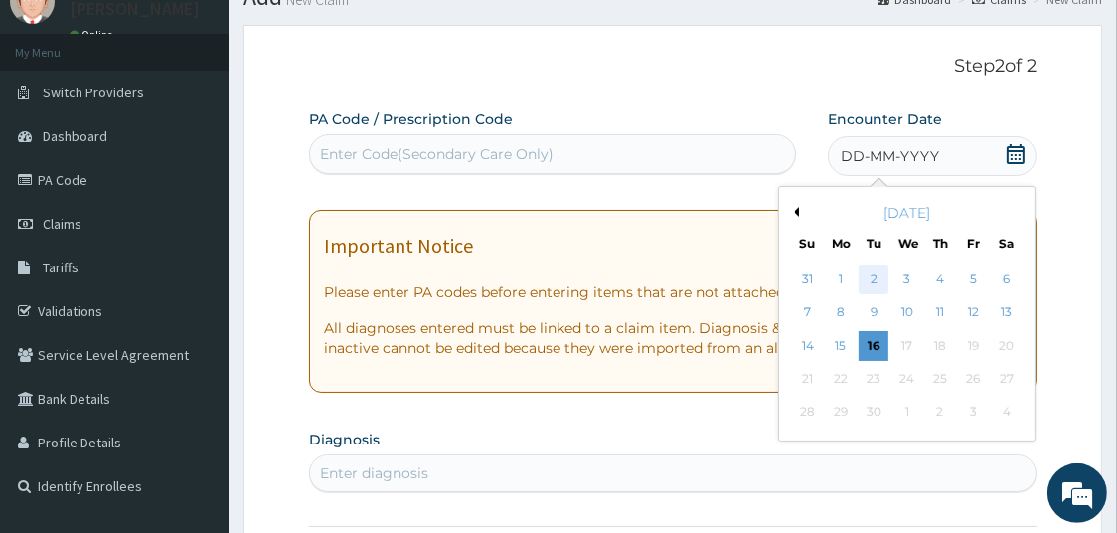
click at [876, 276] on div "2" at bounding box center [874, 279] width 30 height 30
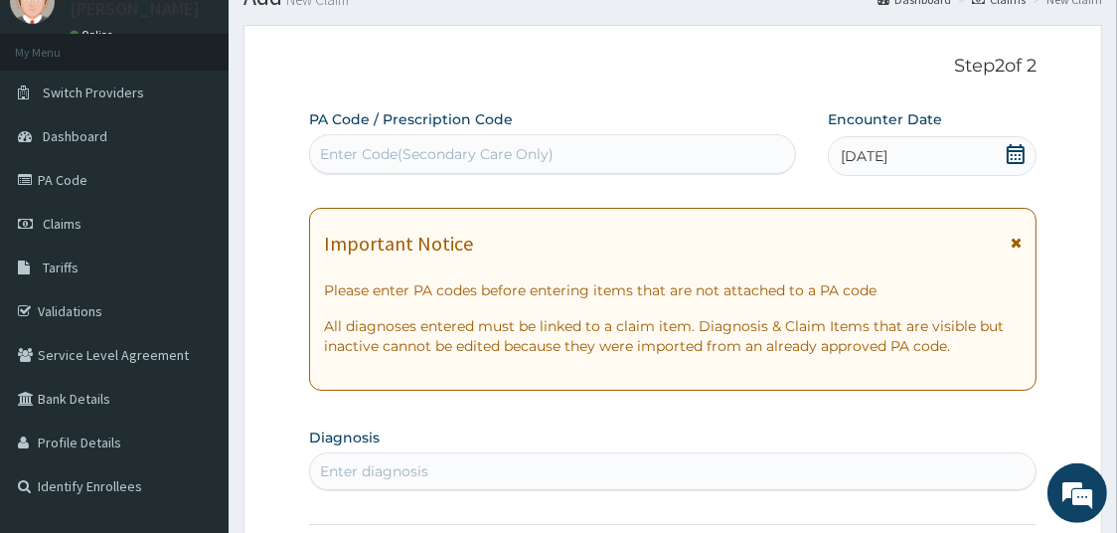
click at [531, 166] on div "Enter Code(Secondary Care Only)" at bounding box center [552, 154] width 485 height 32
paste input "PA/AA4237"
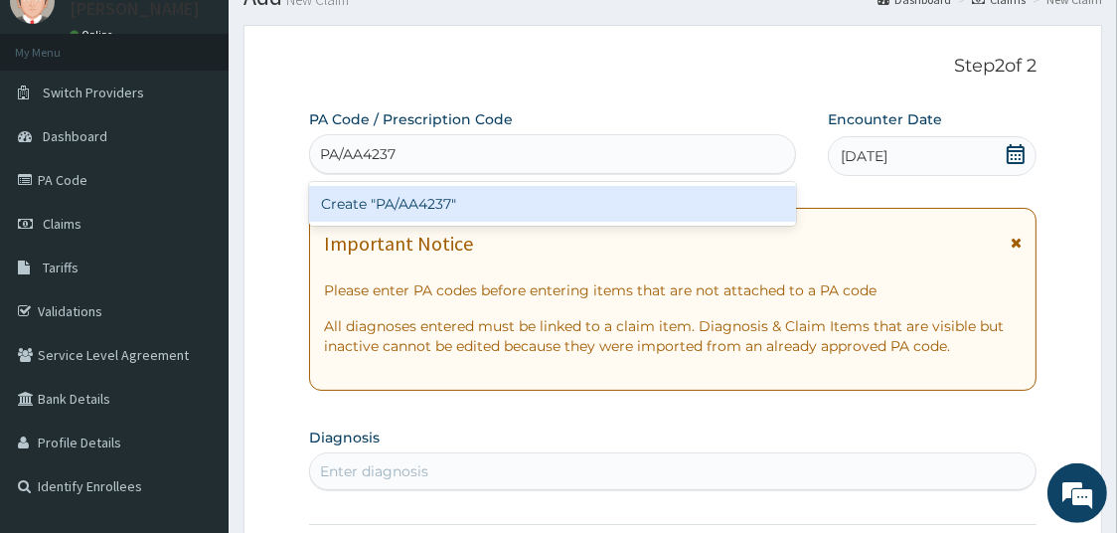
type input "PA/AA4237"
click at [503, 207] on div "Create "PA/AA4237"" at bounding box center [552, 204] width 487 height 36
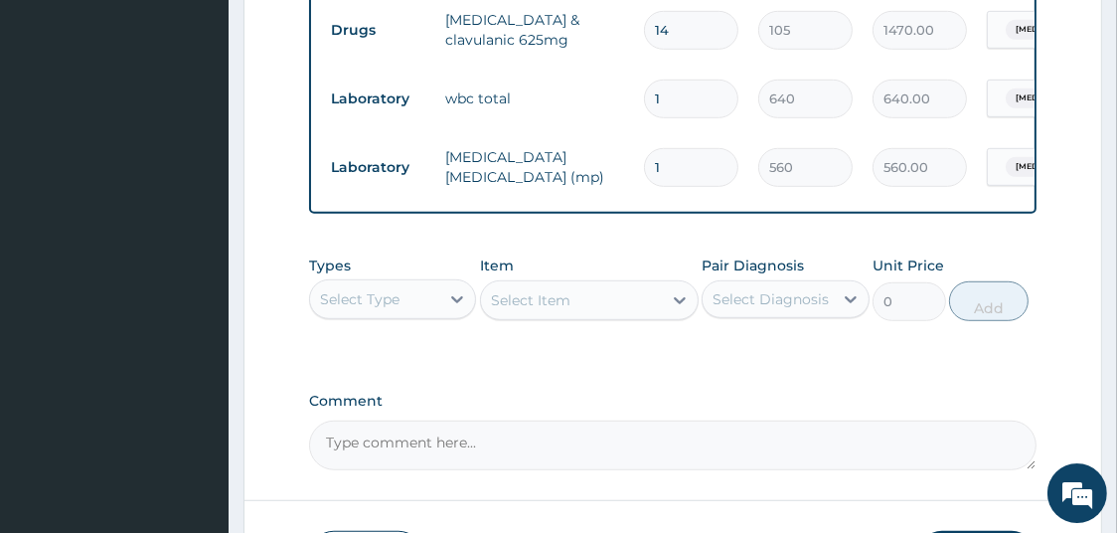
scroll to position [1297, 0]
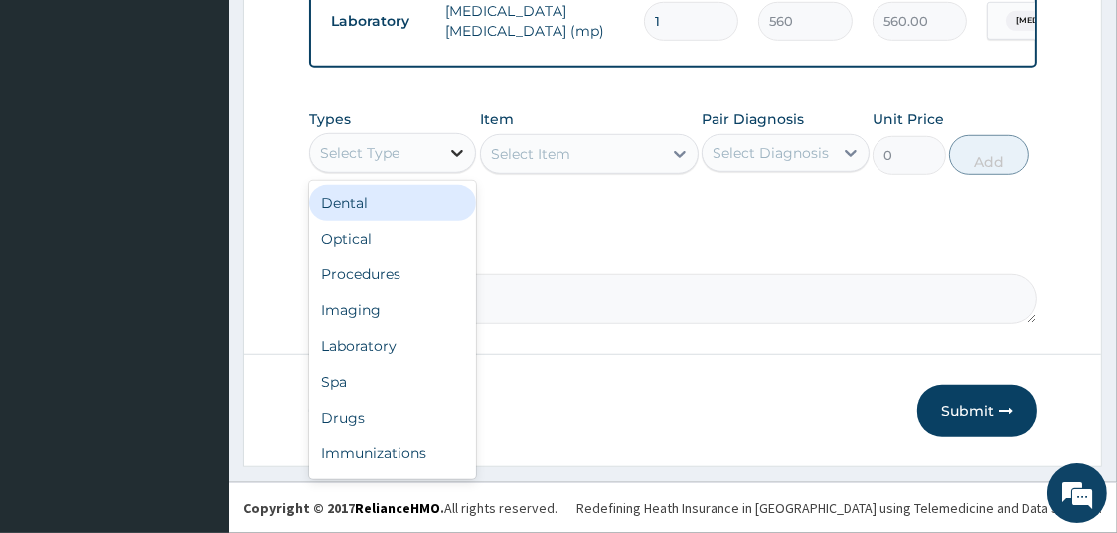
click at [445, 162] on div at bounding box center [457, 153] width 36 height 36
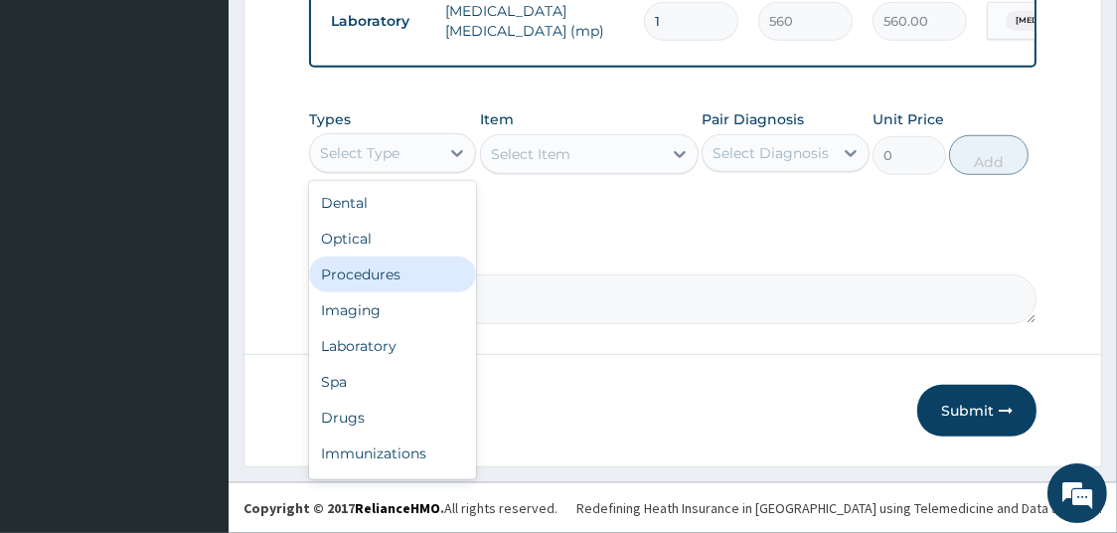
click at [369, 279] on div "Procedures" at bounding box center [393, 274] width 168 height 36
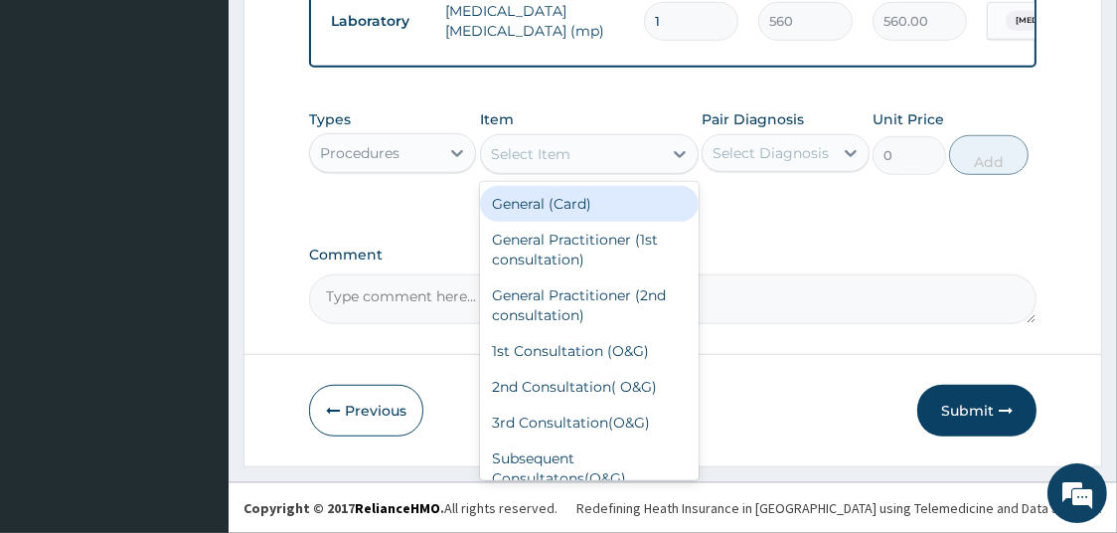
click at [535, 155] on div "Select Item" at bounding box center [531, 154] width 80 height 20
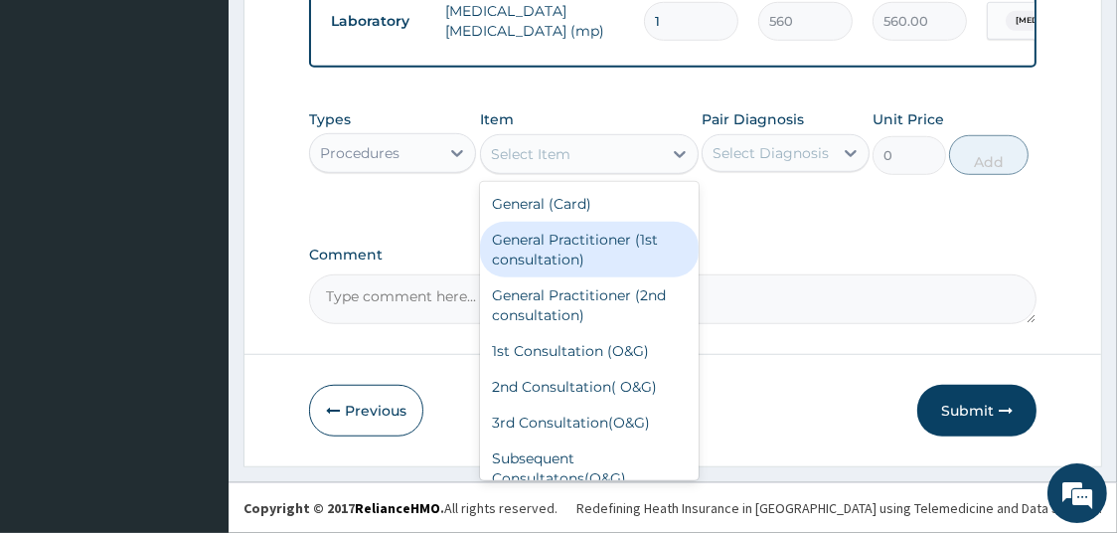
click at [540, 264] on div "General Practitioner (1st consultation)" at bounding box center [589, 250] width 219 height 56
type input "1500"
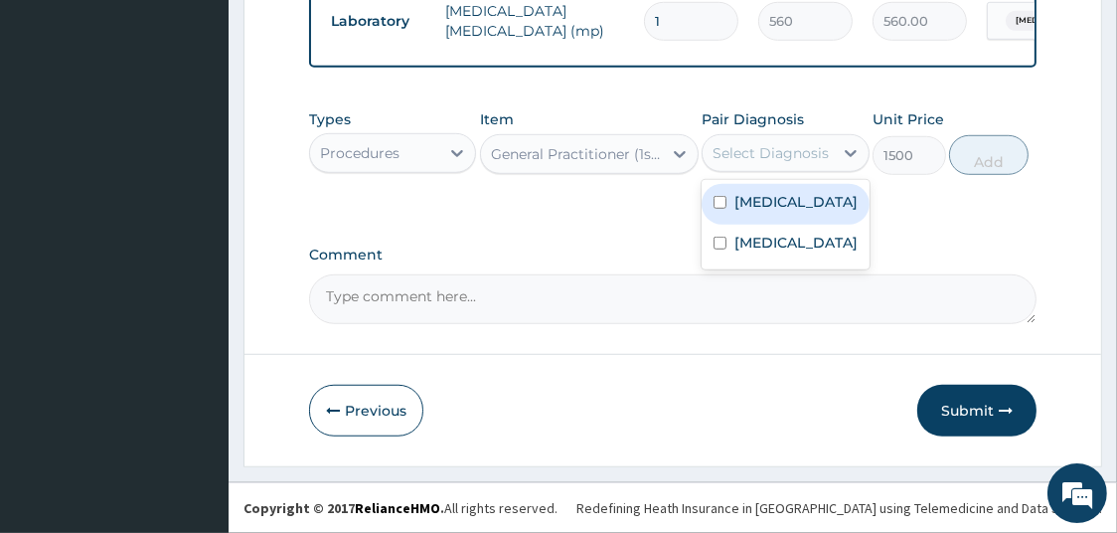
click at [779, 153] on div "Select Diagnosis" at bounding box center [771, 153] width 116 height 20
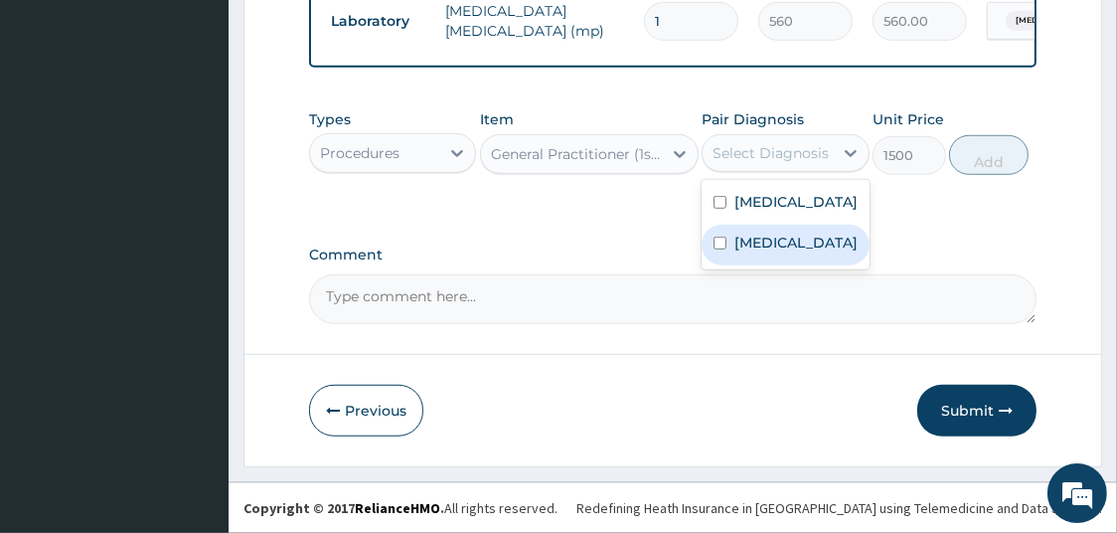
click at [752, 241] on label "Upper respiratory infection" at bounding box center [796, 243] width 123 height 20
checkbox input "true"
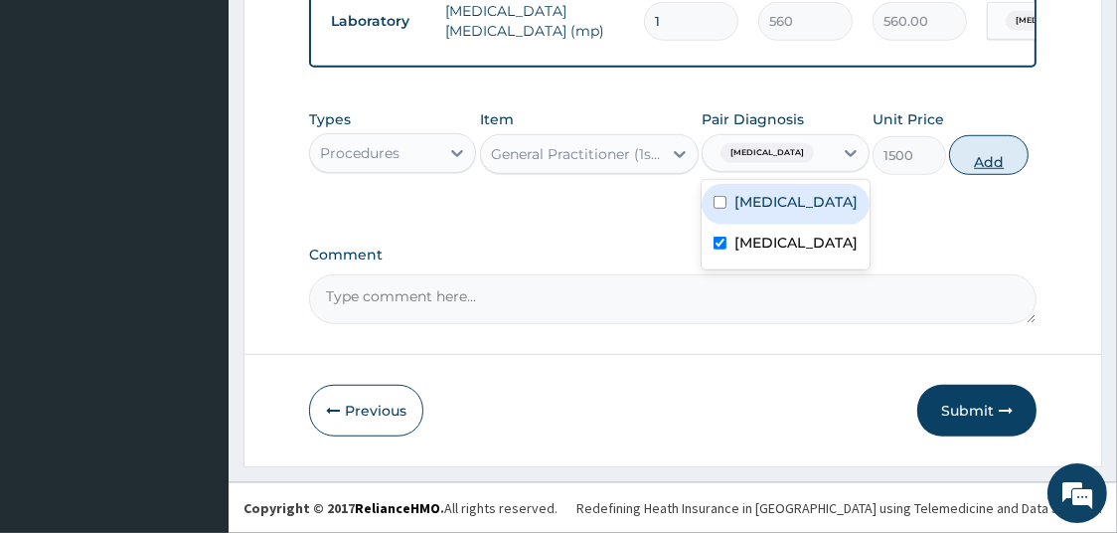
click at [962, 155] on button "Add" at bounding box center [989, 155] width 80 height 40
type input "0"
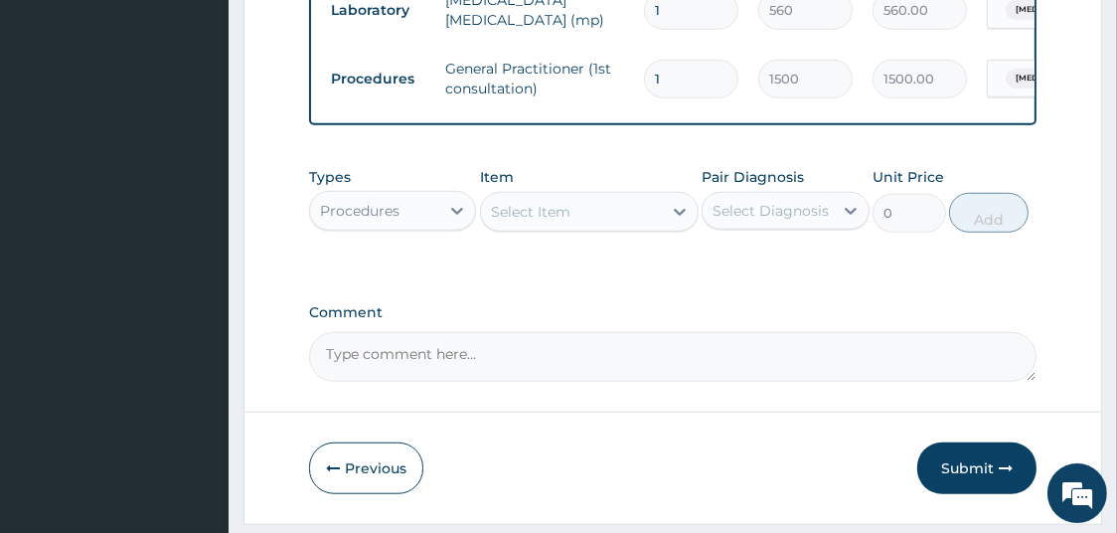
scroll to position [1367, 0]
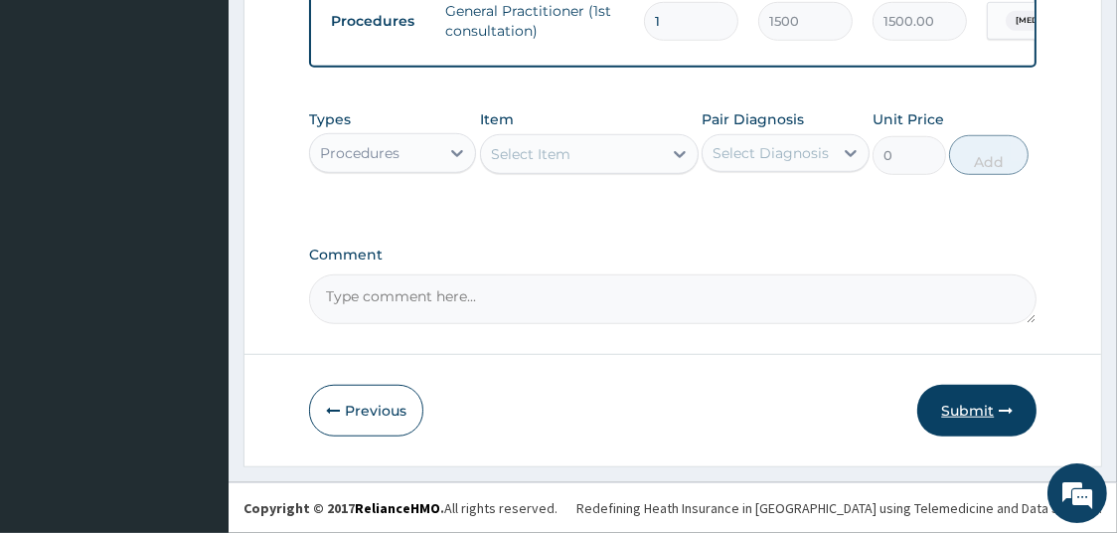
click at [996, 405] on button "Submit" at bounding box center [976, 411] width 119 height 52
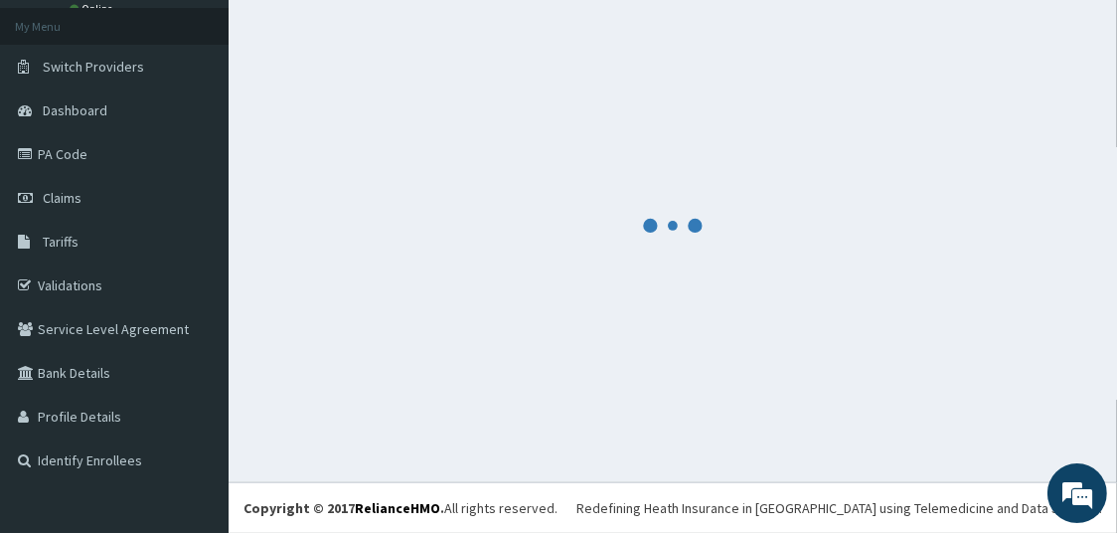
scroll to position [105, 0]
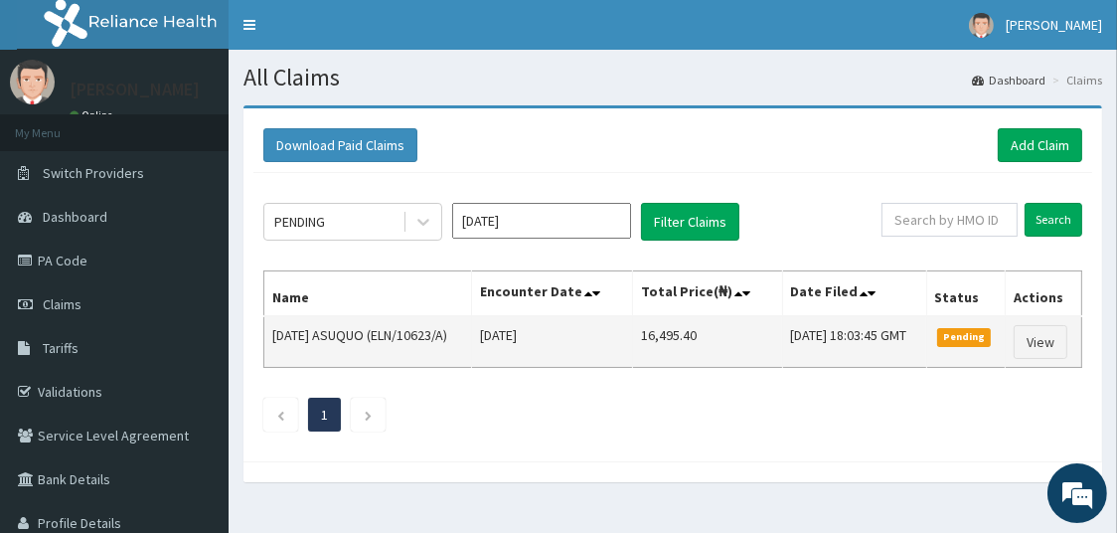
click at [998, 350] on td "Pending" at bounding box center [966, 342] width 80 height 52
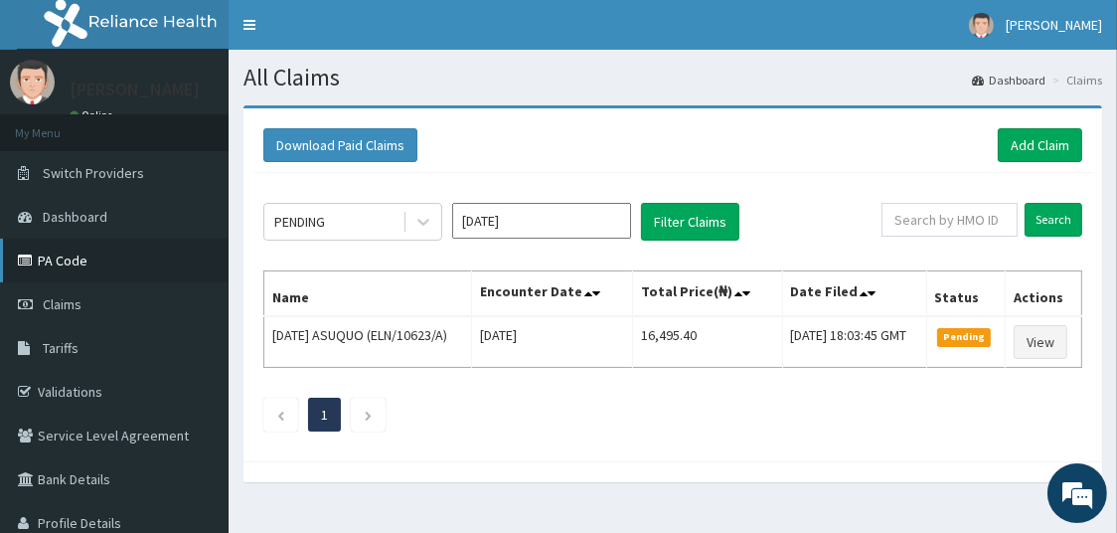
click at [73, 271] on link "PA Code" at bounding box center [114, 261] width 229 height 44
click at [1032, 146] on link "Add Claim" at bounding box center [1040, 145] width 84 height 34
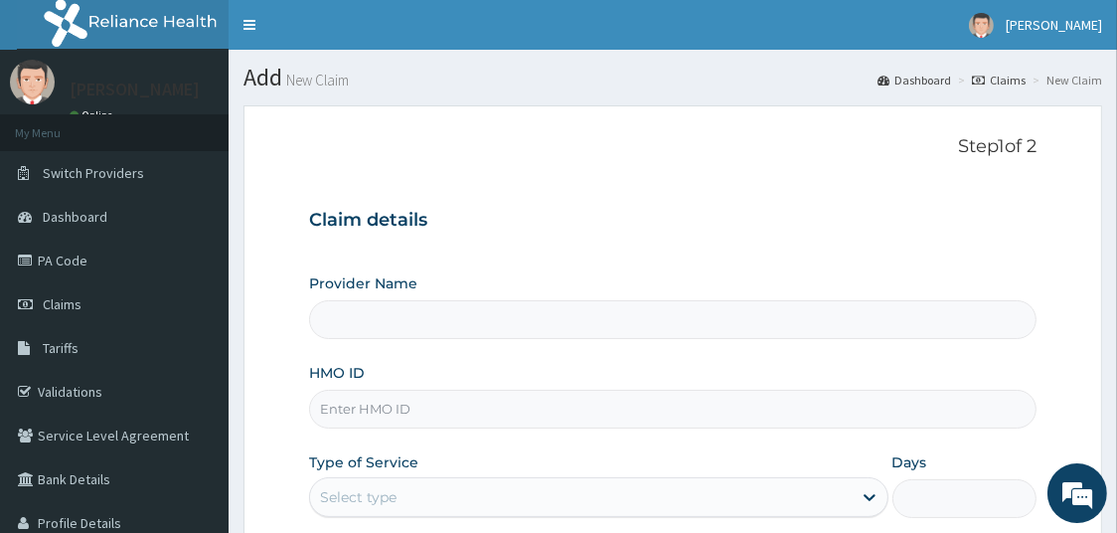
click at [434, 406] on input "HMO ID" at bounding box center [673, 409] width 729 height 39
type input "Jericho hospital Ogun"
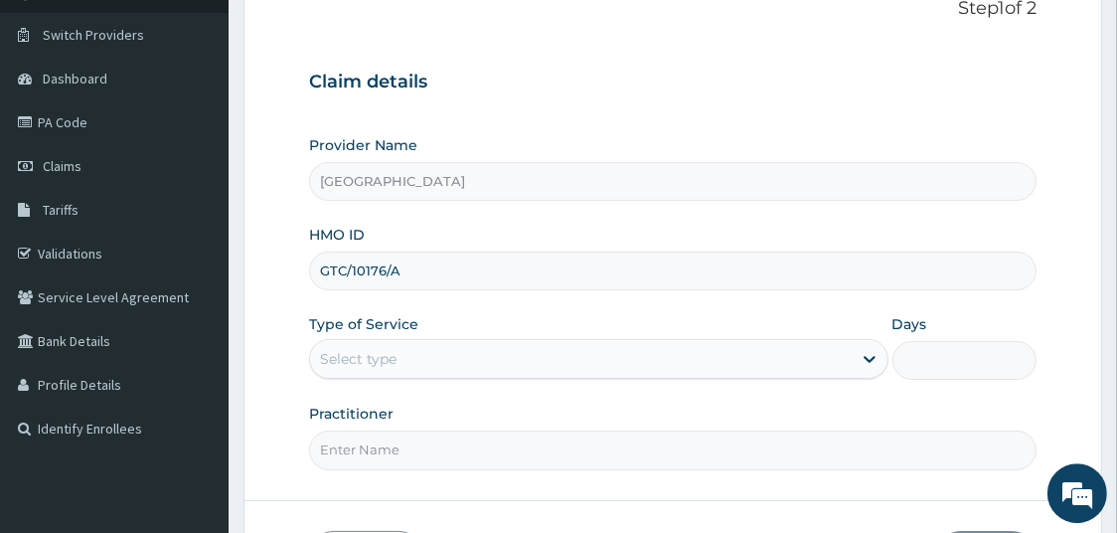
scroll to position [140, 0]
type input "GTC/10176/A"
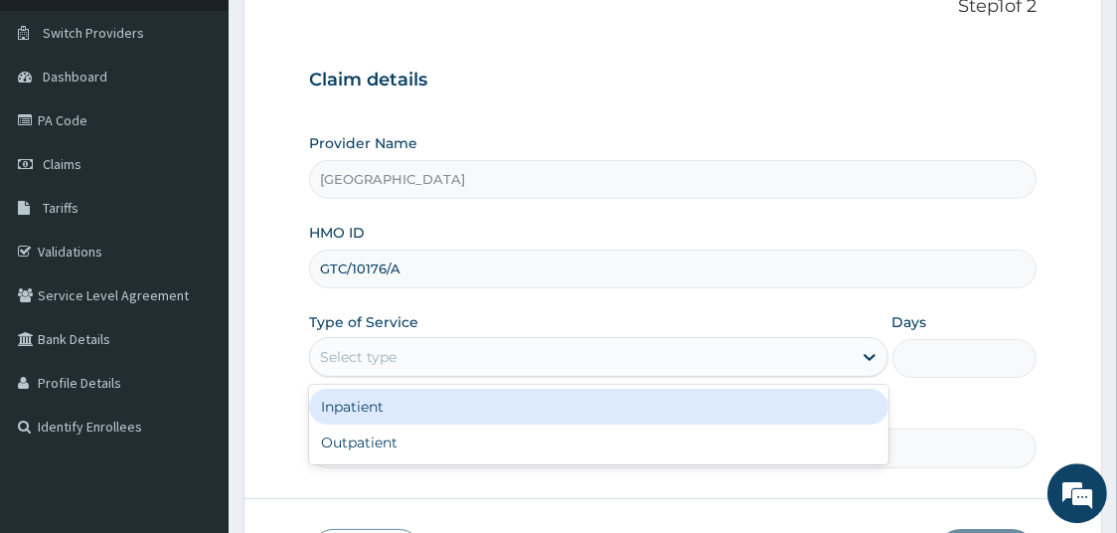
click at [419, 353] on div "Select type" at bounding box center [581, 357] width 542 height 32
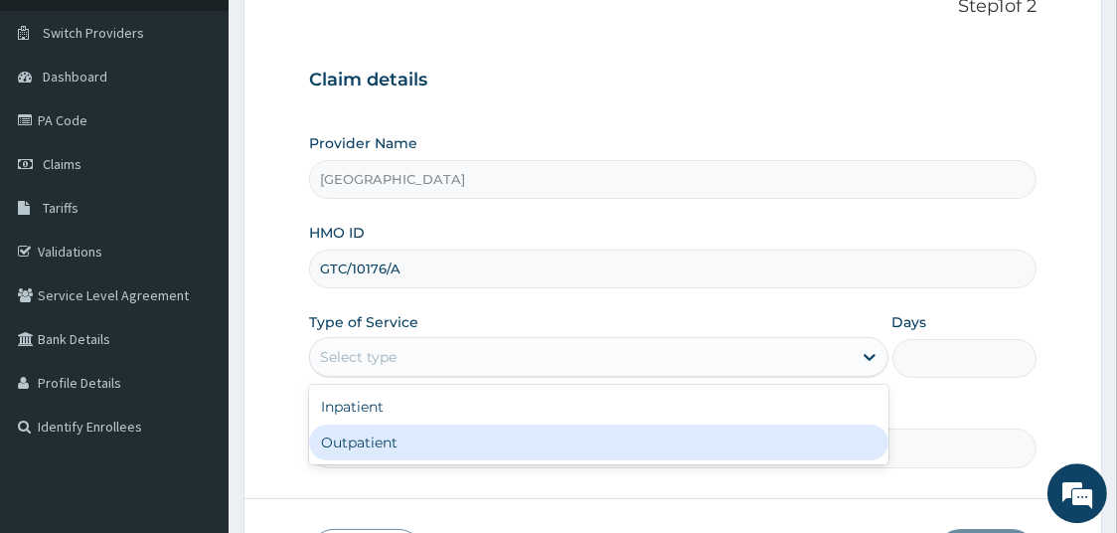
click at [369, 442] on div "Outpatient" at bounding box center [598, 442] width 579 height 36
type input "1"
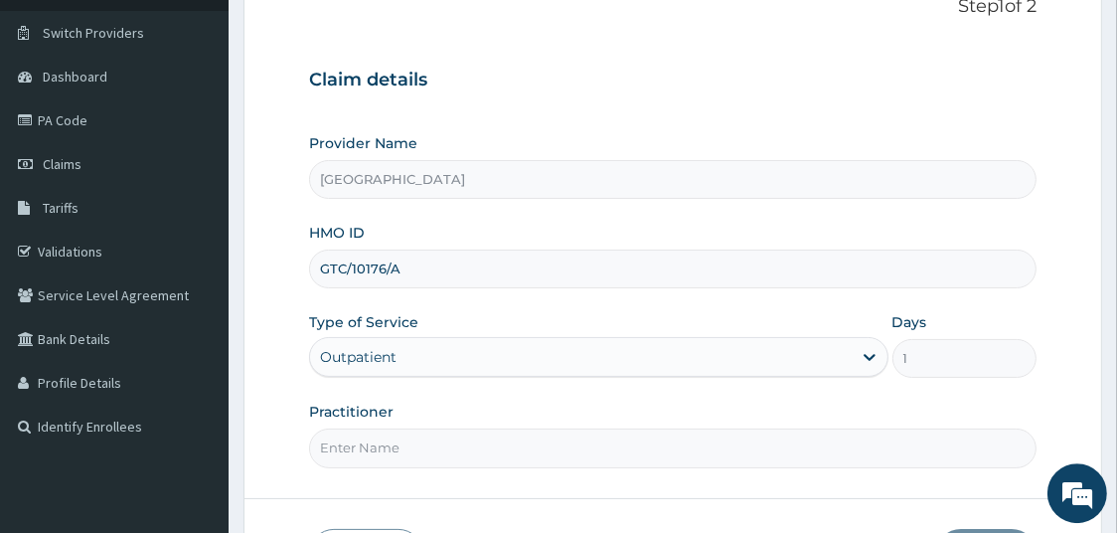
click at [386, 442] on input "Practitioner" at bounding box center [673, 447] width 729 height 39
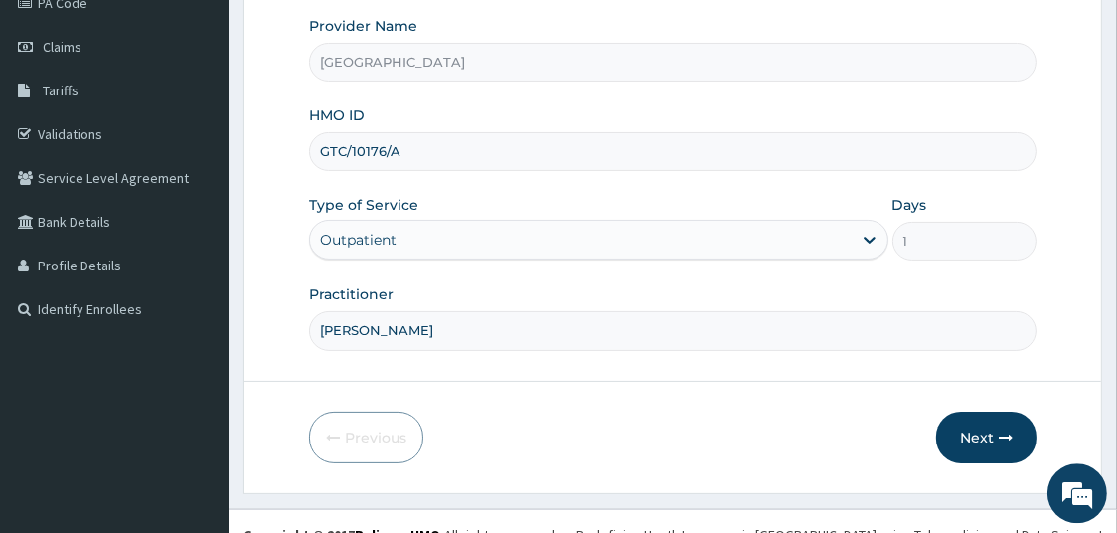
scroll to position [282, 0]
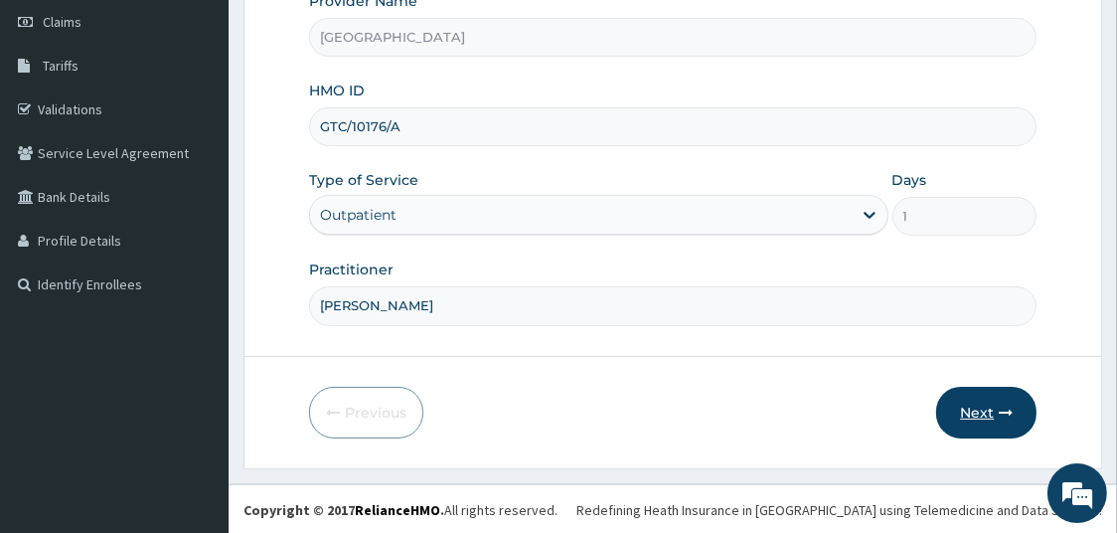
type input "DR BOYE"
click at [989, 407] on button "Next" at bounding box center [986, 413] width 100 height 52
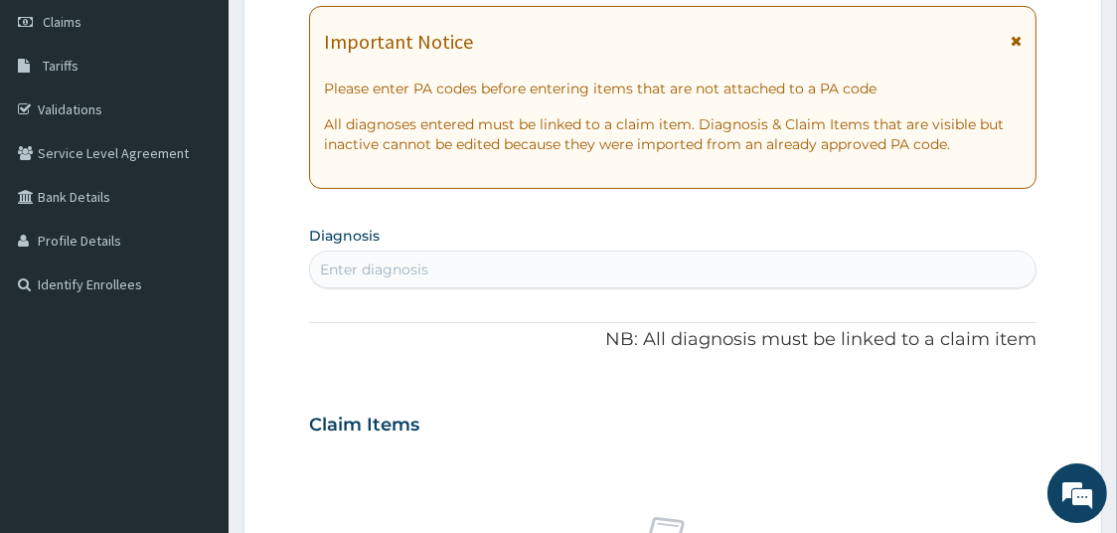
scroll to position [0, 0]
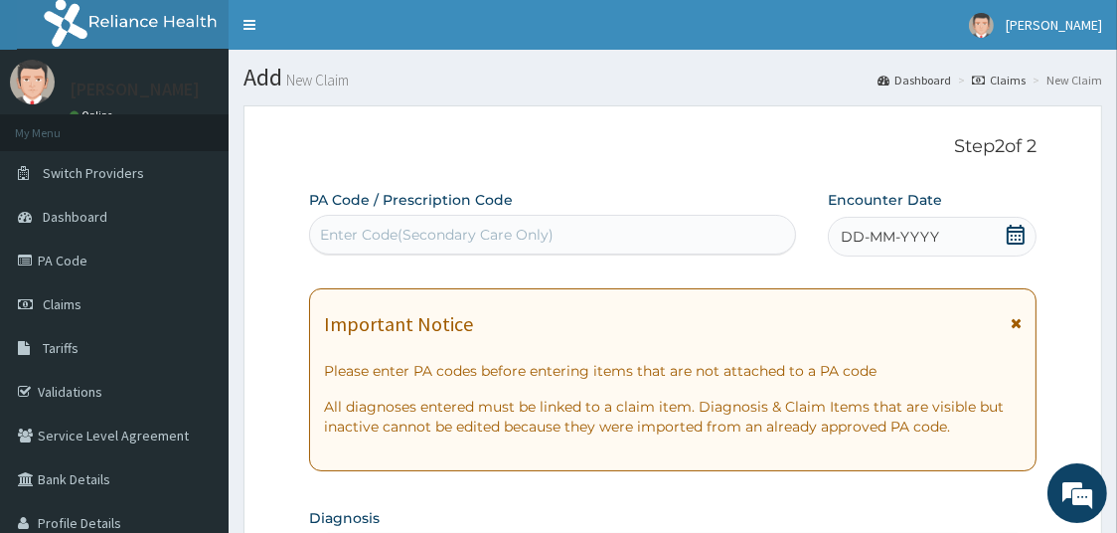
click at [870, 232] on span "DD-MM-YYYY" at bounding box center [890, 237] width 98 height 20
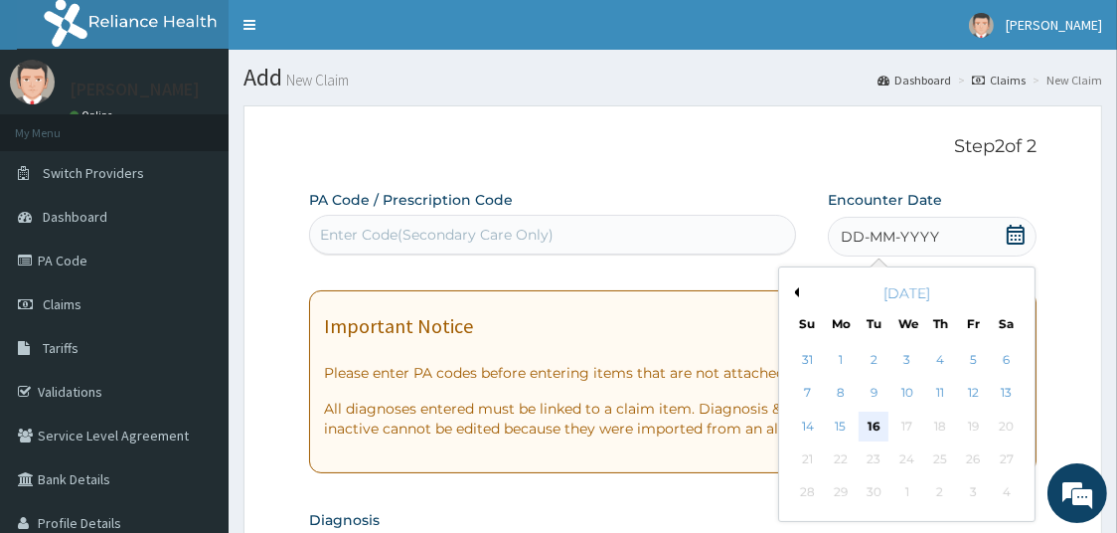
click at [876, 429] on div "16" at bounding box center [874, 427] width 30 height 30
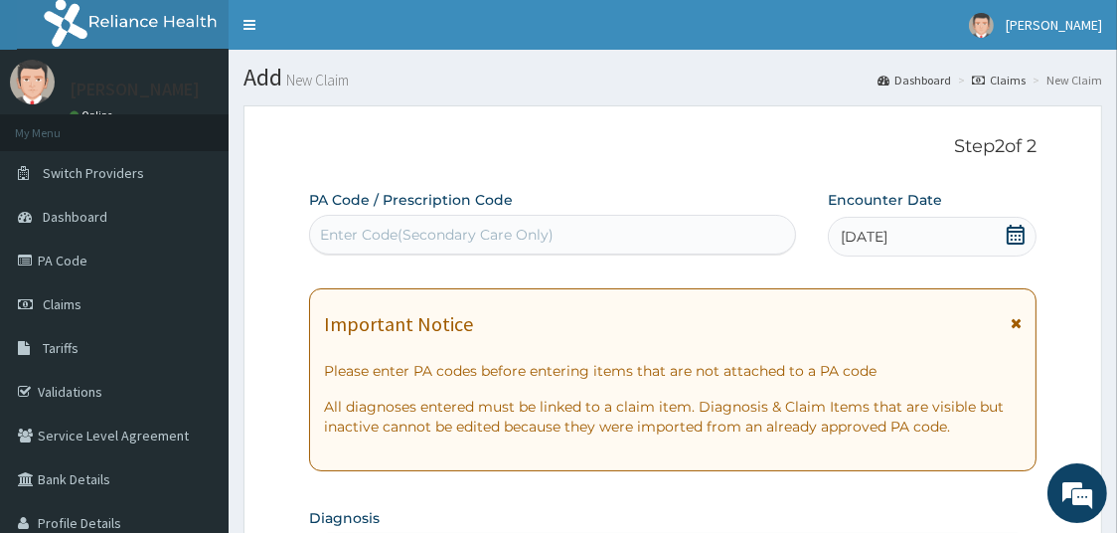
click at [417, 235] on div "Enter Code(Secondary Care Only)" at bounding box center [437, 235] width 234 height 20
paste input "PA/6B34DA"
type input "PA/6B34DA"
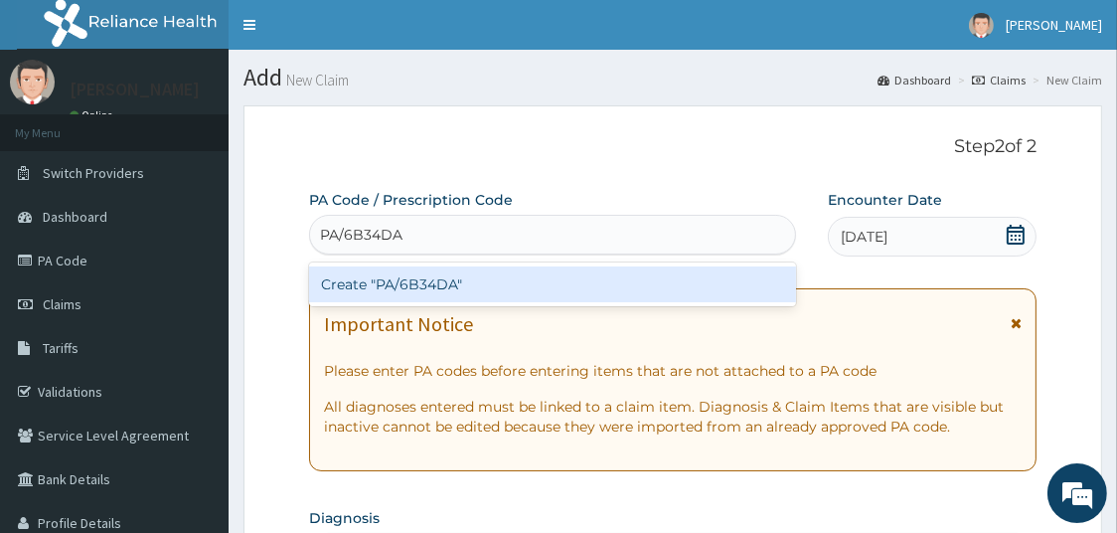
click at [430, 281] on div "Create "PA/6B34DA"" at bounding box center [552, 284] width 487 height 36
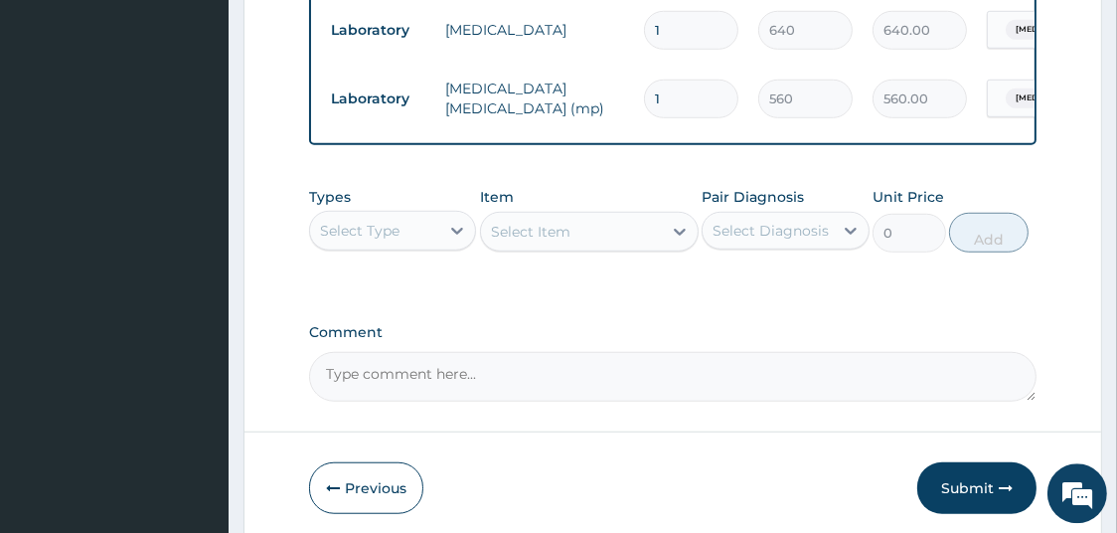
scroll to position [1434, 0]
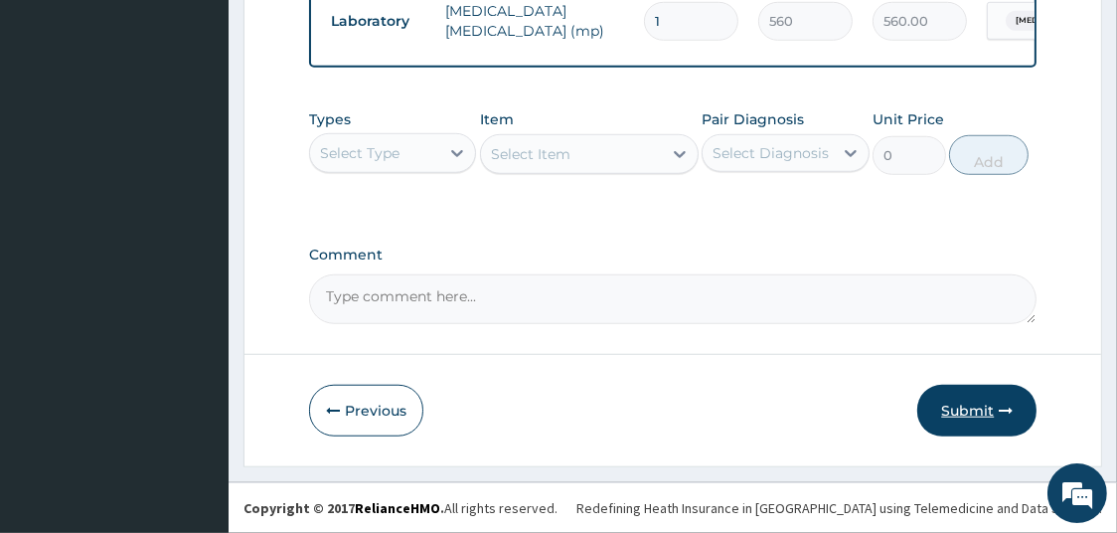
click at [965, 409] on button "Submit" at bounding box center [976, 411] width 119 height 52
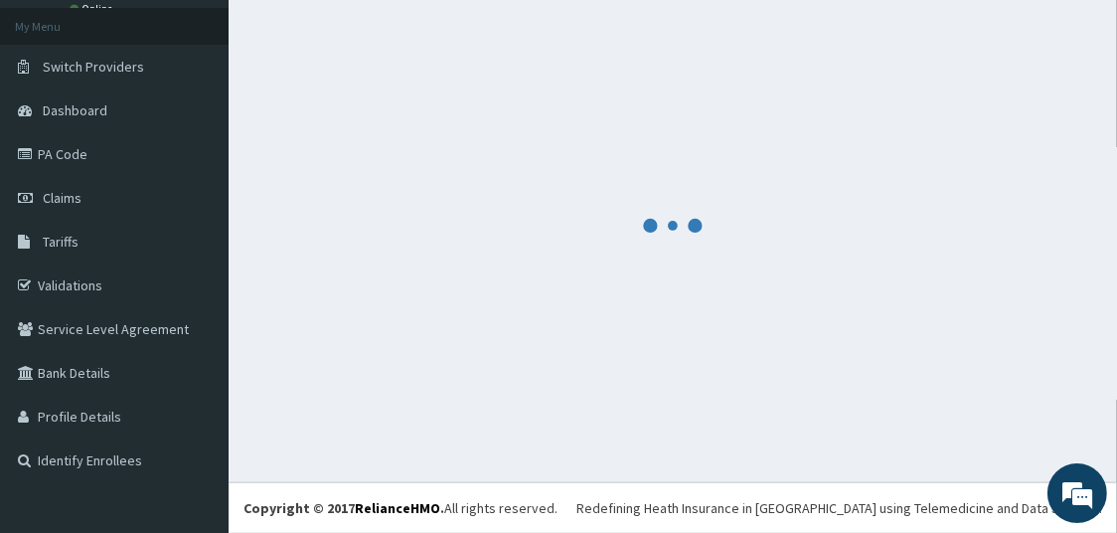
scroll to position [105, 0]
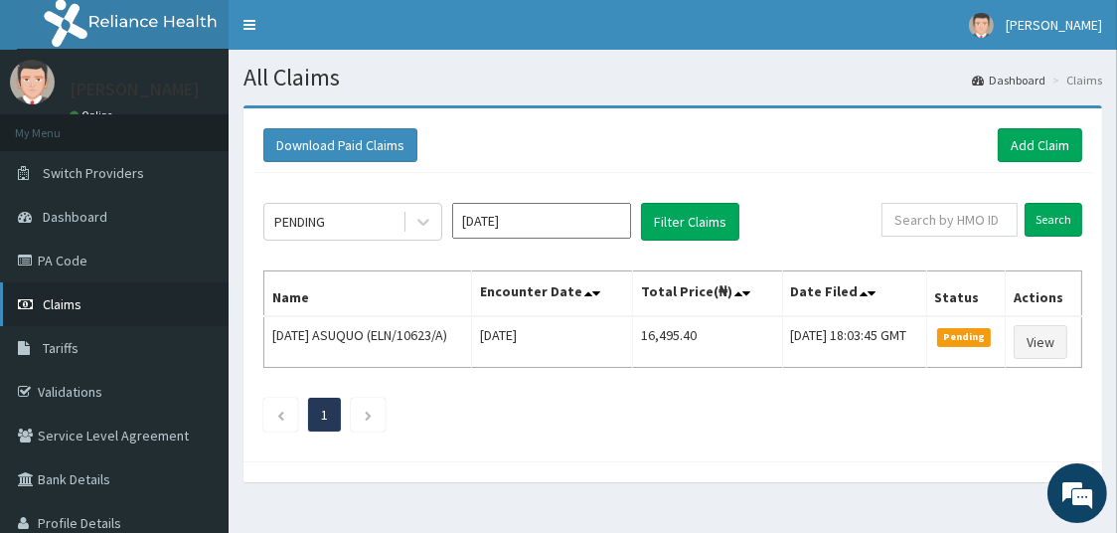
click at [85, 310] on link "Claims" at bounding box center [114, 304] width 229 height 44
click at [100, 213] on span "Dashboard" at bounding box center [75, 217] width 65 height 18
click at [94, 225] on span "Dashboard" at bounding box center [75, 217] width 65 height 18
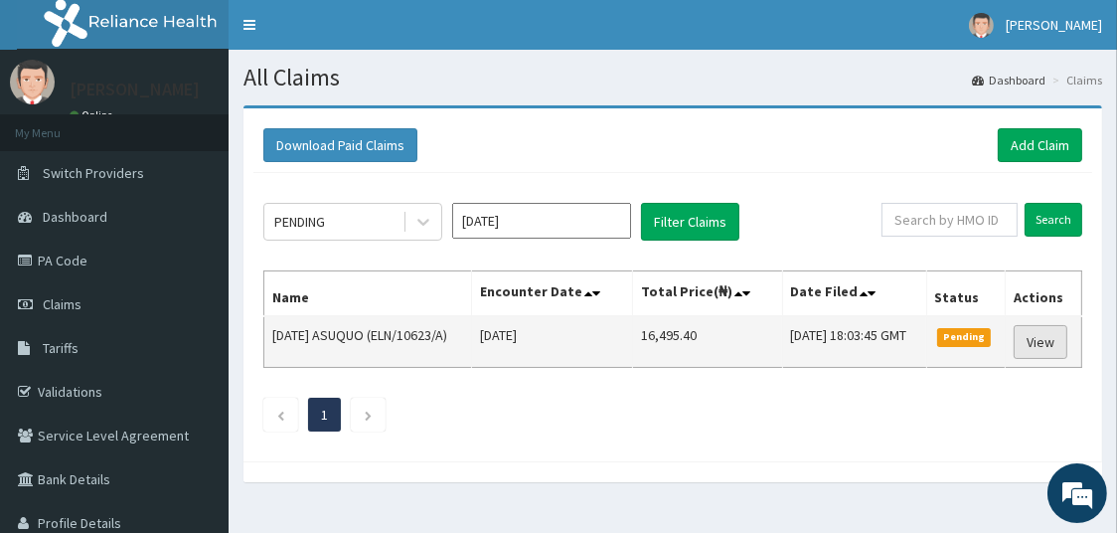
click at [1038, 346] on link "View" at bounding box center [1041, 342] width 54 height 34
